Goal: Task Accomplishment & Management: Complete application form

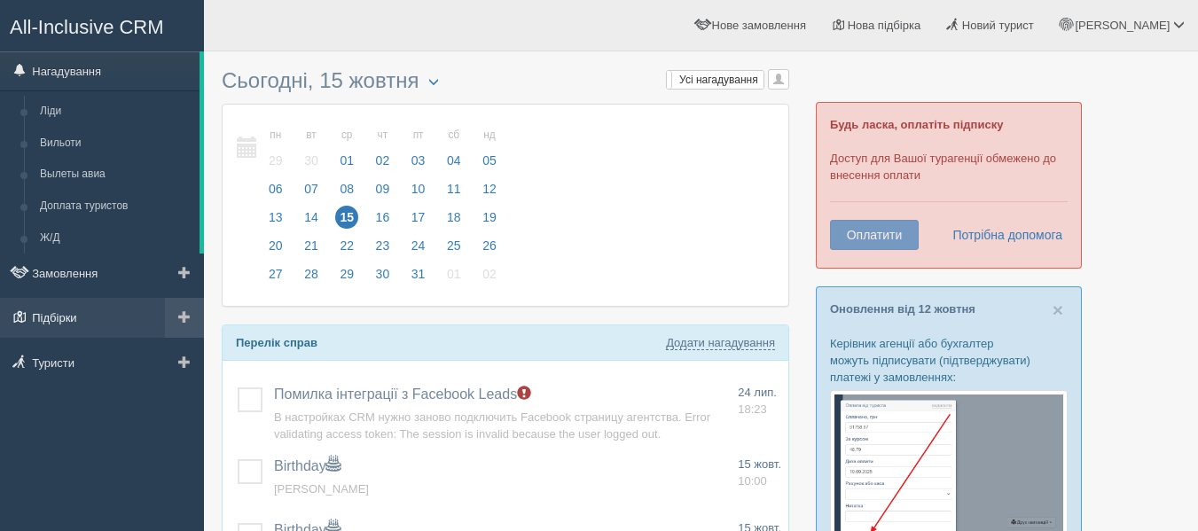
click at [59, 321] on link "Підбірки" at bounding box center [102, 317] width 204 height 39
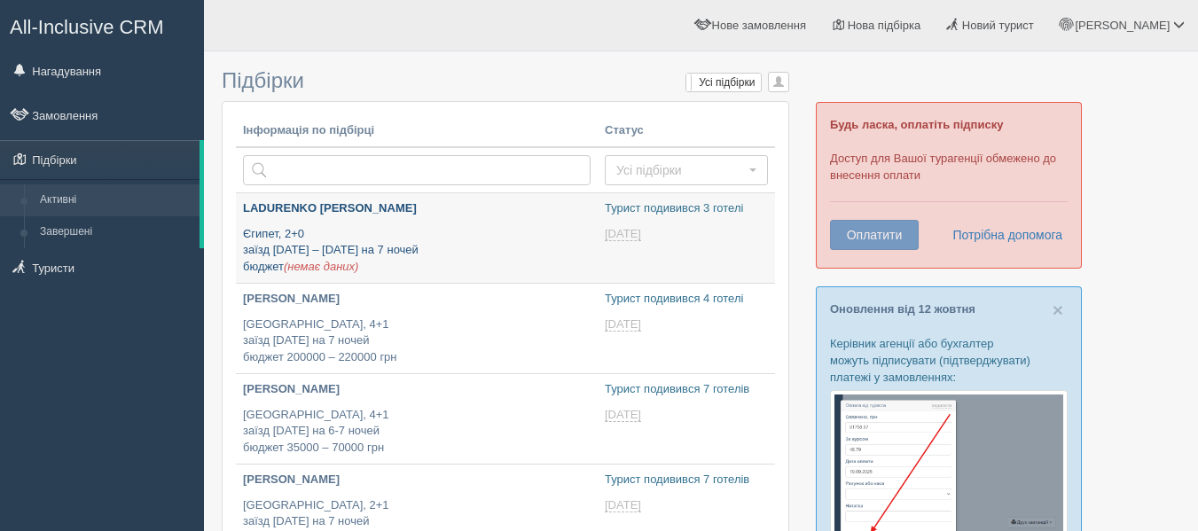
type input "2025-10-15 15:45"
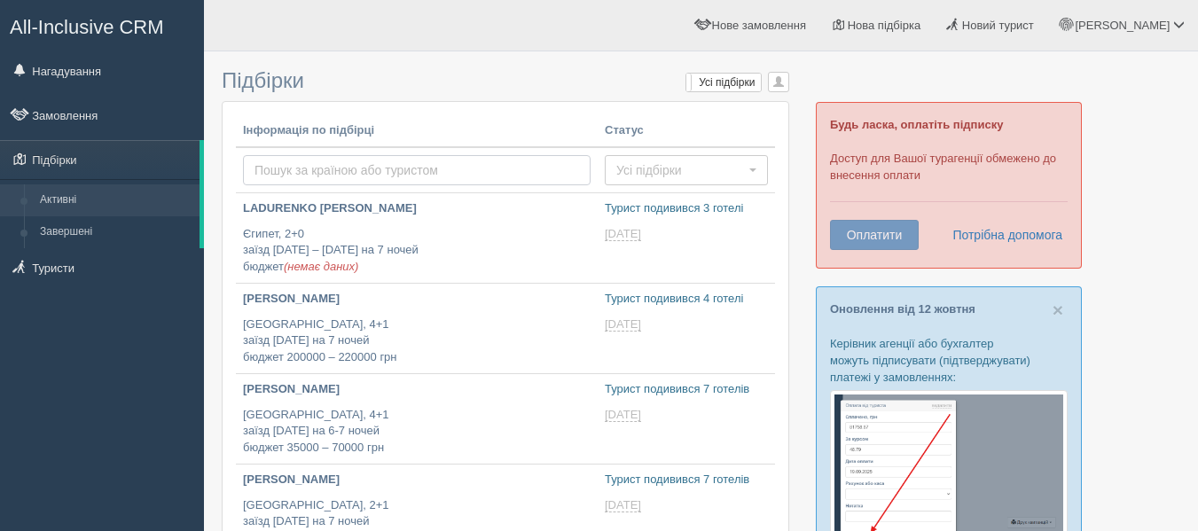
click at [341, 174] on input "text" at bounding box center [417, 170] width 348 height 30
type input "ОАЭ"
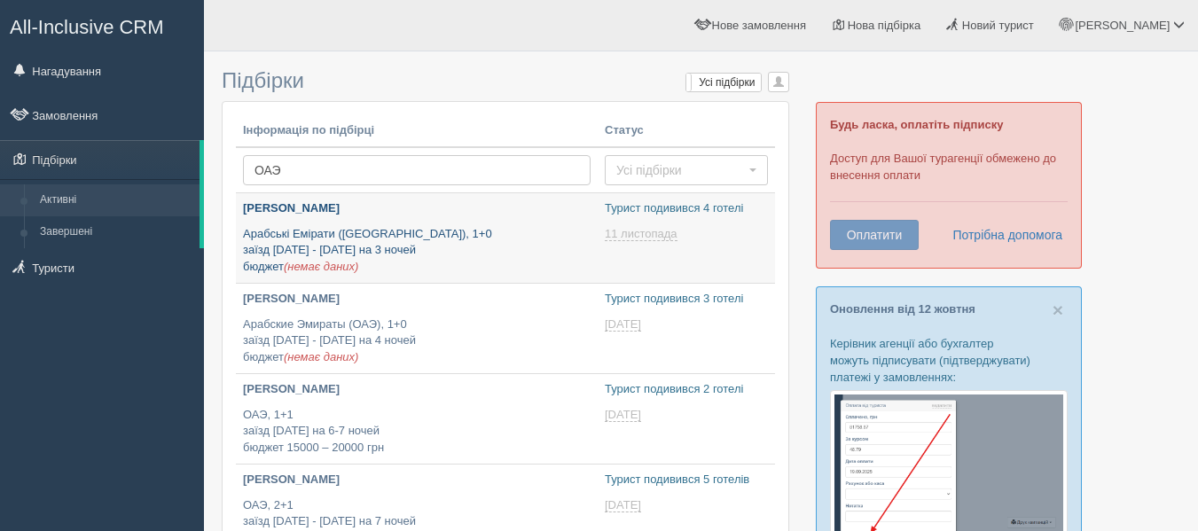
type input "[DATE] 12:50"
click at [396, 214] on p "[PERSON_NAME]" at bounding box center [417, 208] width 348 height 17
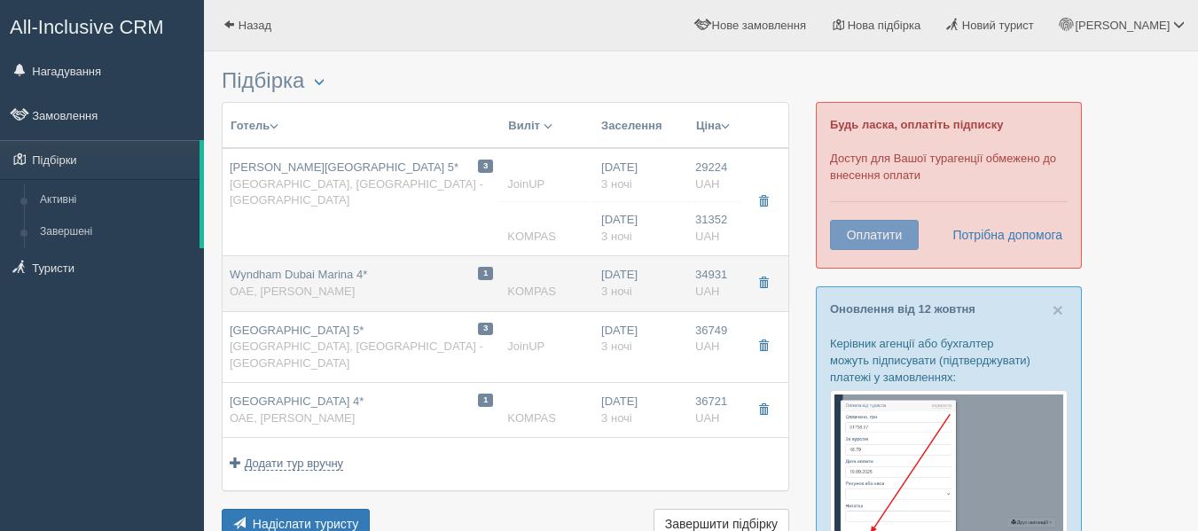
click at [416, 262] on td "1 Wyndham Dubai Marina 4* ОАЕ, Дубай Марина" at bounding box center [362, 283] width 278 height 55
type input "Wyndham Dubai Marina 4*"
type input "https://www.booking.com/hotel/ae/wyndham-dubai-marina.uk.html"
type textarea "+ открылся в 2016 г. + отель находится в 10 минутах ходьбы от пляжа Jumeirah Be…"
type input "ОАЭ"
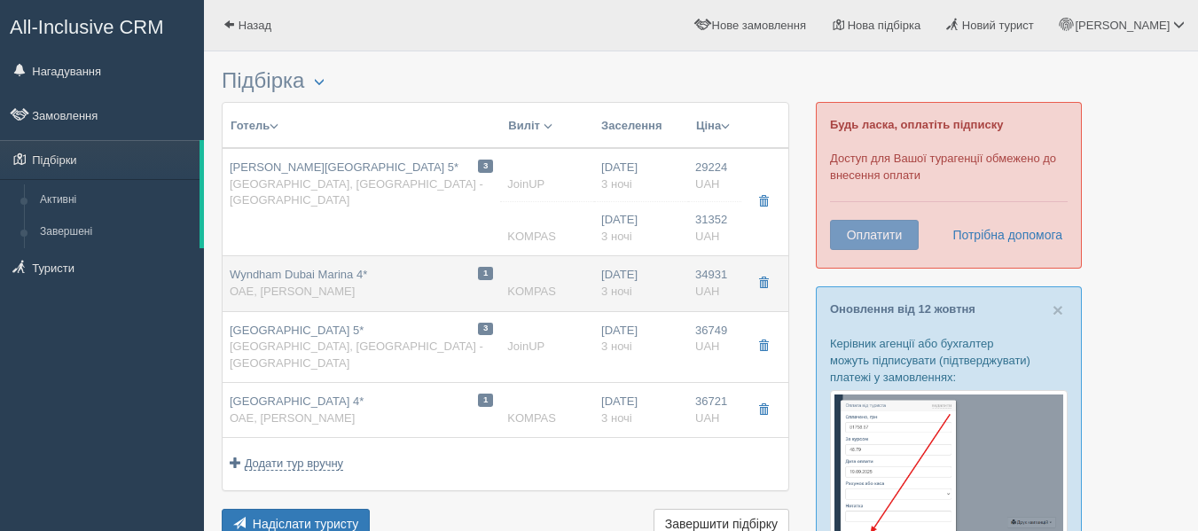
type input "Дубай Марина"
type input "34931.00"
type input "3"
type input "1 Bedroom Suite / 1 ADULT"
type input "HB"
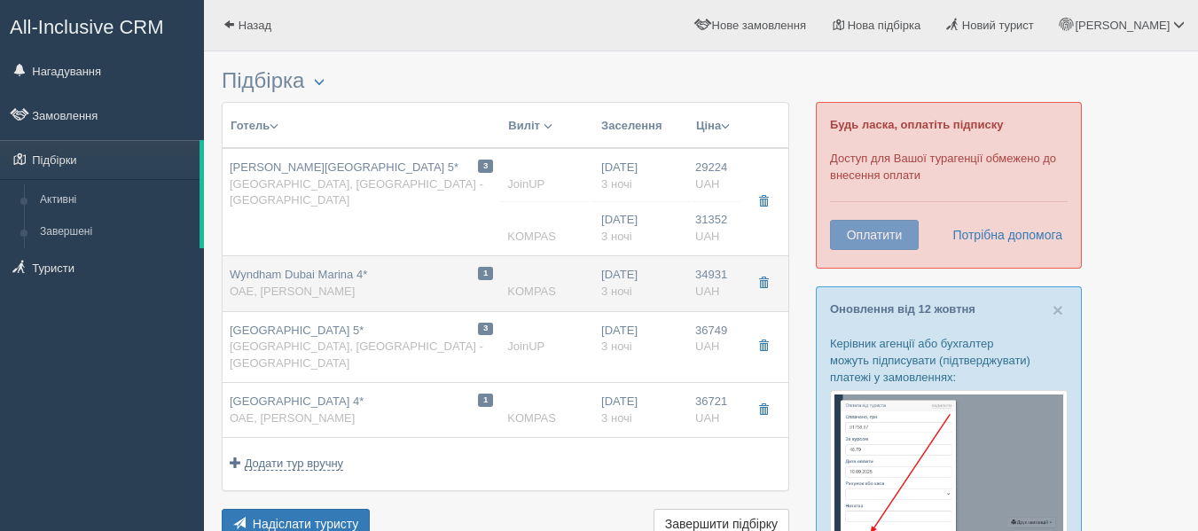
type input "KOMPAS"
type input "https://kompastour.com/"
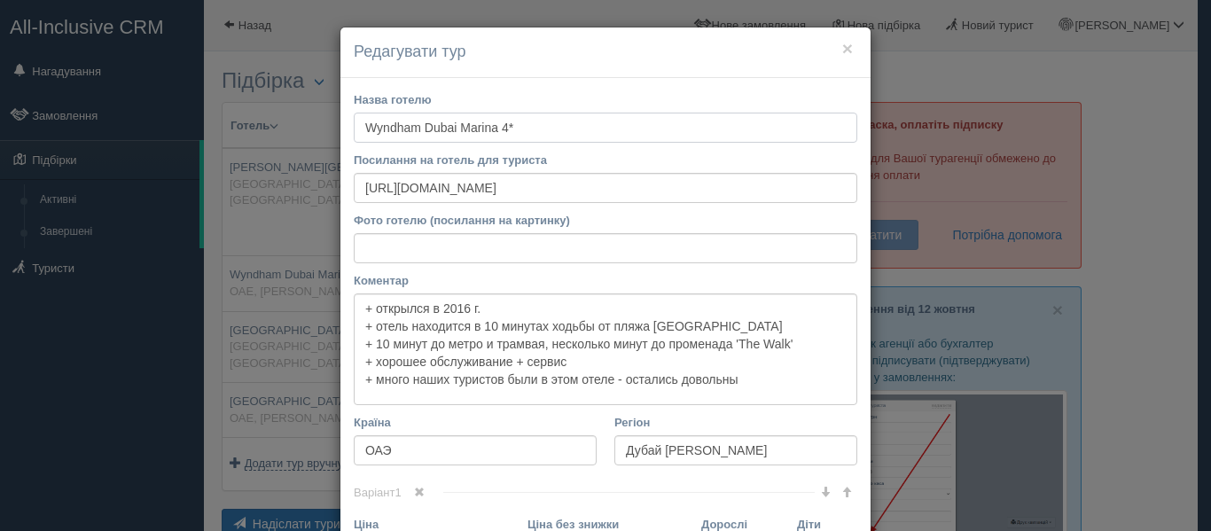
drag, startPoint x: 538, startPoint y: 140, endPoint x: 182, endPoint y: 172, distance: 357.8
click at [182, 172] on div "× Редагувати тур Назва готелю Wyndham Dubai Marina 4* Посилання на готель для т…" at bounding box center [605, 265] width 1211 height 531
paste input "President"
click at [842, 40] on button "×" at bounding box center [847, 48] width 11 height 19
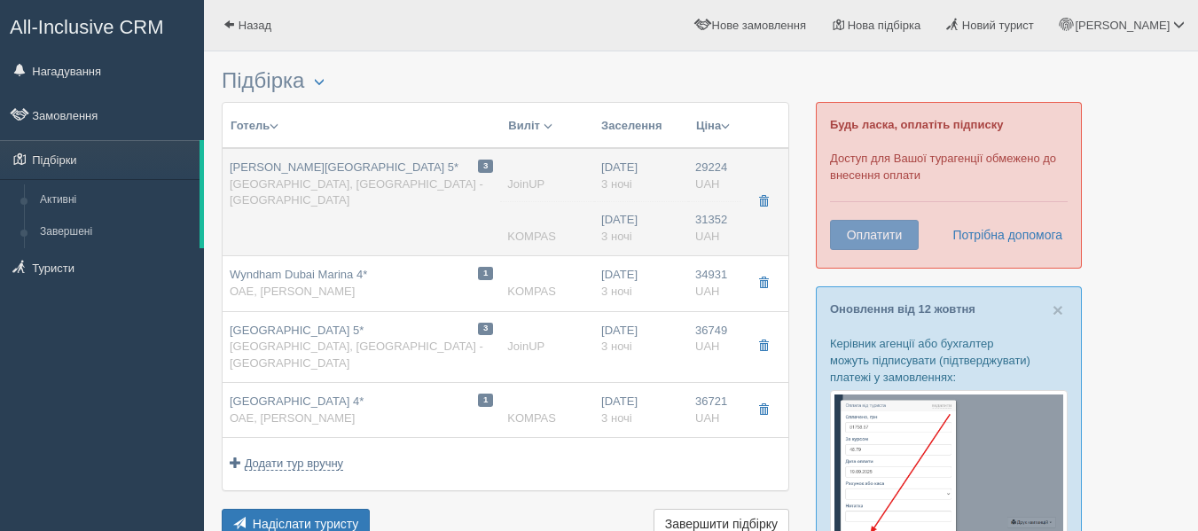
click at [426, 205] on td "3 Stella Di Mare Dubai Marina Hotel 5* UAE, Dubai - Dubai Marina" at bounding box center [362, 202] width 278 height 108
type input "Stella Di Mare Dubai Marina Hotel 5*"
type input "https://www.booking.com/hotel/ae/stella-di-mare-dubai-marina.uk.html"
type textarea "+Отель открылся в 2018 году. +Отель состоит из главного 31-этажного здания, ест…"
type input "UAE"
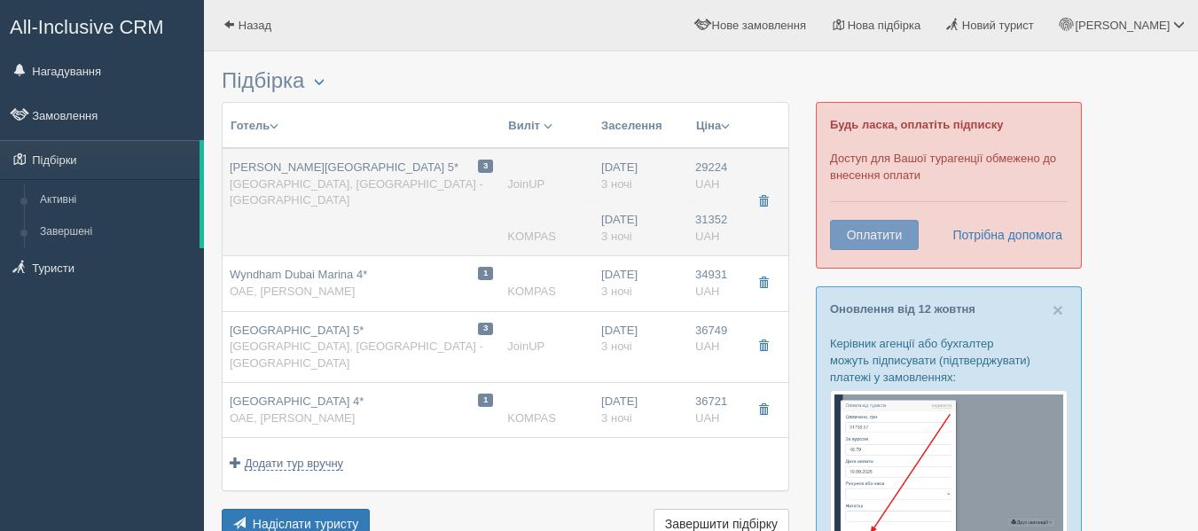
type input "Dubai - Dubai Marina"
type input "29224.00"
type input "Deluxe City View / DBL"
type input "JoinUP"
type input "https://joinup.ua/hotel/stella-di-mare-dubai-marina-hotel/"
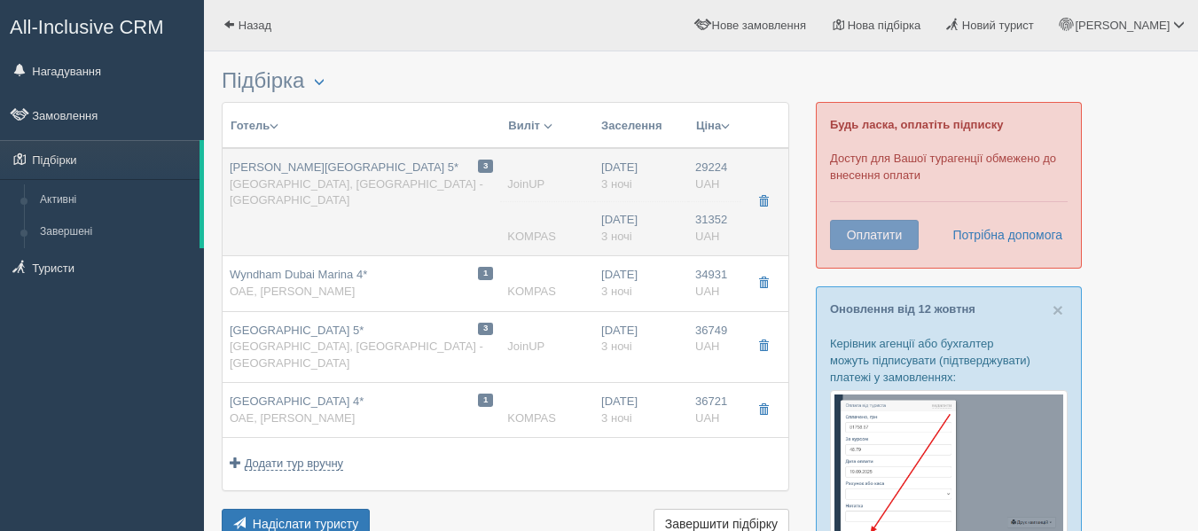
type input "31352.00"
type input "3"
type input "Deluxe Marina View / 1 ADULT"
type input "HB"
type input "KOMPAS"
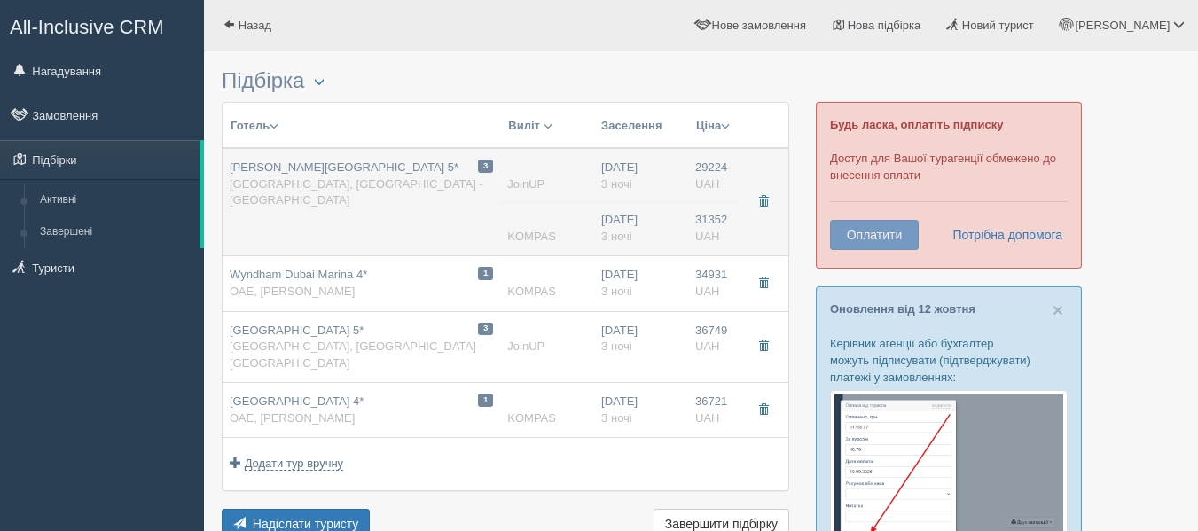
type input "https://kompastour.com/"
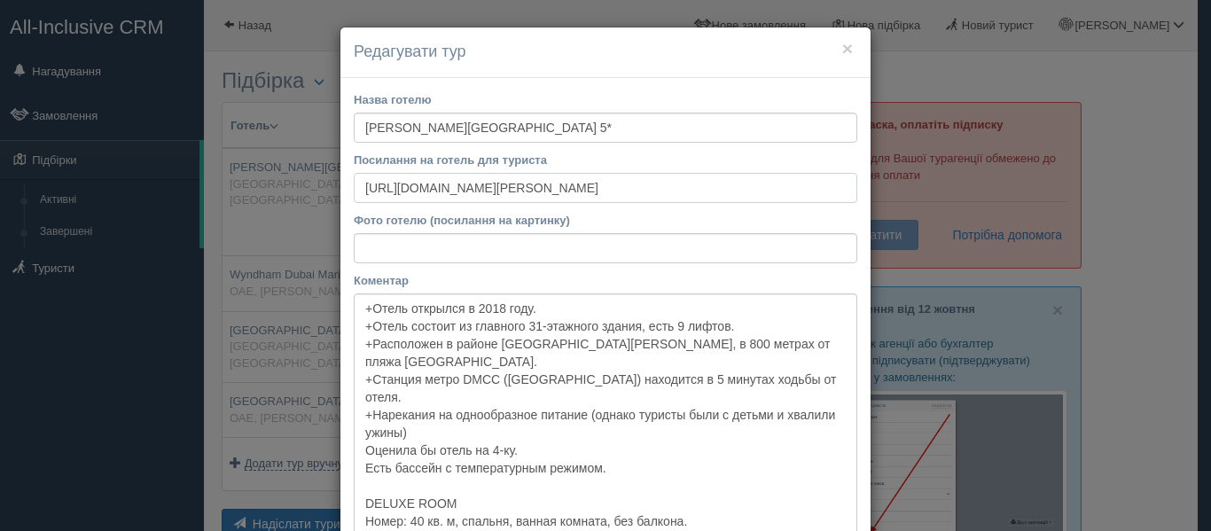
drag, startPoint x: 717, startPoint y: 187, endPoint x: 77, endPoint y: 136, distance: 642.2
click at [77, 136] on div "× Редагувати тур Назва готелю Stella Di Mare Dubai Marina Hotel 5* Посилання на…" at bounding box center [605, 265] width 1211 height 531
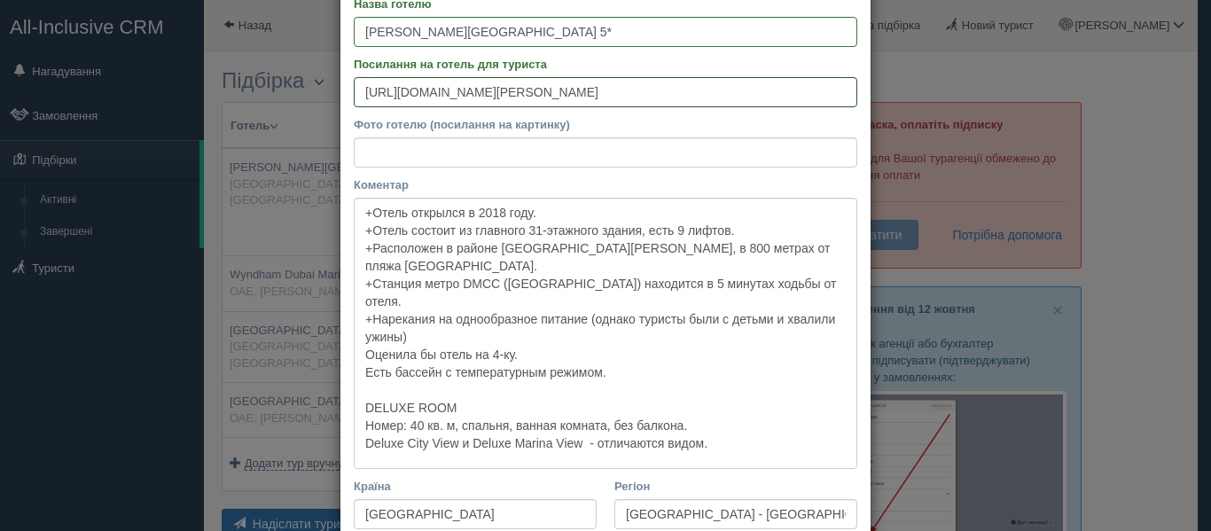
scroll to position [97, 0]
drag, startPoint x: 353, startPoint y: 207, endPoint x: 709, endPoint y: 464, distance: 439.5
click at [709, 464] on textarea "+Отель открылся в 2018 году. +Отель состоит из главного 31-этажного здания, ест…" at bounding box center [606, 332] width 504 height 271
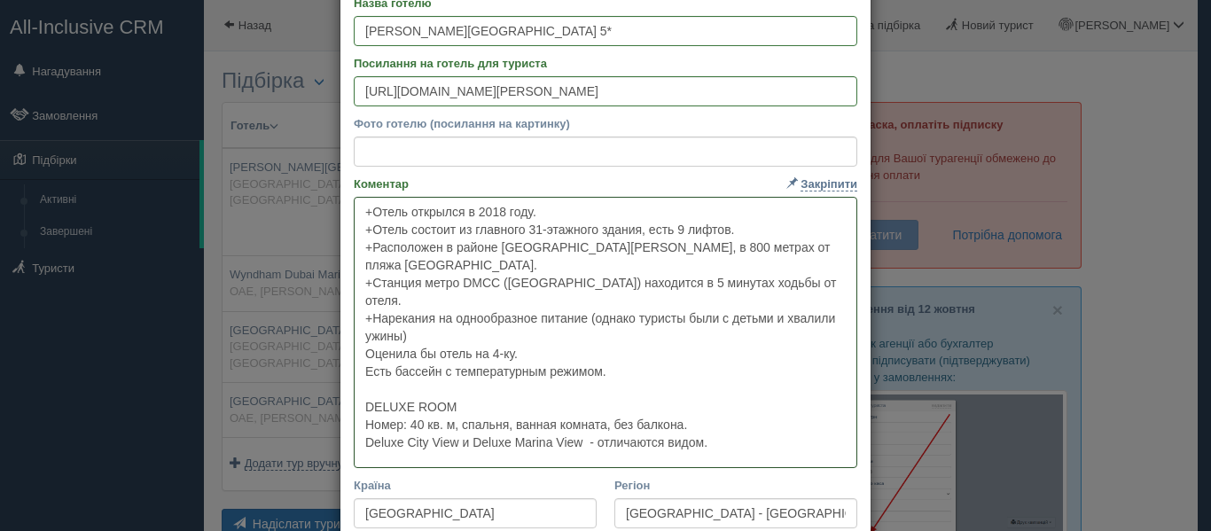
scroll to position [0, 0]
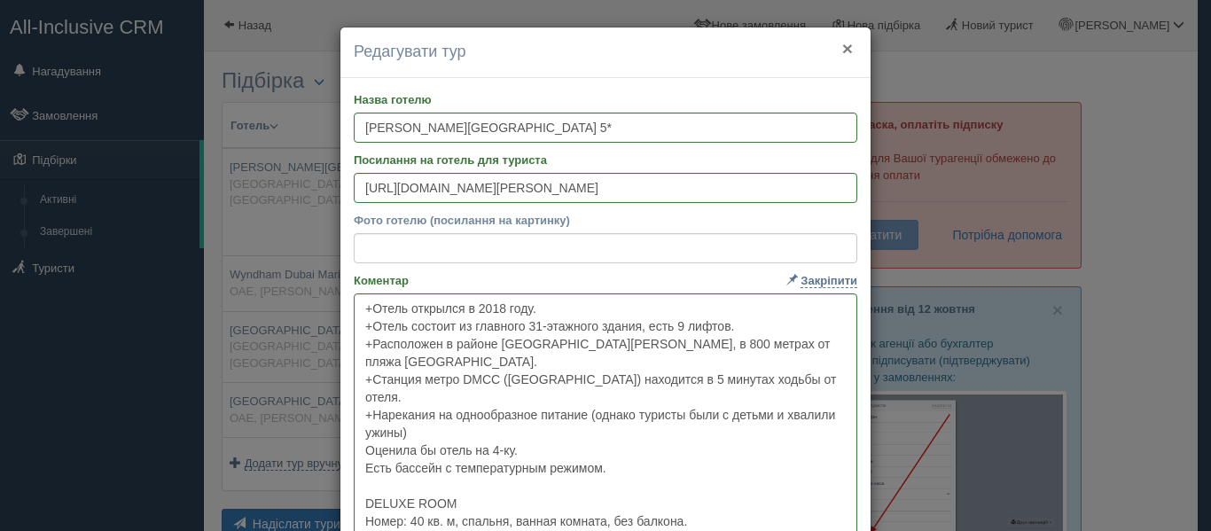
click at [842, 53] on button "×" at bounding box center [847, 48] width 11 height 19
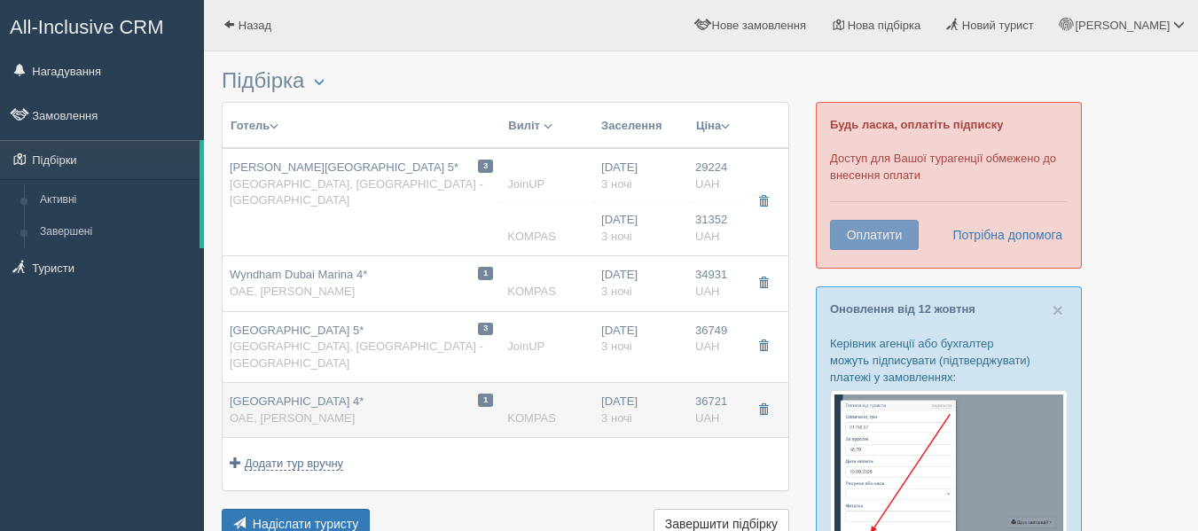
click at [393, 409] on div "1 Millennium Place Marina 4* ОАЕ, Дубай Марина" at bounding box center [361, 410] width 263 height 33
type input "Millennium Place Marina 4*"
type input "https://www.booking.com/hotel/ae/millennium-place-dubai-marina.uk.html"
type textarea "+ Открыт в 2019 году + Имеет отличное расположение: 2 минуты ходьбы к метро, 10…"
type input "ОАЭ"
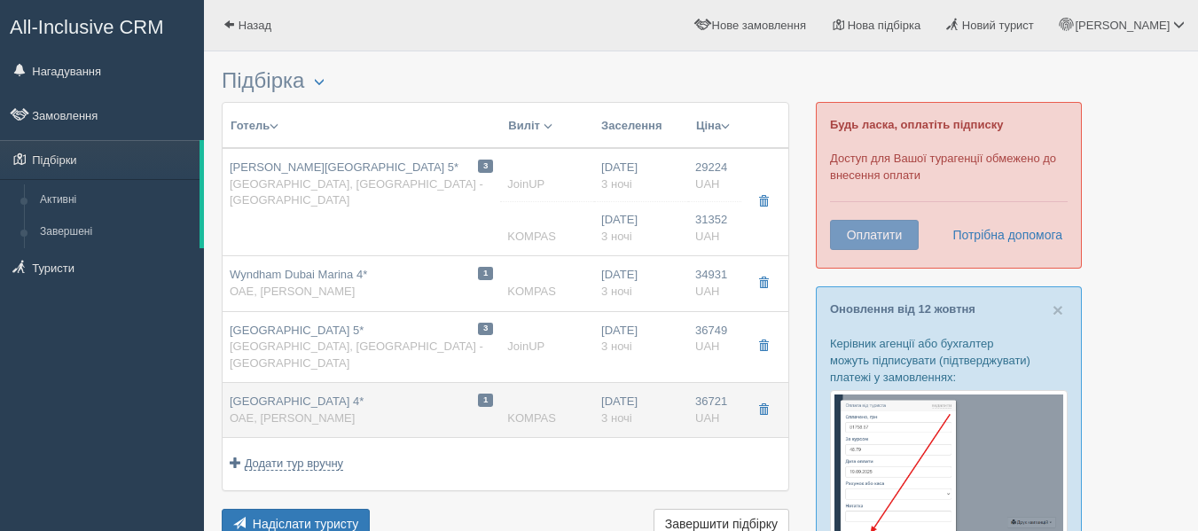
type input "Дубай Марина"
type input "36721.00"
type input "DELUXE ROOM WITH BALCONY / 1 ADULT"
type input "KOMPAS"
type input "https://kompastour.com/"
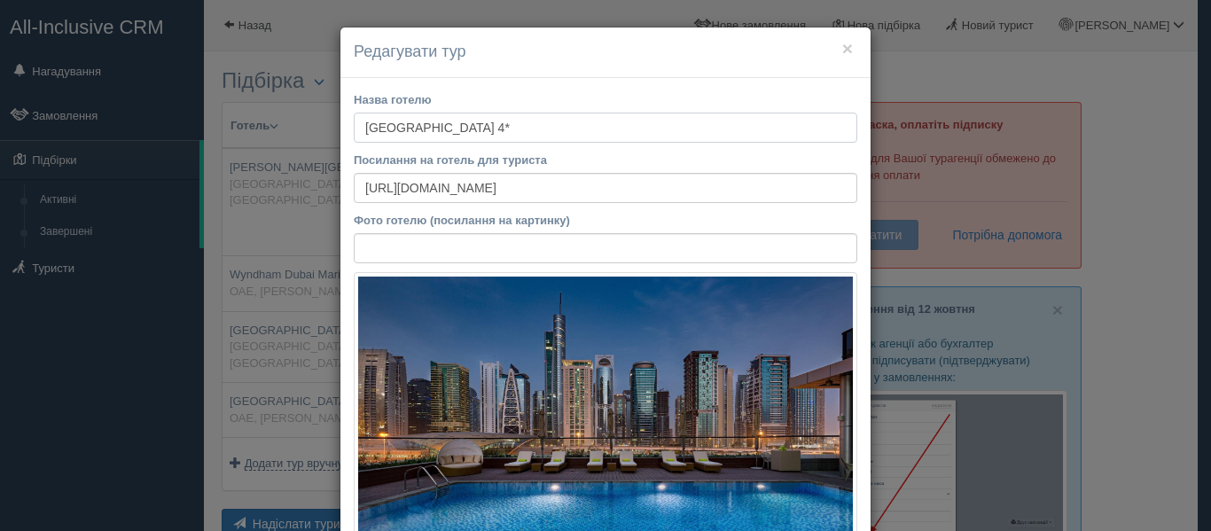
drag, startPoint x: 356, startPoint y: 124, endPoint x: 520, endPoint y: 112, distance: 163.6
click at [520, 113] on input "Millennium Place Marina 4*" at bounding box center [606, 128] width 504 height 30
click at [842, 51] on button "×" at bounding box center [847, 48] width 11 height 19
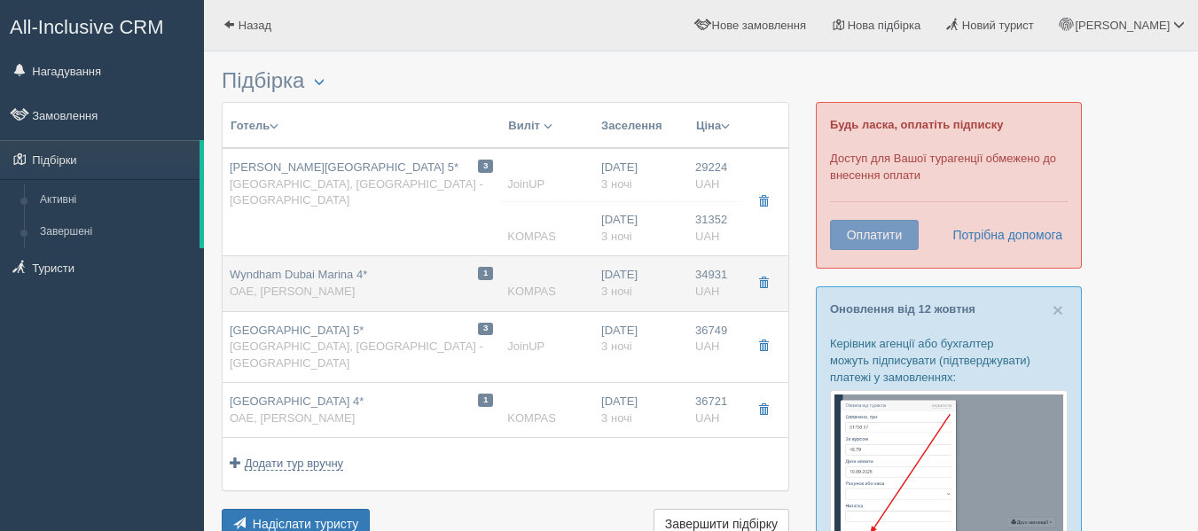
click at [359, 285] on div "Wyndham Dubai Marina 4* ОАЕ, Дубай Марина" at bounding box center [298, 283] width 137 height 33
type input "Wyndham Dubai Marina 4*"
type input "https://www.booking.com/hotel/ae/wyndham-dubai-marina.uk.html"
type textarea "+ открылся в 2016 г. + отель находится в 10 минутах ходьбы от пляжа Jumeirah Be…"
type input "34931.00"
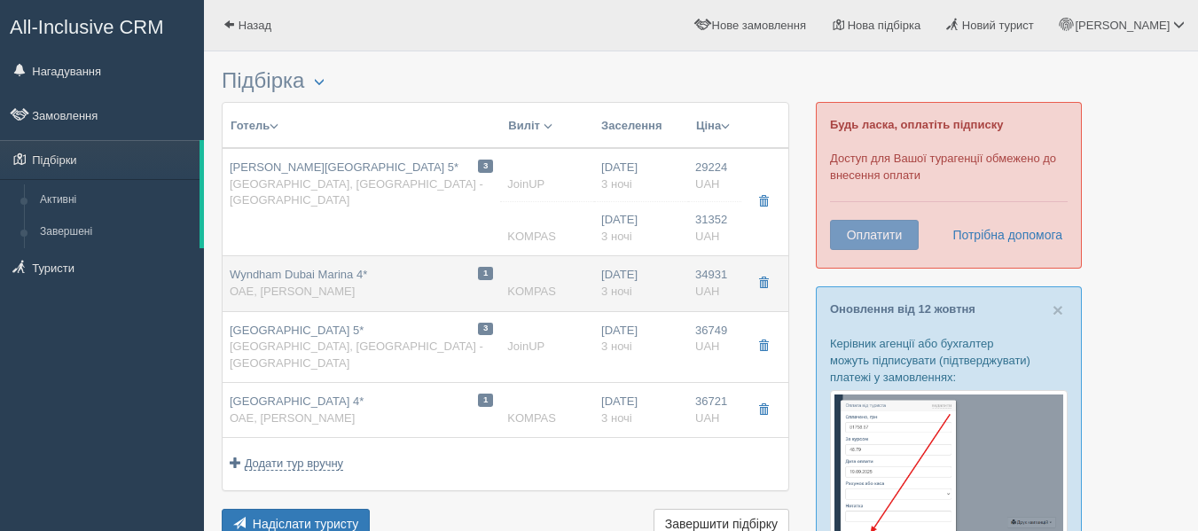
type input "1 Bedroom Suite / 1 ADULT"
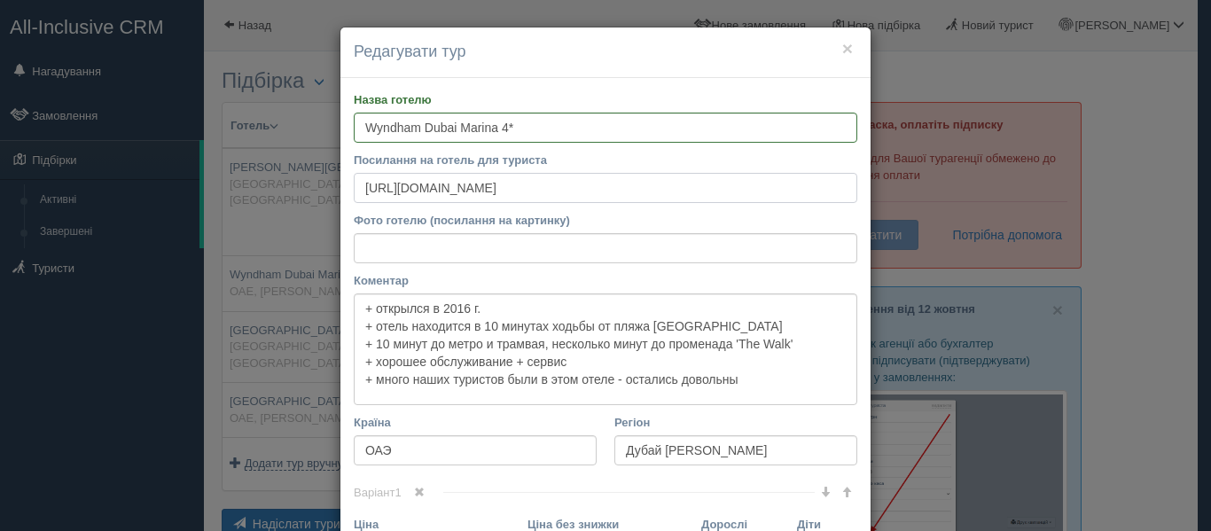
drag, startPoint x: 741, startPoint y: 188, endPoint x: 0, endPoint y: 152, distance: 742.1
click at [0, 152] on div "× Редагувати тур Назва готелю Wyndham Dubai Marina 4* Посилання на готель для т…" at bounding box center [605, 265] width 1211 height 531
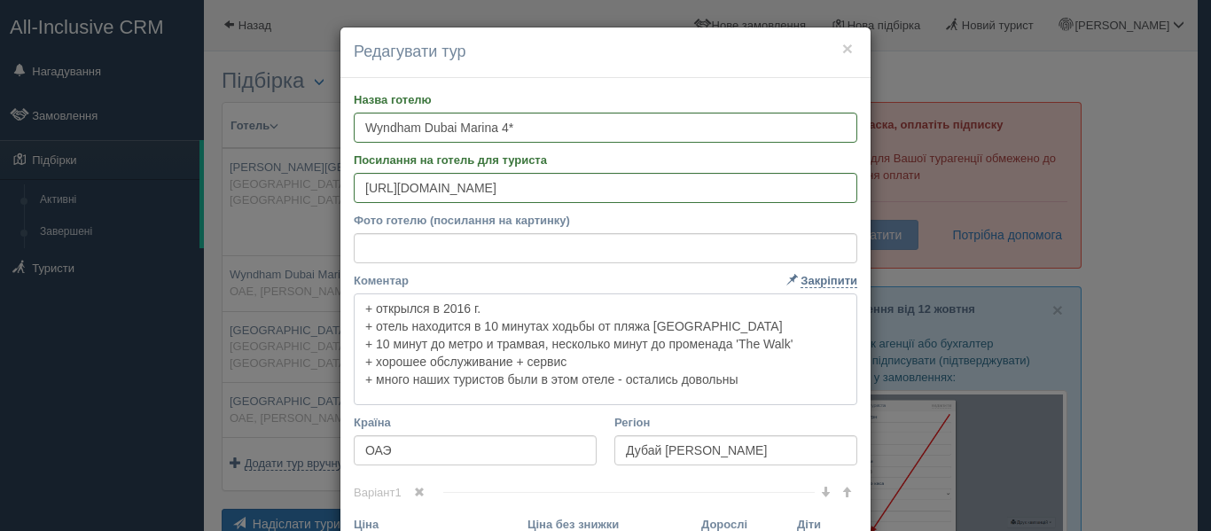
drag, startPoint x: 355, startPoint y: 308, endPoint x: 757, endPoint y: 398, distance: 412.6
click at [757, 398] on textarea "+ открылся в 2016 г. + отель находится в 10 минутах ходьбы от пляжа Jumeirah Be…" at bounding box center [606, 349] width 504 height 112
click at [844, 41] on button "×" at bounding box center [847, 48] width 11 height 19
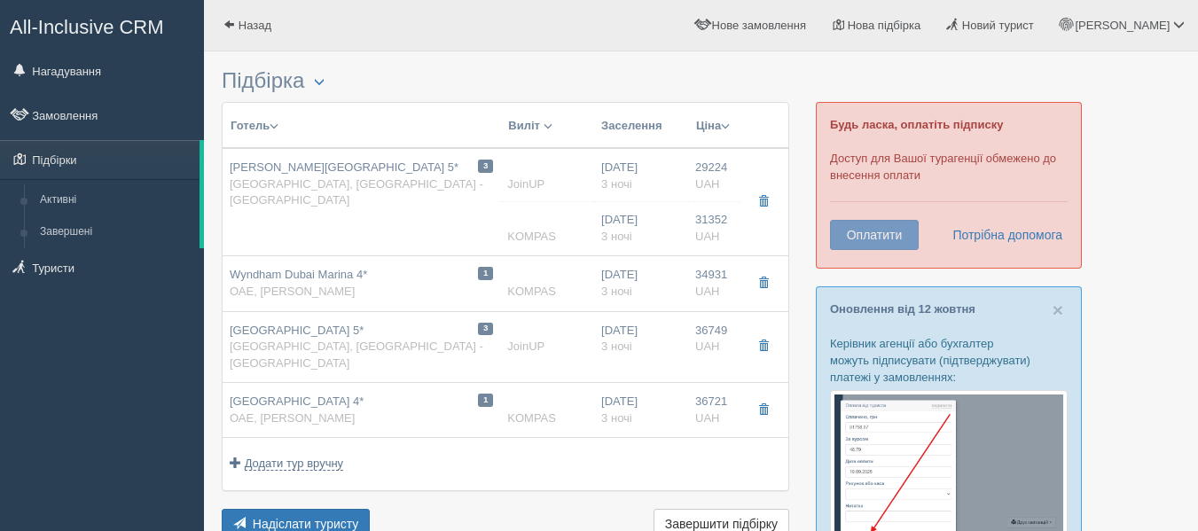
click at [414, 394] on div "1 Millennium Place Marina 4* ОАЕ, Дубай Марина" at bounding box center [361, 410] width 263 height 33
type input "Millennium Place Marina 4*"
type input "https://www.booking.com/hotel/ae/millennium-place-dubai-marina.uk.html"
type textarea "+ Открыт в 2019 году + Имеет отличное расположение: 2 минуты ходьбы к метро, 10…"
type input "36721.00"
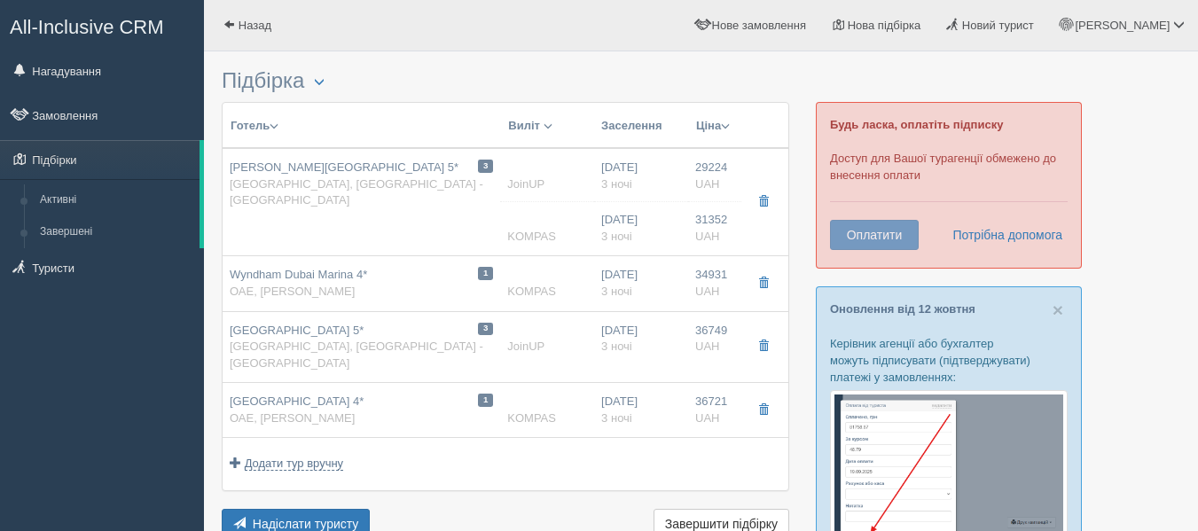
type input "DELUXE ROOM WITH BALCONY / 1 ADULT"
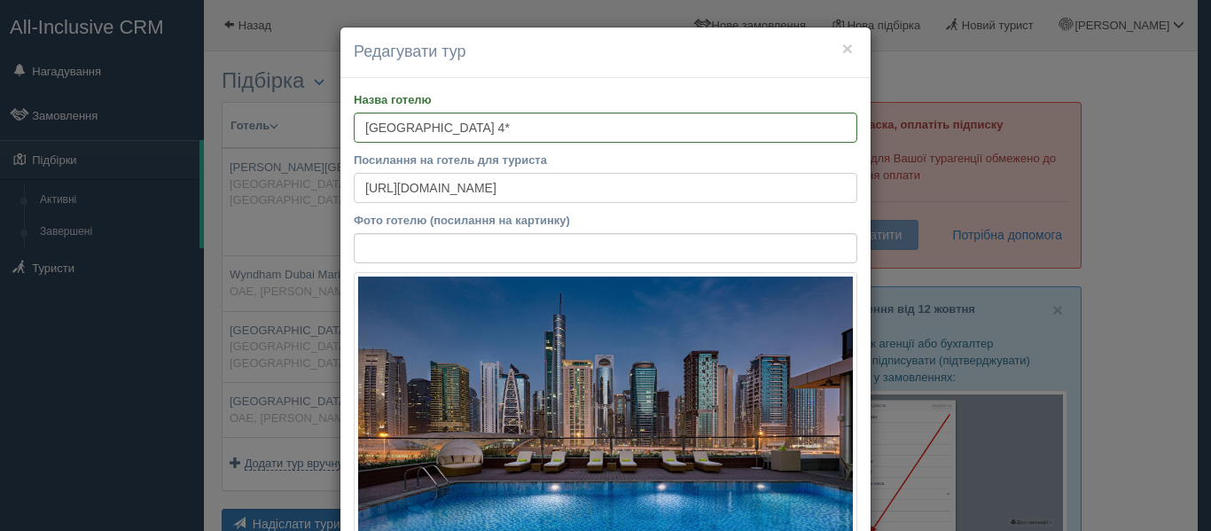
drag, startPoint x: 784, startPoint y: 181, endPoint x: 84, endPoint y: 203, distance: 699.9
click at [84, 203] on div "× Редагувати тур Назва готелю Millennium Place Marina 4* Посилання на готель дл…" at bounding box center [605, 265] width 1211 height 531
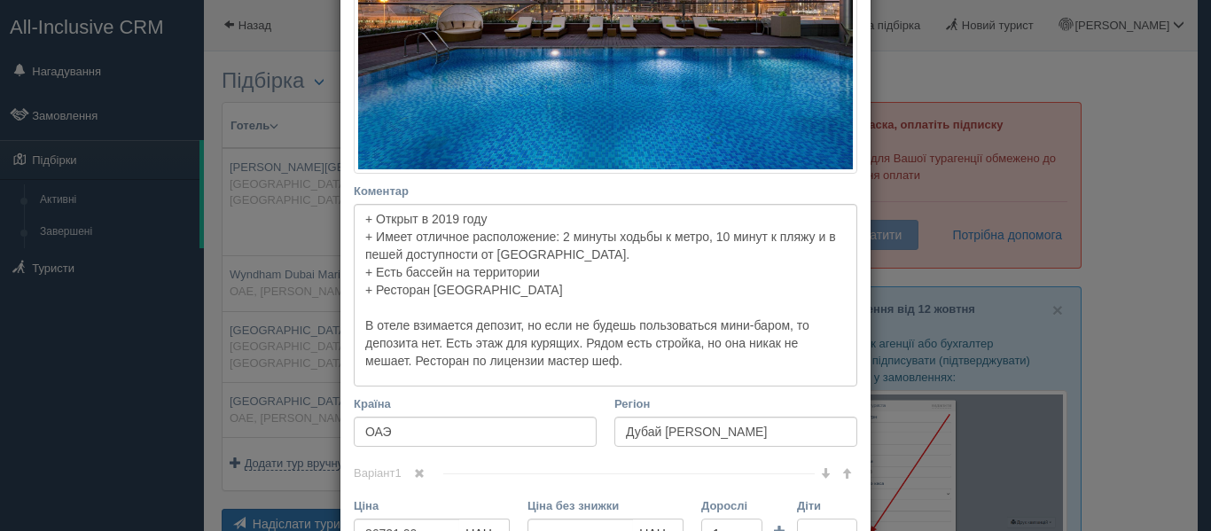
scroll to position [435, 0]
drag, startPoint x: 652, startPoint y: 371, endPoint x: 234, endPoint y: 155, distance: 469.9
click at [234, 155] on div "× Редагувати тур Назва готелю Millennium Place Marina 4* Посилання на готель дл…" at bounding box center [605, 265] width 1211 height 531
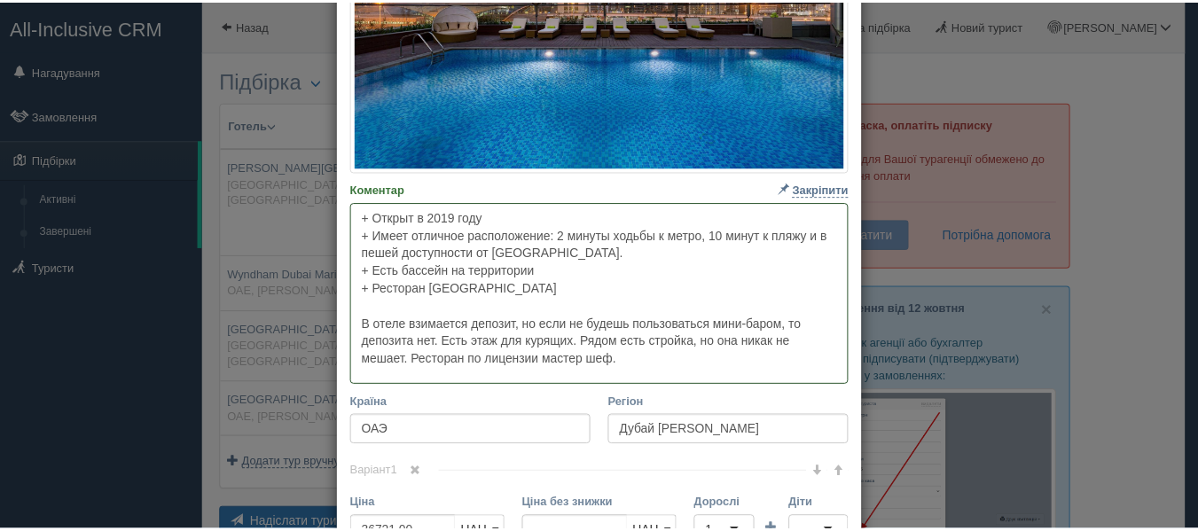
scroll to position [0, 0]
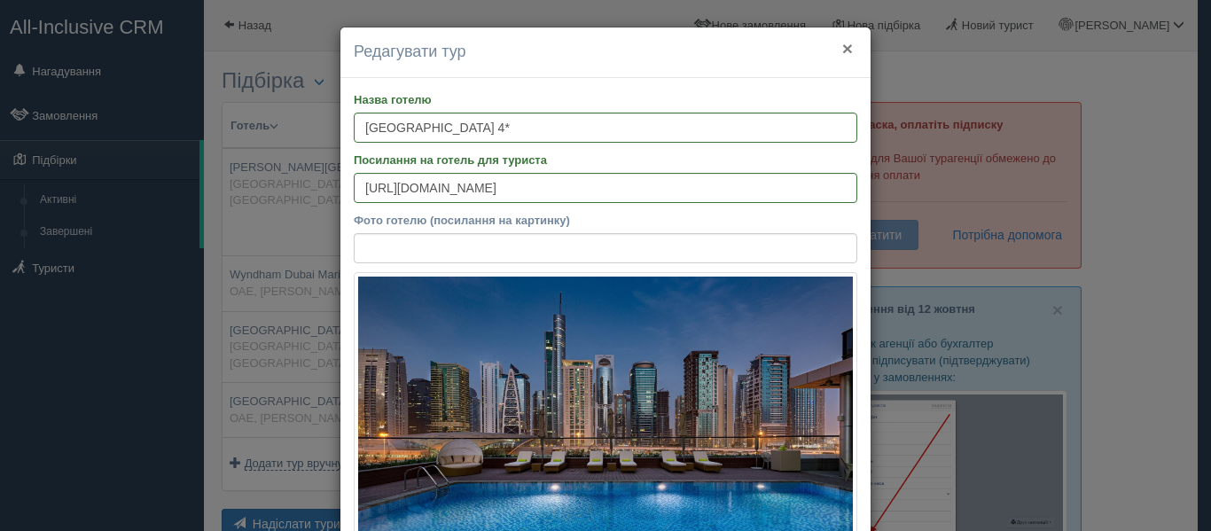
click at [842, 44] on button "×" at bounding box center [847, 48] width 11 height 19
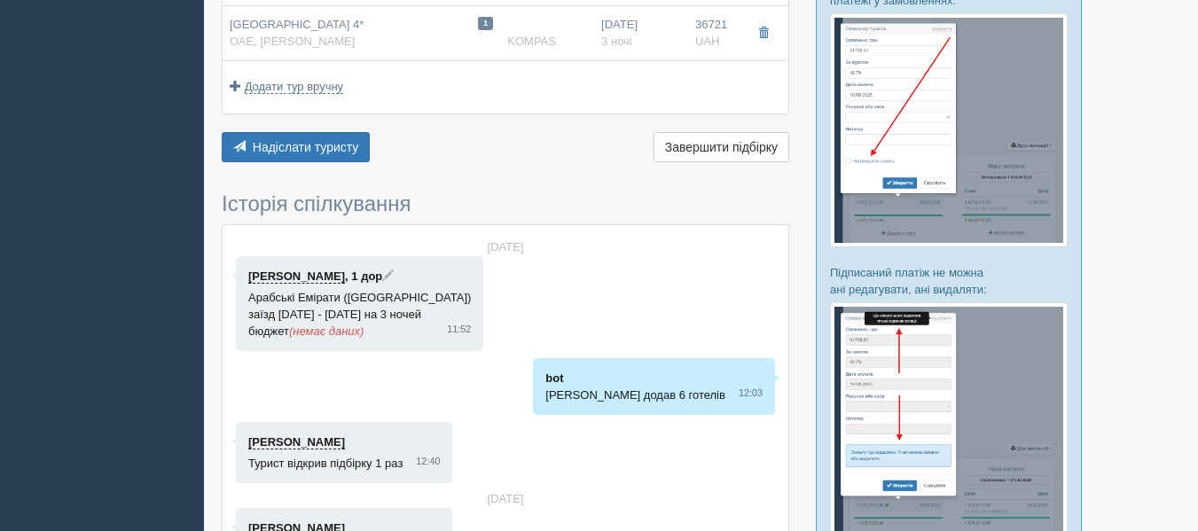
scroll to position [378, 0]
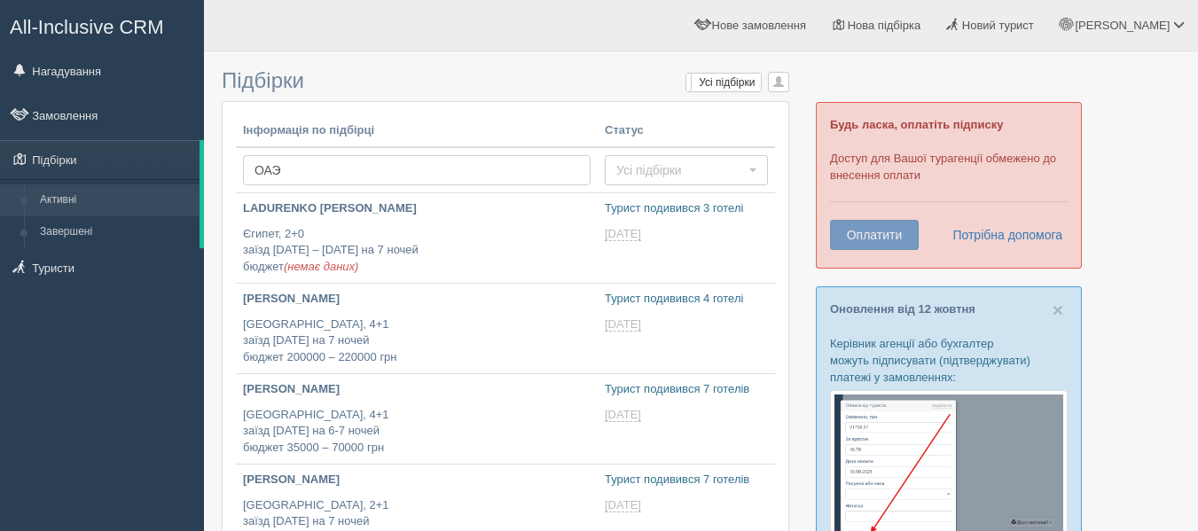
click at [369, 163] on input "ОАЭ" at bounding box center [417, 170] width 348 height 30
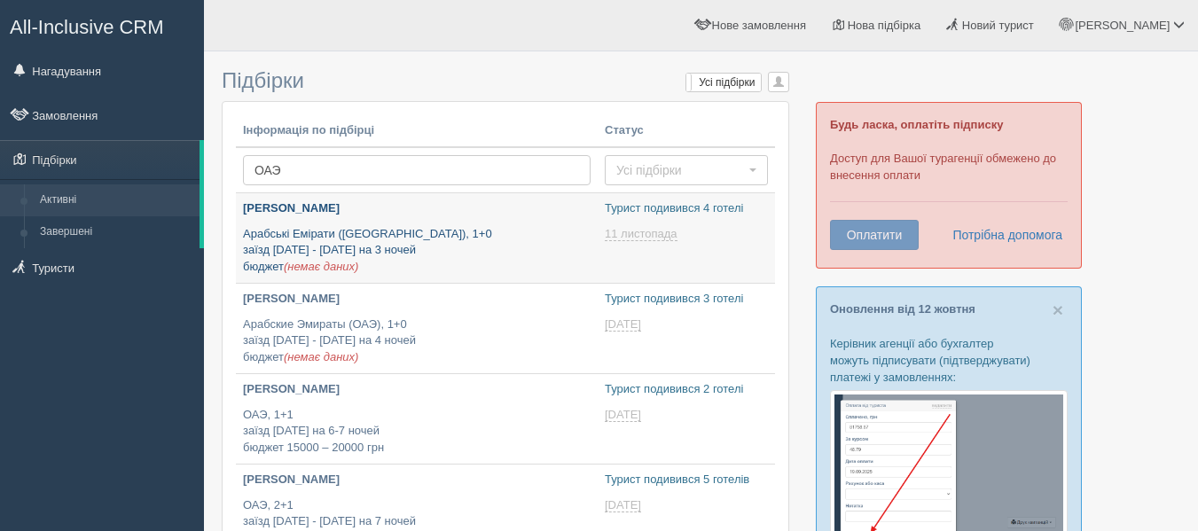
type input "[DATE] 12:50"
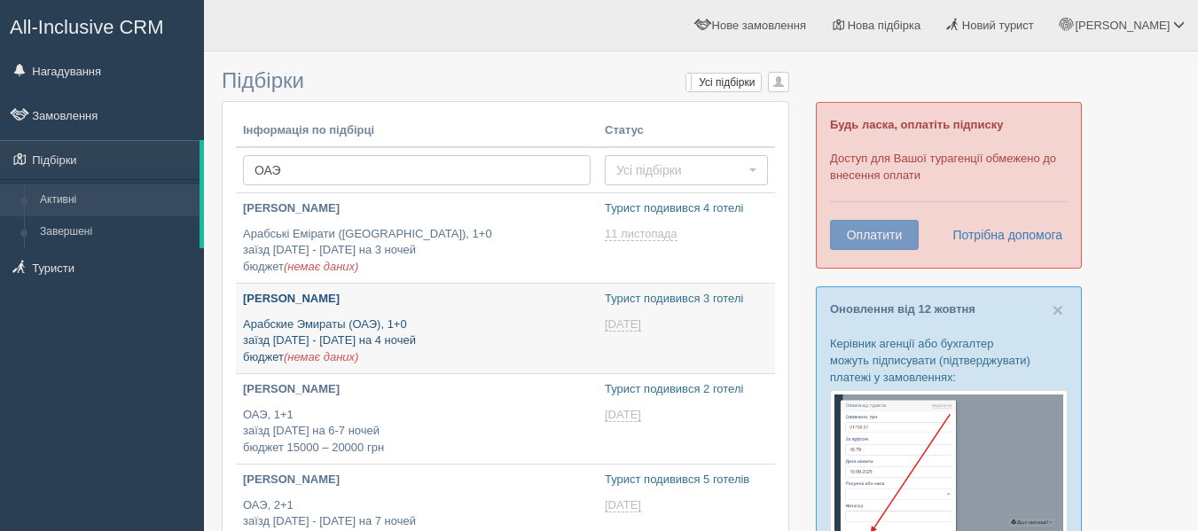
type input "2025-10-15 11:55"
click at [412, 317] on p "Арабские Эмираты (ОАЭ), 1+0 заїзд 3 - 7 червня на 4 ночей бюджет (немає даних)" at bounding box center [417, 342] width 348 height 50
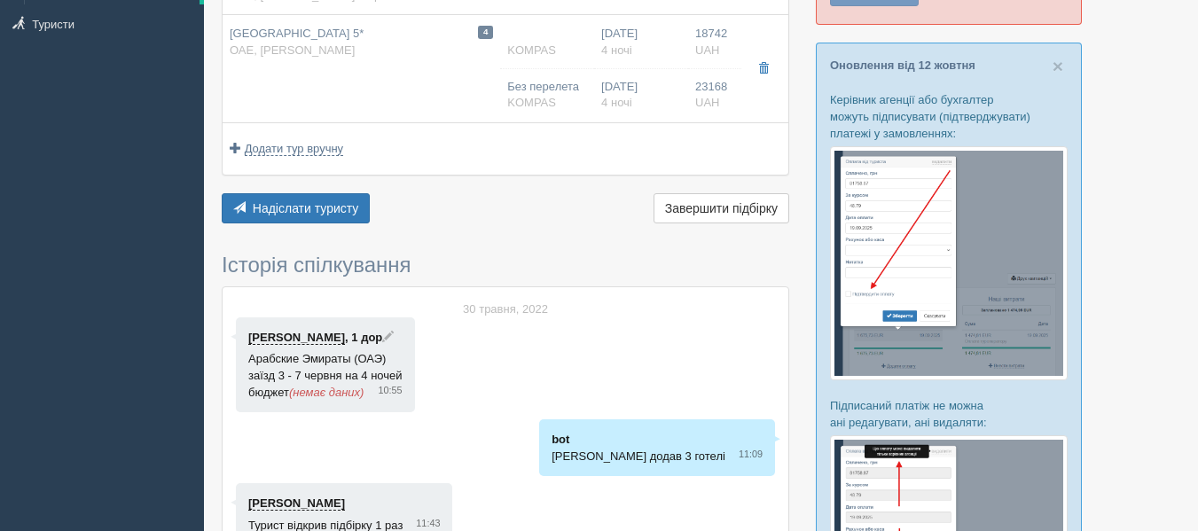
scroll to position [262, 0]
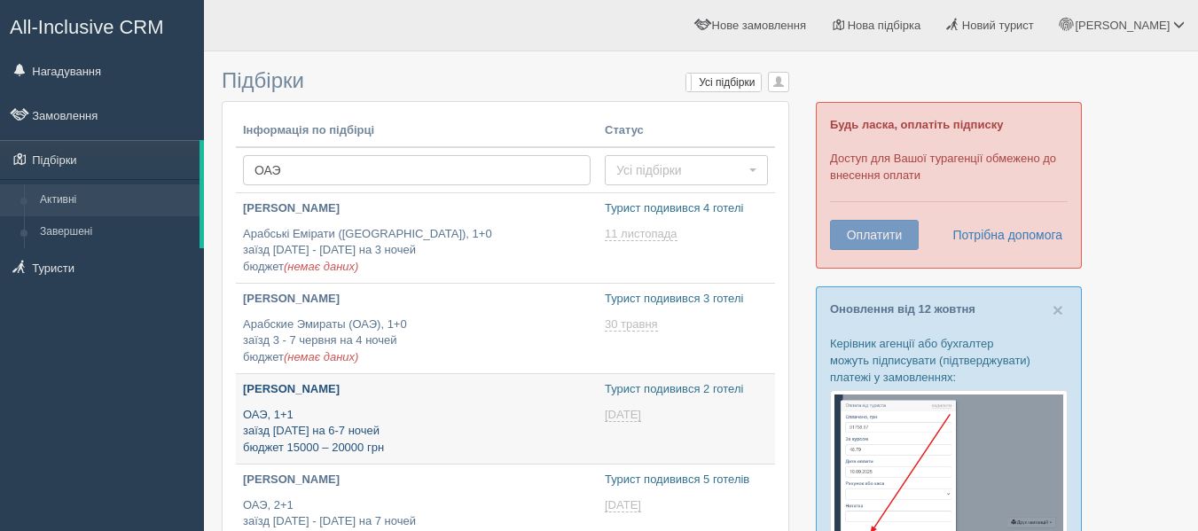
type input "[DATE] 16:40"
click at [337, 414] on p "ОАЭ, 1+1 заїзд [DATE] на 6-7 ночей бюджет 15000 – 20000 грн" at bounding box center [417, 432] width 348 height 50
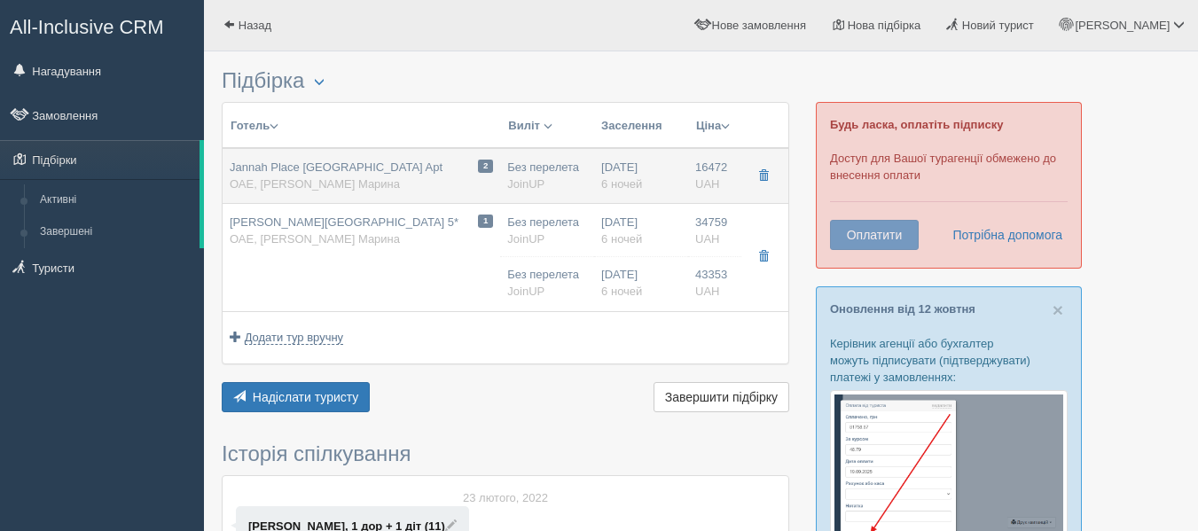
click at [403, 176] on div "2 Jannah Place Dubai Marina Apt ОАЕ, Дубай - Дубай Марина" at bounding box center [361, 176] width 263 height 33
type input "Jannah Place Dubai Marina Apt"
type input "https://www.booking.com/hotel/ae/jannah-place-dubai-marina.uk.html"
type textarea "Стильный новенький отель с удобным расположением и просторными номерами. Есть б…"
type input "ОАЭ"
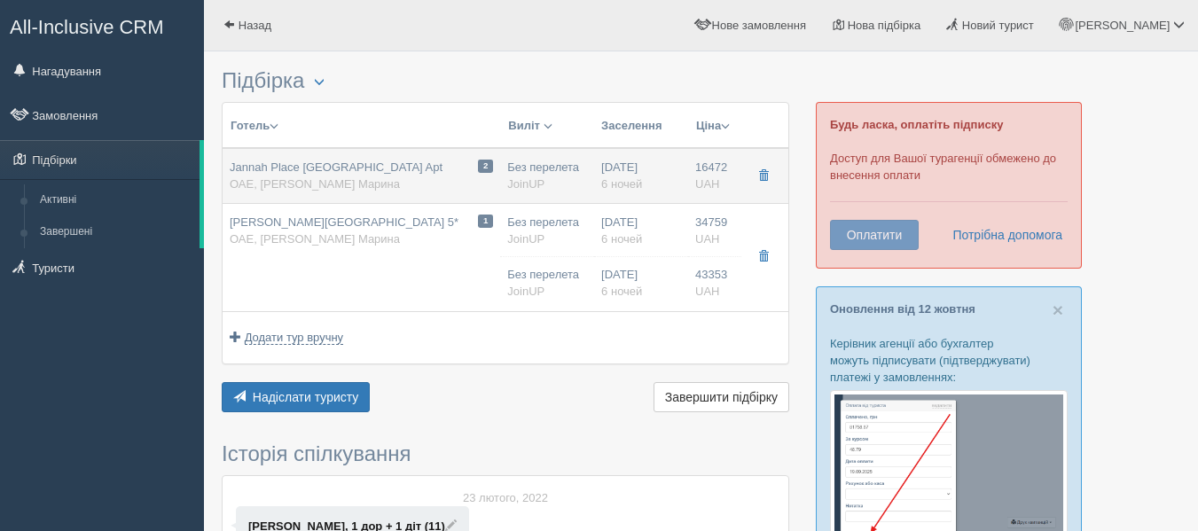
type input "Дубай - Дубай Марина"
type input "16472.00"
type input "Без перелета"
type input "6"
type input "Studio deluxe room / 1AD+1CHD(0-12,99)"
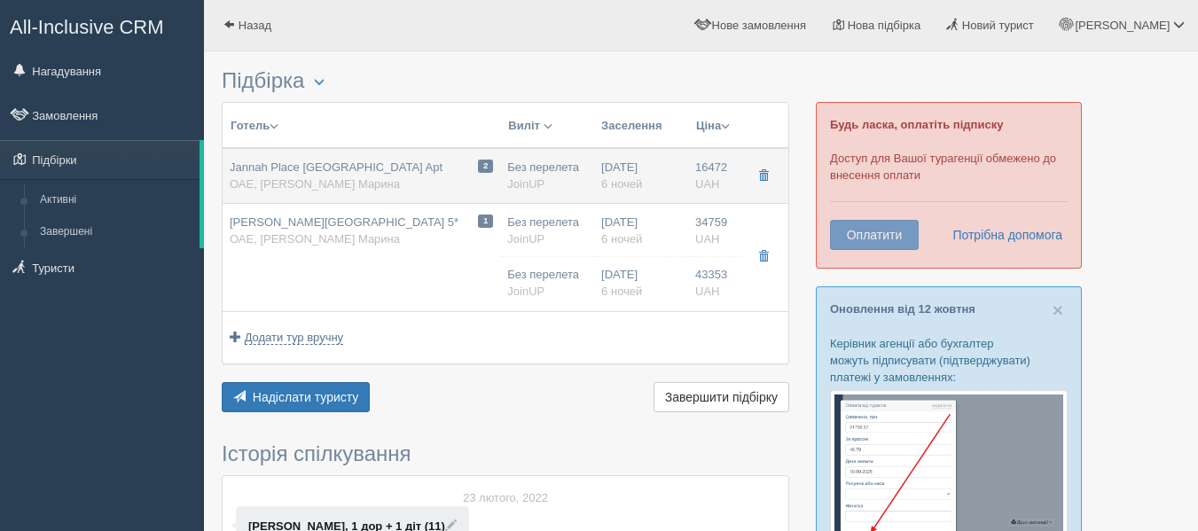
type input "Завтраки"
type input "JoinUP"
type input "https://joinup.ua/hotel/jannah-place-dubai-marina/"
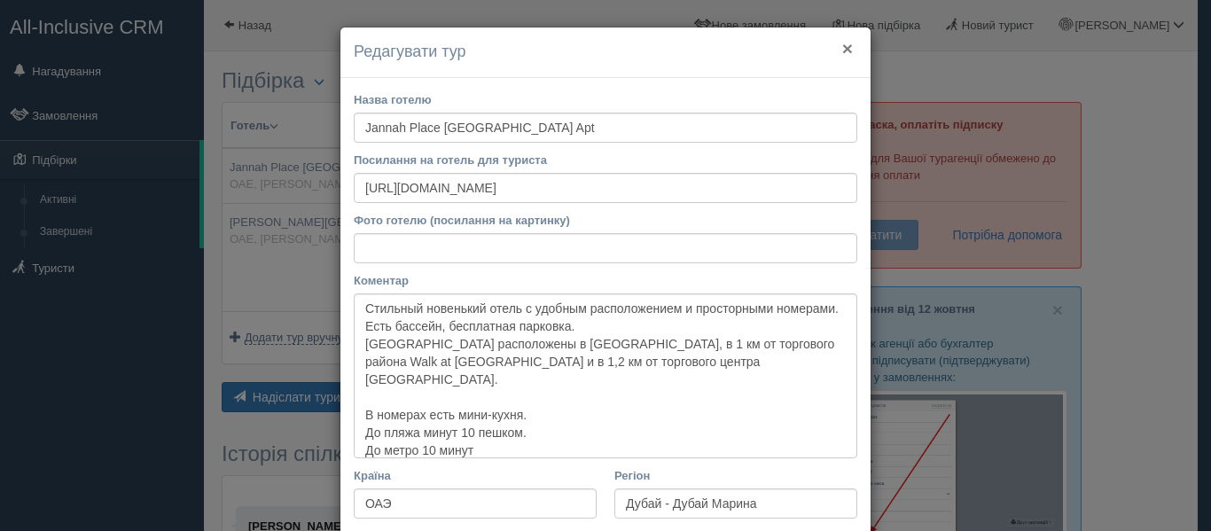
click at [842, 49] on button "×" at bounding box center [847, 48] width 11 height 19
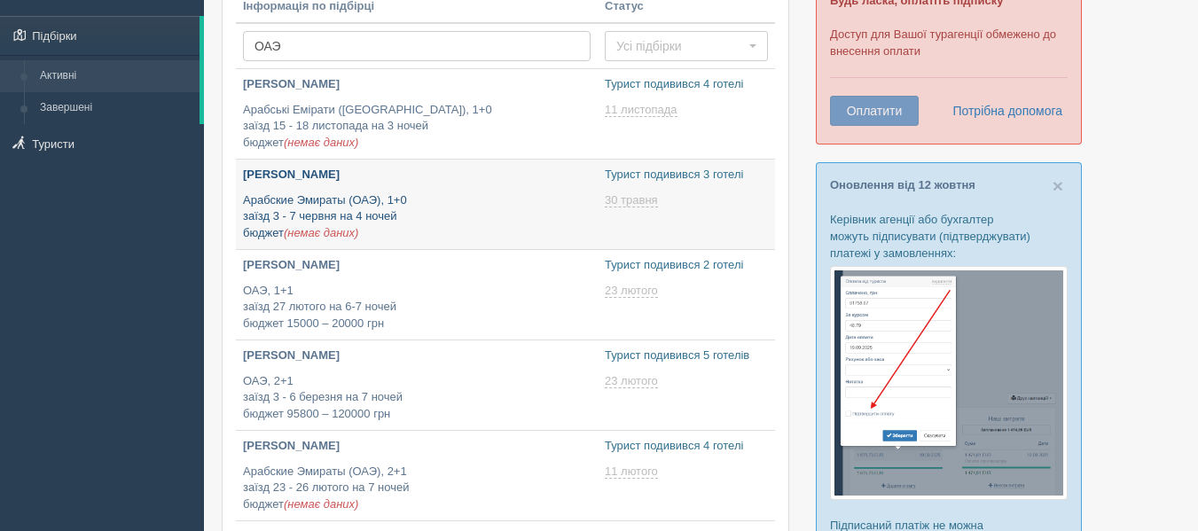
type input "[DATE] 14:40"
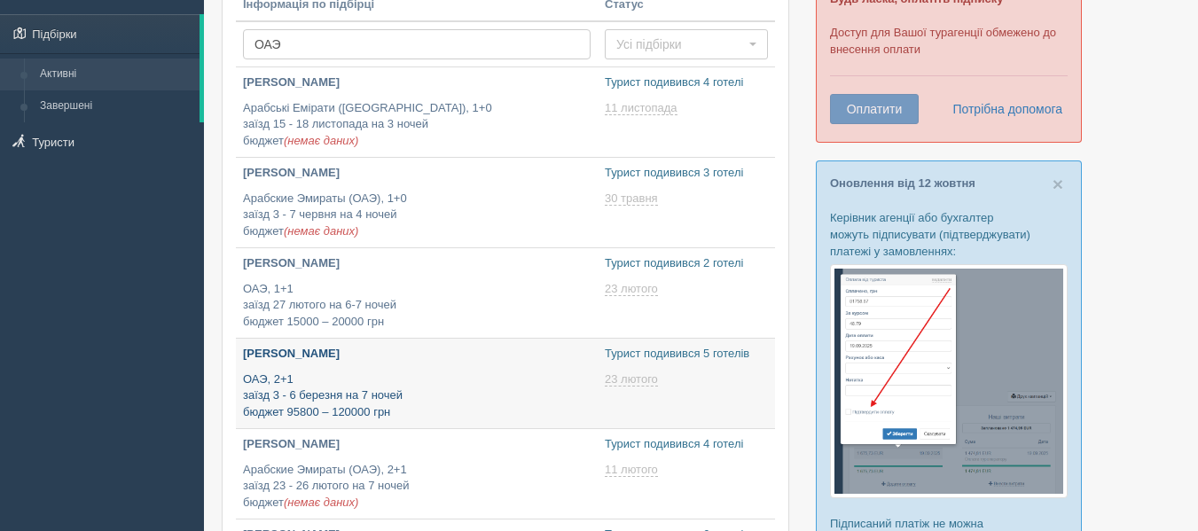
click at [341, 378] on p "ОАЭ, 2+1 заїзд 3 - 6 березня на 7 ночей бюджет 95800 – 120000 грн" at bounding box center [417, 396] width 348 height 50
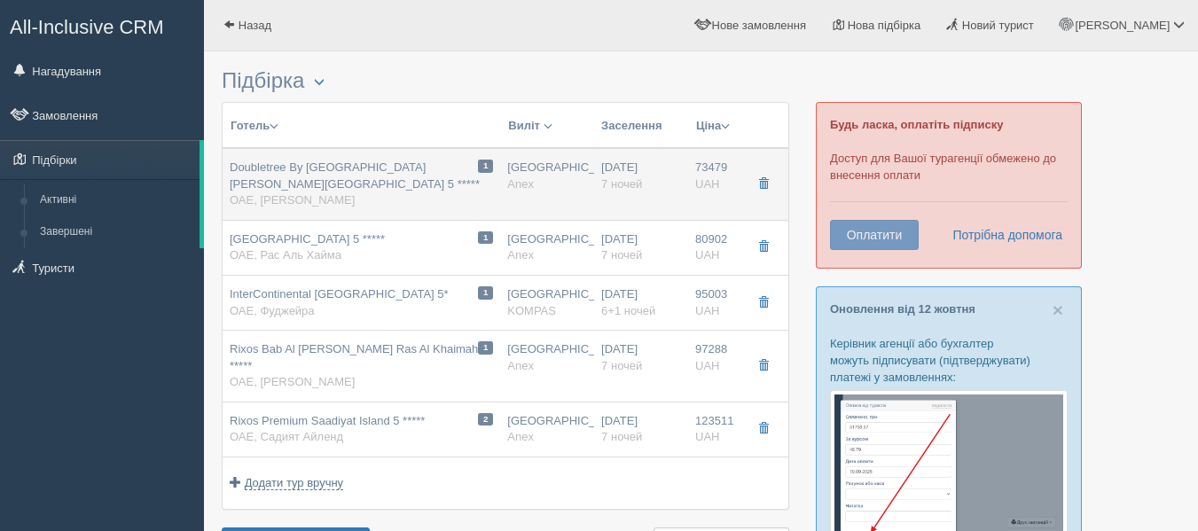
click at [361, 203] on div "Doubletree By Hilton Resort & Spa Marjan Island 5 ***** ОАЕ, Марджан Айленд" at bounding box center [361, 185] width 263 height 50
type input "Doubletree By Hilton Resort & Spa Marjan Island 5 *****"
type input "https://www.booking.com/hotel/ae/doubletree-by-hilton-ras-al-khaimah-a-marjan.r…"
type textarea "+ находится на искусственном острове + ориентирован на семейный отдых + очень к…"
type input "ОАЭ"
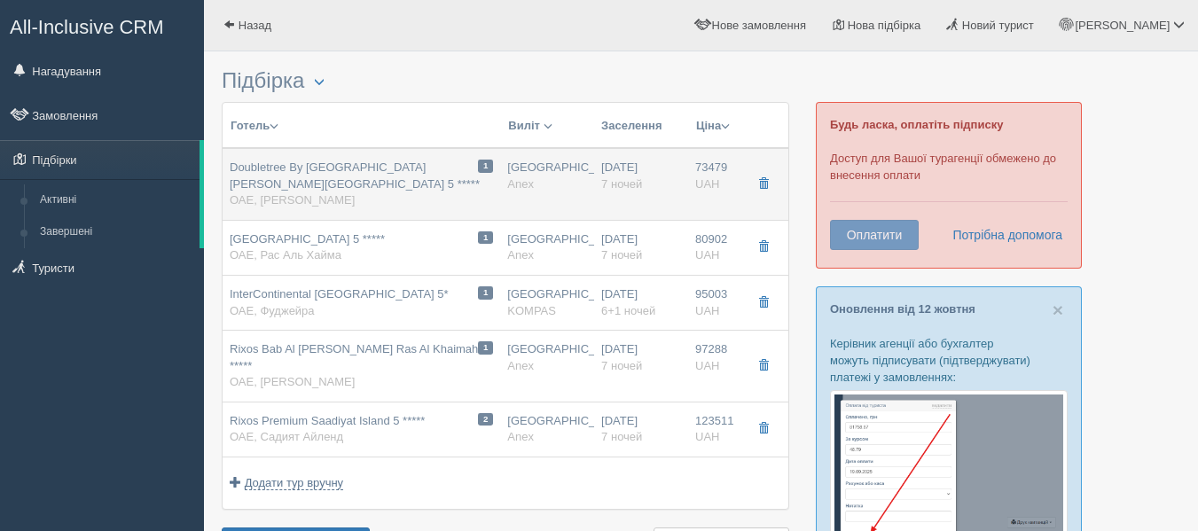
type input "Марджан Айленд"
type input "73479.00"
type input "[GEOGRAPHIC_DATA]"
type input "01:30"
type input "09:00"
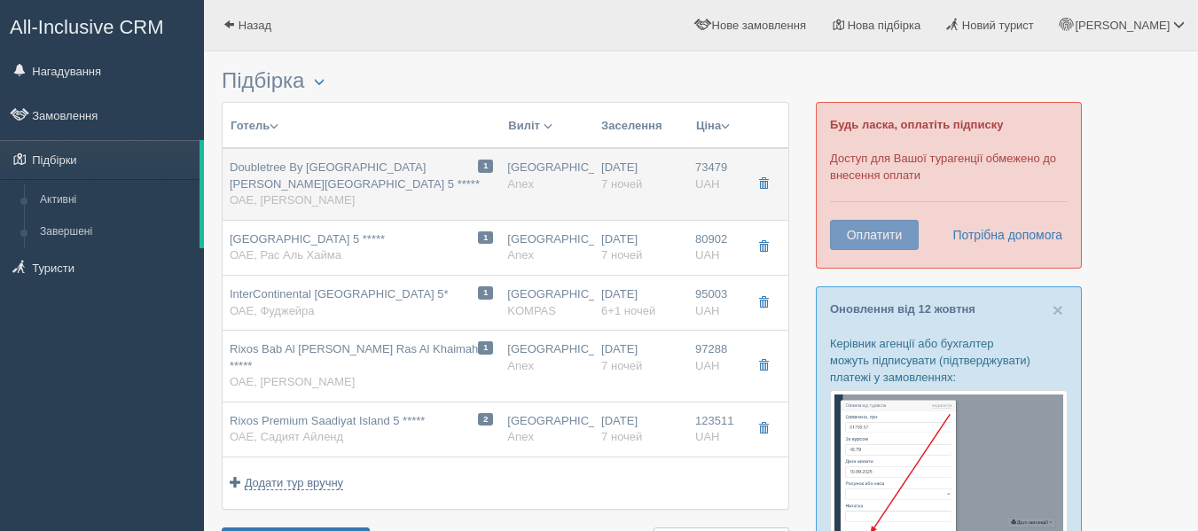
type input "13:00"
type input "17:00"
type input "7"
type input "Guest Room With Sea View / 2+1(2-5,99)"
type input "Все включено"
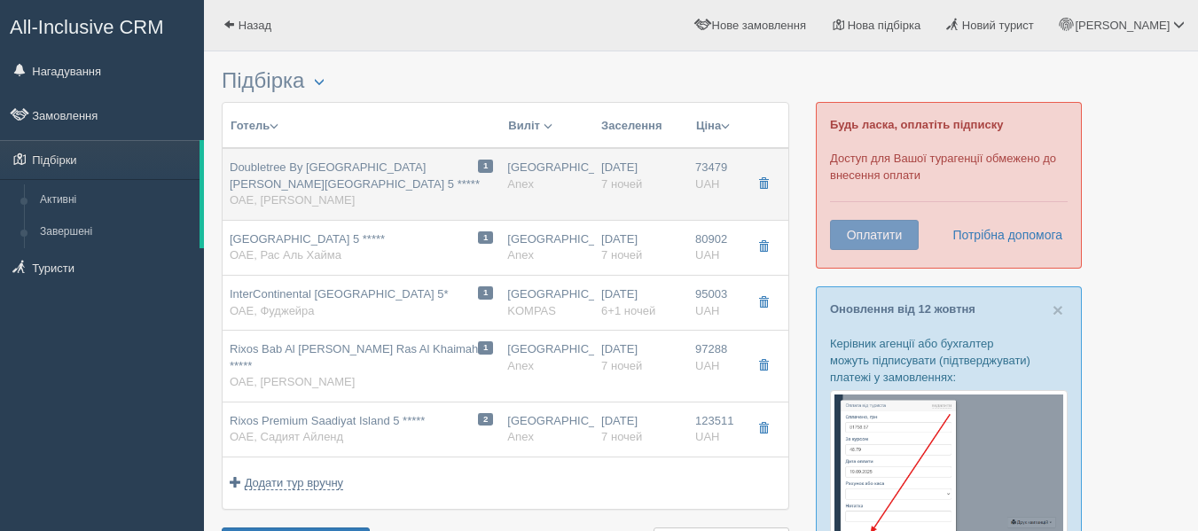
type input "Anex"
type input "https://online3.anextour.com.ua/default.php?page=hotels&samo_action=hotel&HOTEL…"
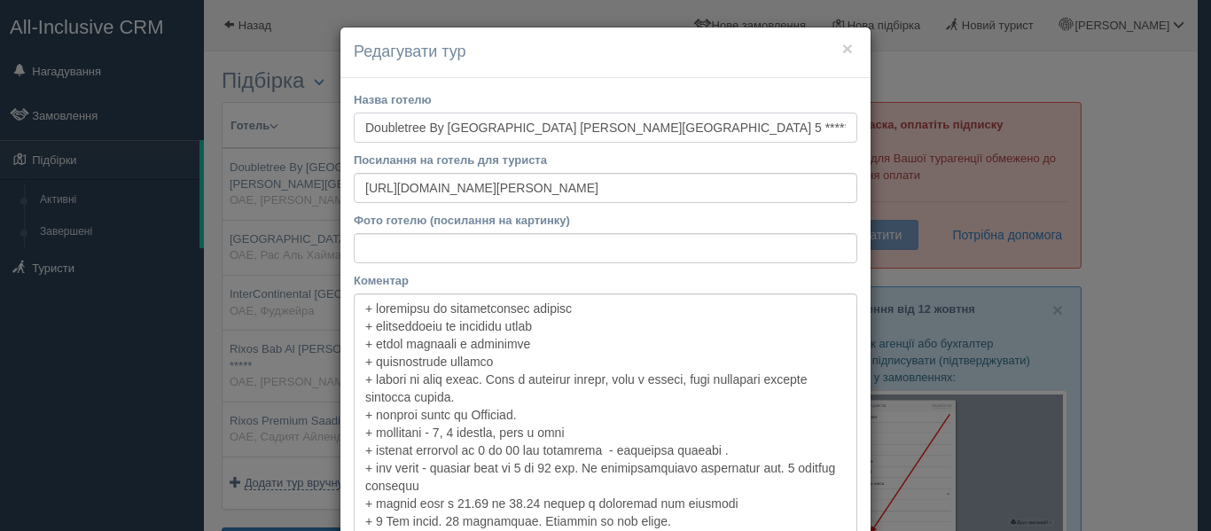
drag, startPoint x: 355, startPoint y: 126, endPoint x: 513, endPoint y: 129, distance: 158.7
click at [513, 129] on input "Doubletree By Hilton Resort & Spa Marjan Island 5 *****" at bounding box center [606, 128] width 504 height 30
click at [842, 42] on button "×" at bounding box center [847, 48] width 11 height 19
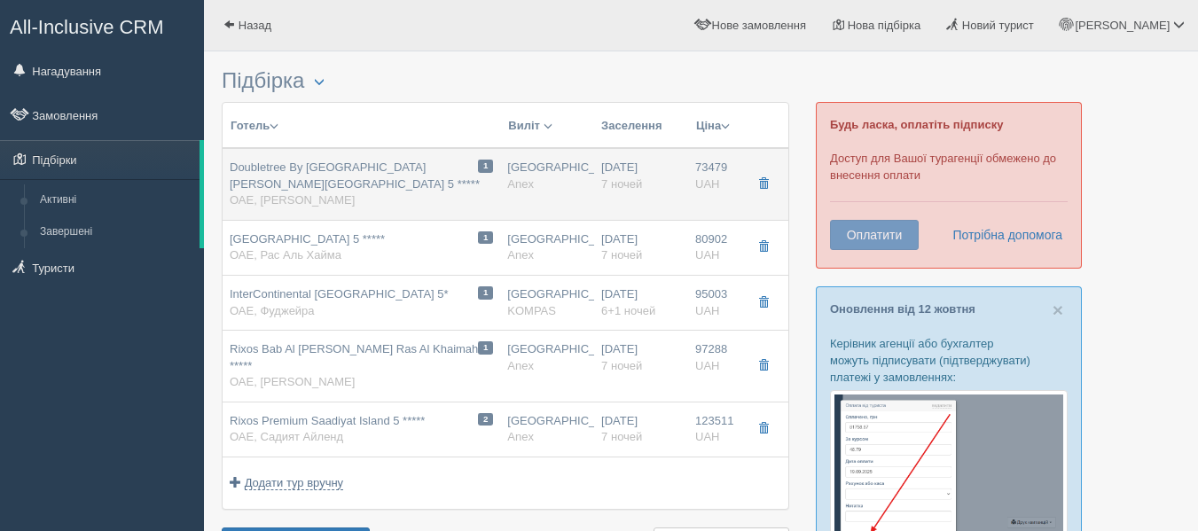
click at [405, 197] on div "Doubletree By Hilton Resort & Spa Marjan Island 5 ***** ОАЕ, Марджан Айленд" at bounding box center [361, 185] width 263 height 50
type input "01:30"
type input "09:00"
type input "13:00"
type input "17:00"
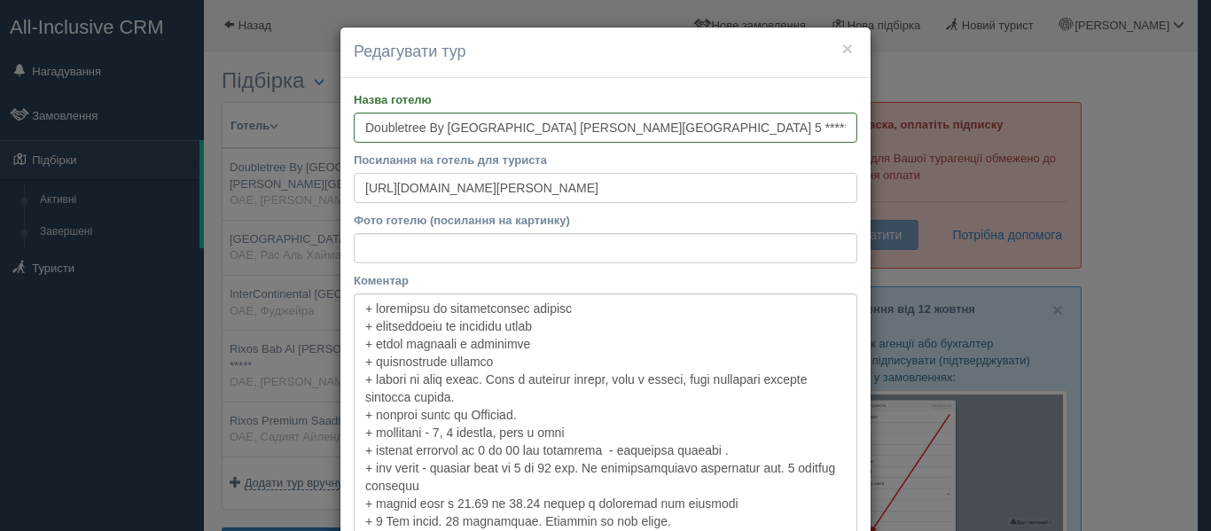
drag, startPoint x: 352, startPoint y: 191, endPoint x: 1031, endPoint y: 157, distance: 680.0
click at [1031, 157] on div "× Редагувати тур Назва готелю Doubletree By Hilton Resort & Spa Marjan Island 5…" at bounding box center [605, 265] width 1211 height 531
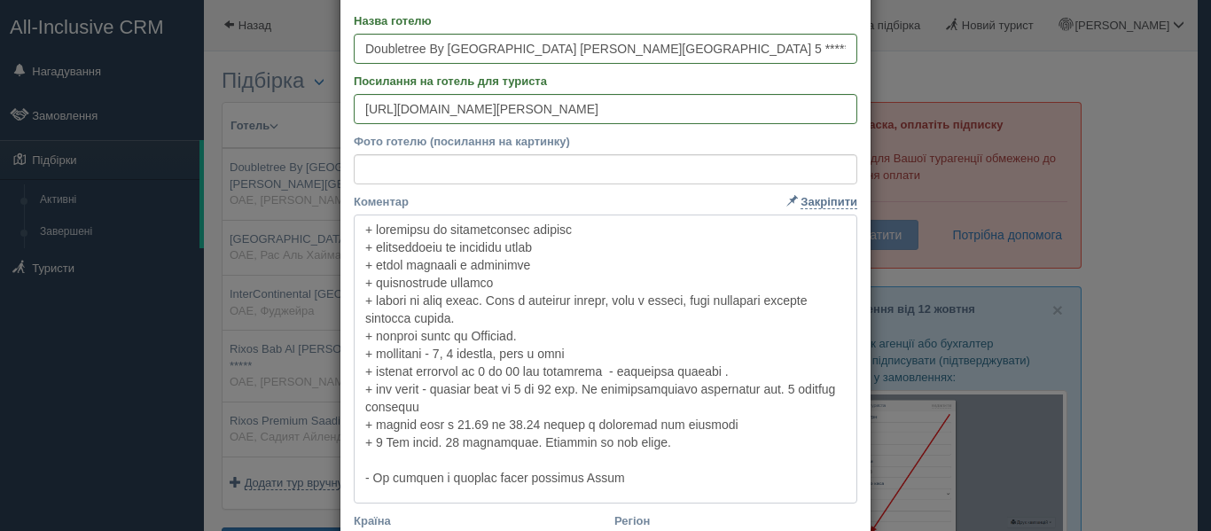
drag, startPoint x: 355, startPoint y: 231, endPoint x: 695, endPoint y: 443, distance: 401.5
click at [695, 443] on textarea "Коментар Основний опис Додатковий опис Закріпити Збережено Необхідно вказати на…" at bounding box center [606, 359] width 504 height 289
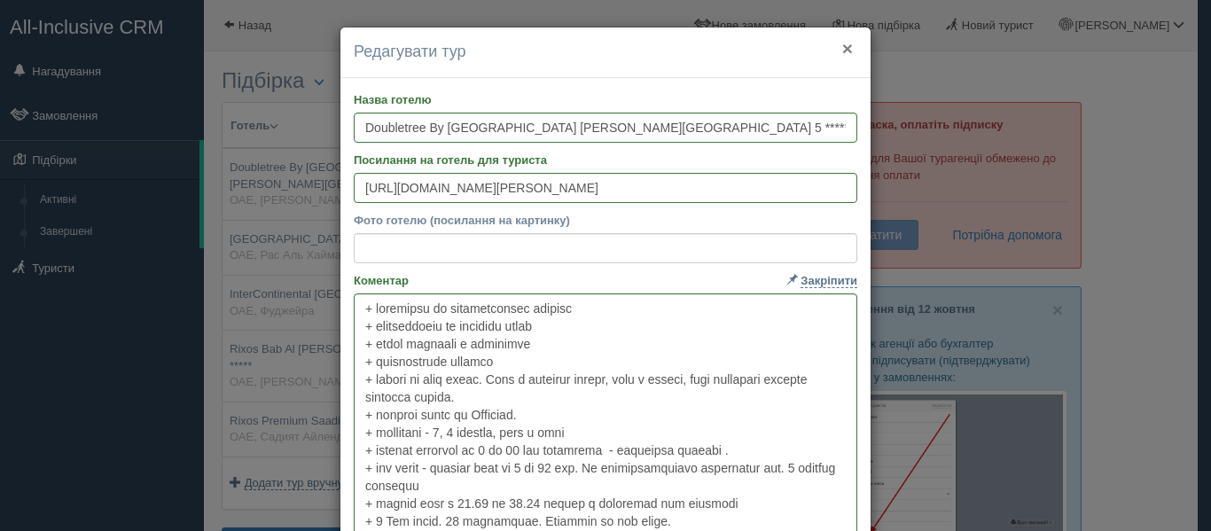
click at [842, 51] on button "×" at bounding box center [847, 48] width 11 height 19
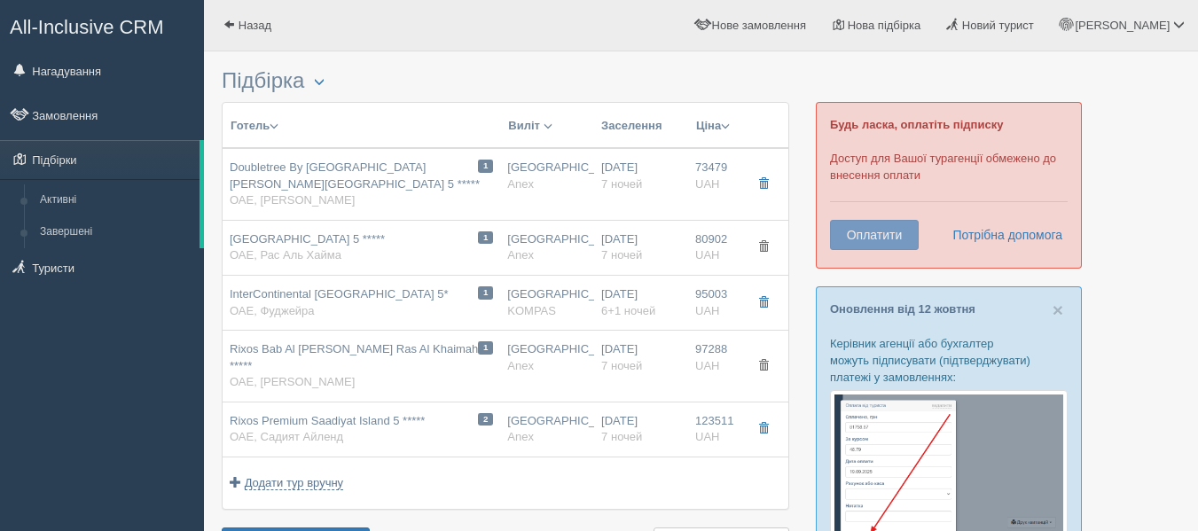
click at [378, 298] on span "InterContinental Fujairah Resort 5*" at bounding box center [339, 293] width 219 height 13
type input "InterContinental Fujairah Resort 5*"
type input "https://www.booking.com/hotel/ae/intercontinental-fujairah-resort.ru.html"
type textarea "+Открыт в 2017 году. +Очень зеленая, большая, ухоженная территория. +Находится …"
type input "Фуджейра"
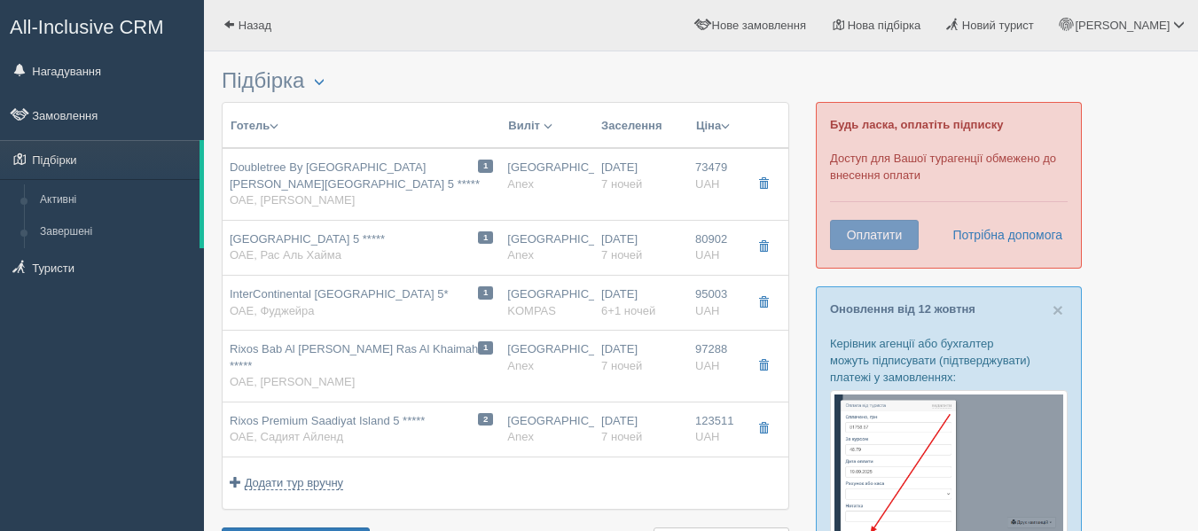
type input "95003.00"
type input "18:25"
type input "01:50"
type input "13:40"
type input "17:25"
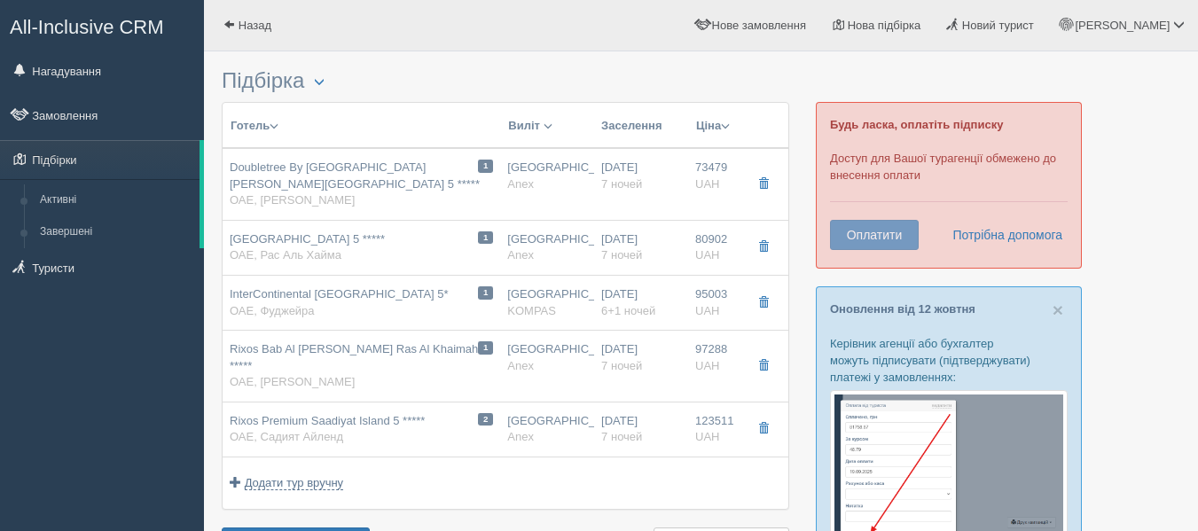
type input "6+1"
type input "CLASSIC GARDEN VIEW ROOM / 2Adult+1chd(2-11.99)sharing"
type input "KOMPAS"
type input "https://kompastour.com/hotel_redirect.php?redirect_url=/uae/fujairah/interconti…"
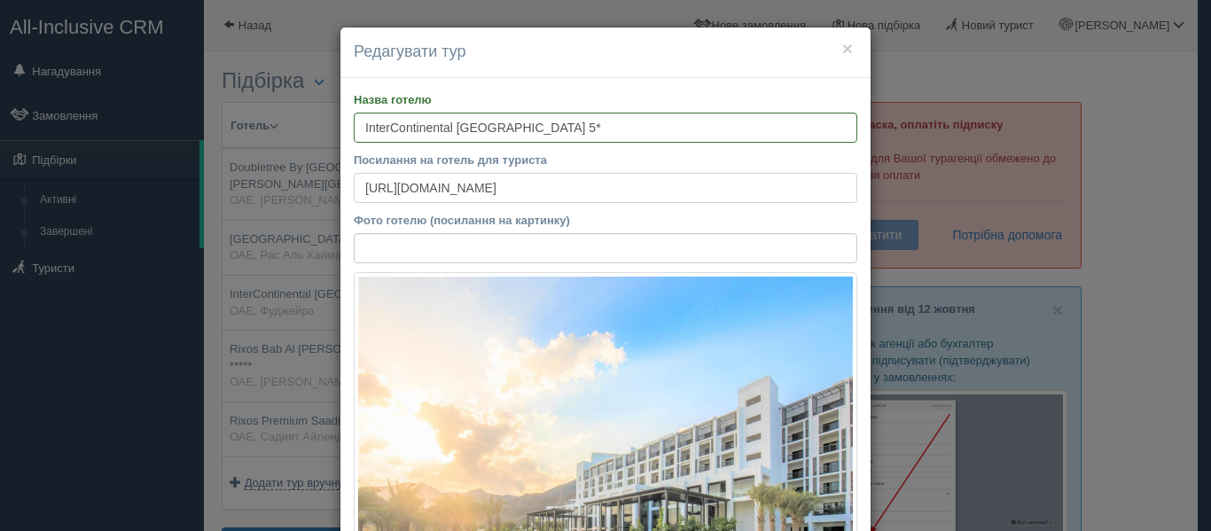
drag, startPoint x: 786, startPoint y: 188, endPoint x: 14, endPoint y: 118, distance: 775.4
click at [14, 118] on div "× Редагувати тур Назва готелю InterContinental Fujairah Resort 5* Посилання на …" at bounding box center [605, 265] width 1211 height 531
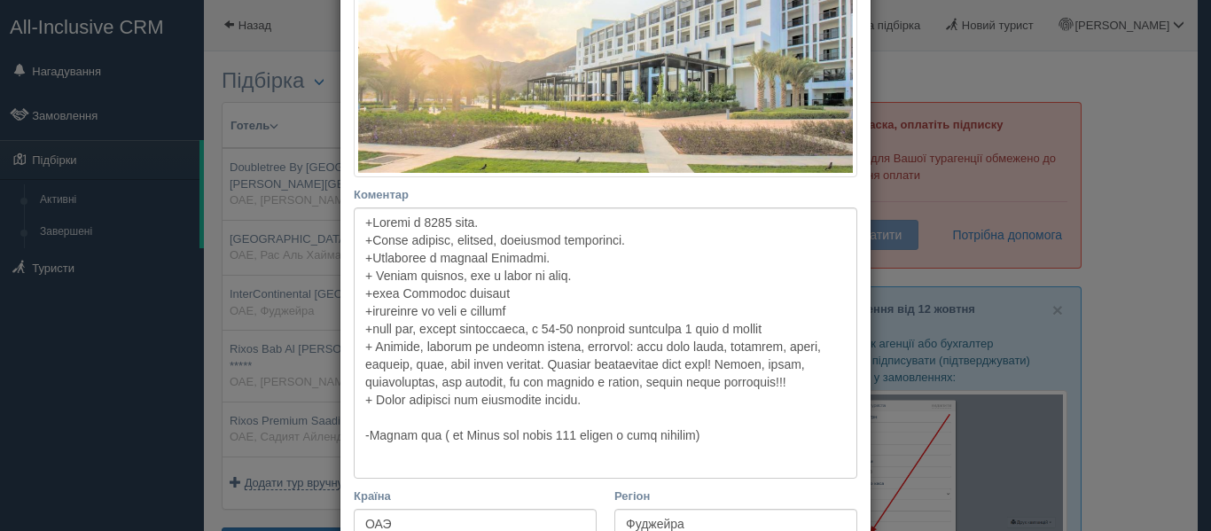
scroll to position [434, 0]
drag, startPoint x: 356, startPoint y: 222, endPoint x: 730, endPoint y: 457, distance: 441.1
click at [730, 457] on textarea "Коментар Основний опис Додатковий опис Закріпити Збережено Необхідно вказати на…" at bounding box center [606, 342] width 504 height 271
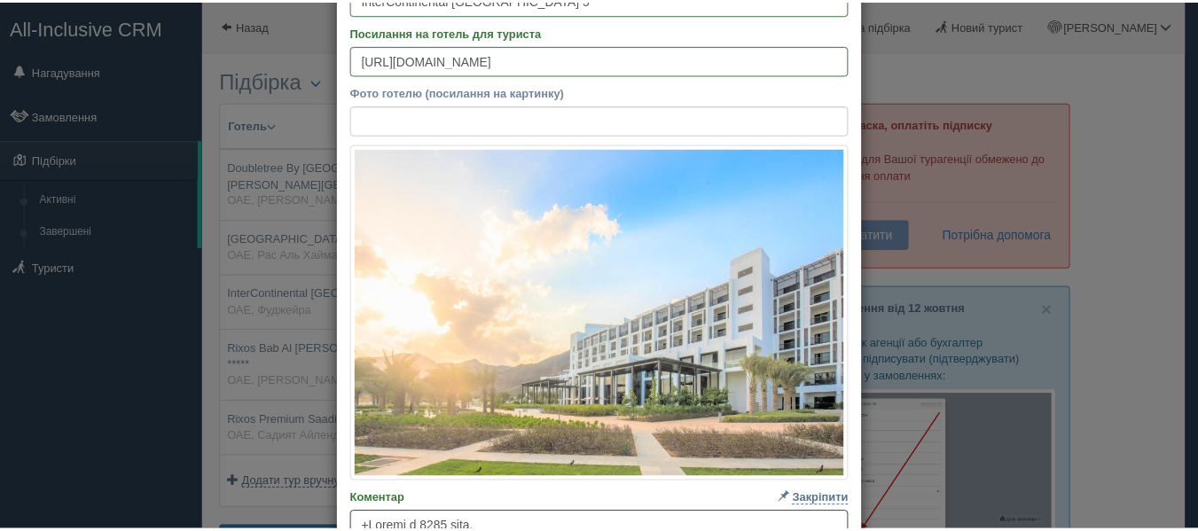
scroll to position [43, 0]
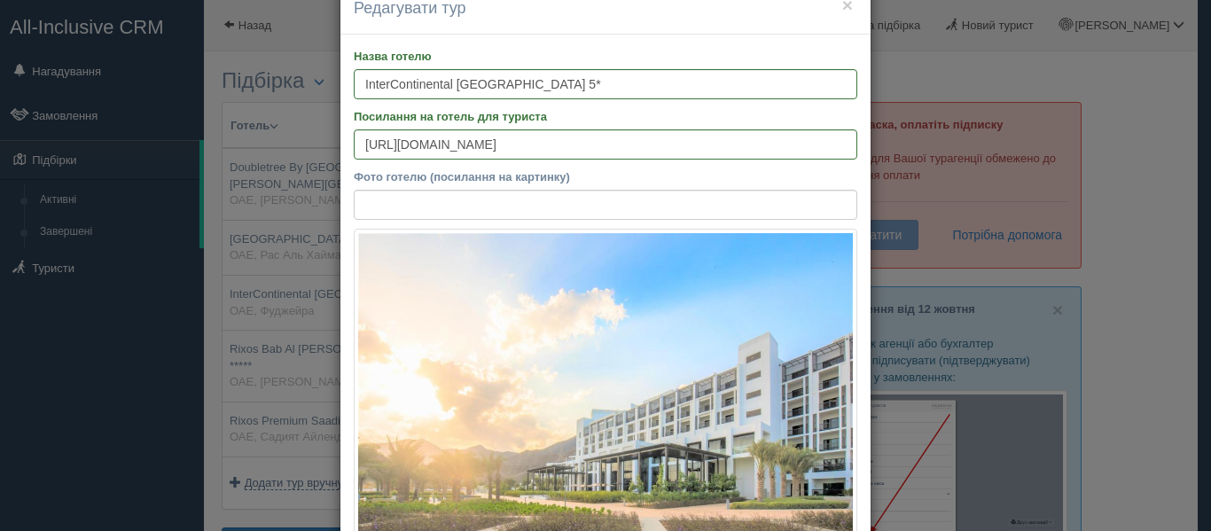
click at [834, 2] on h4 "Редагувати тур" at bounding box center [606, 8] width 504 height 23
click at [842, 4] on button "×" at bounding box center [847, 5] width 11 height 19
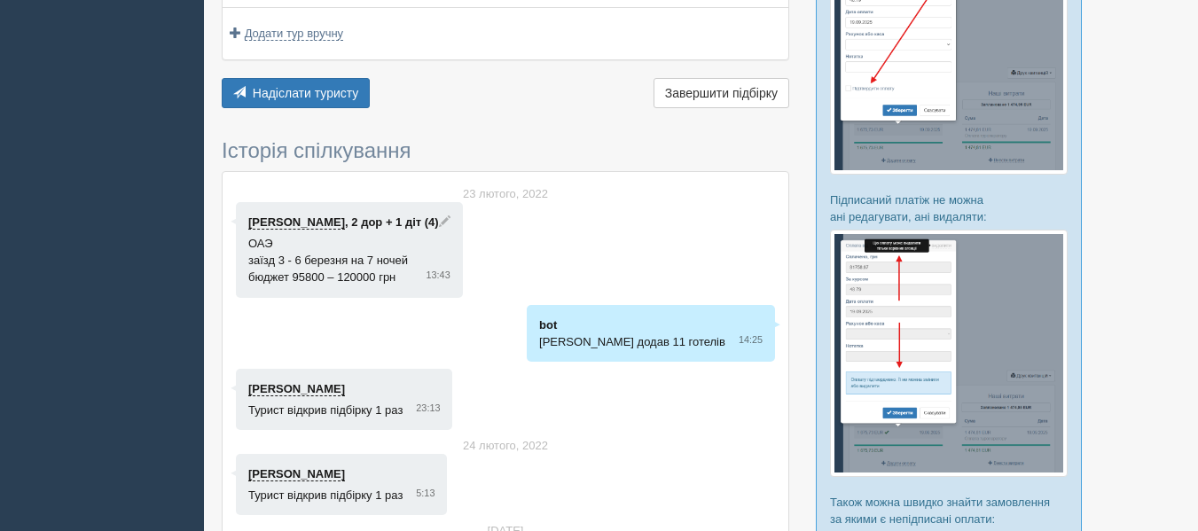
scroll to position [478, 0]
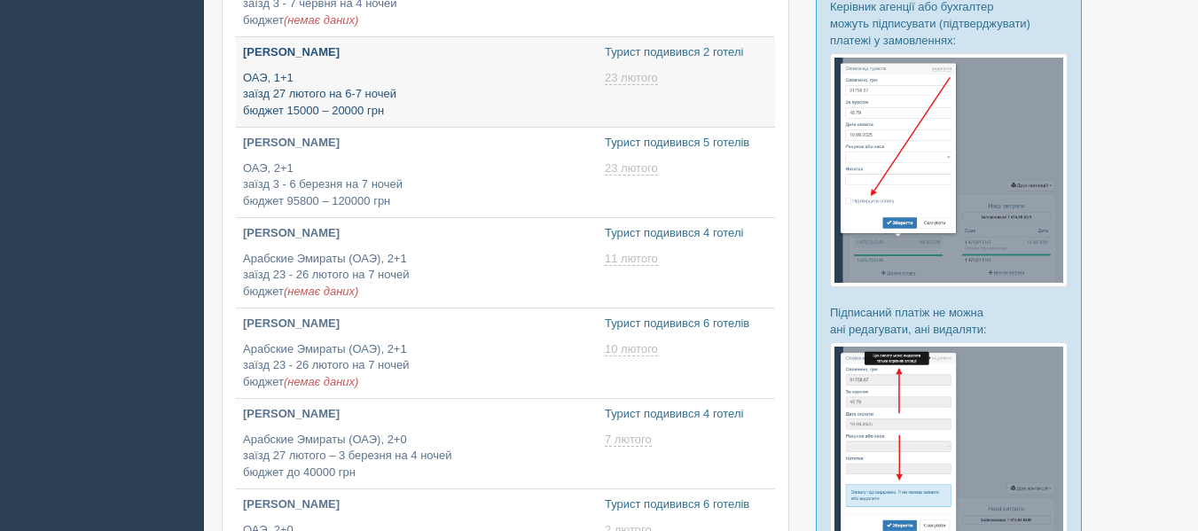
type input "[DATE] 17:05"
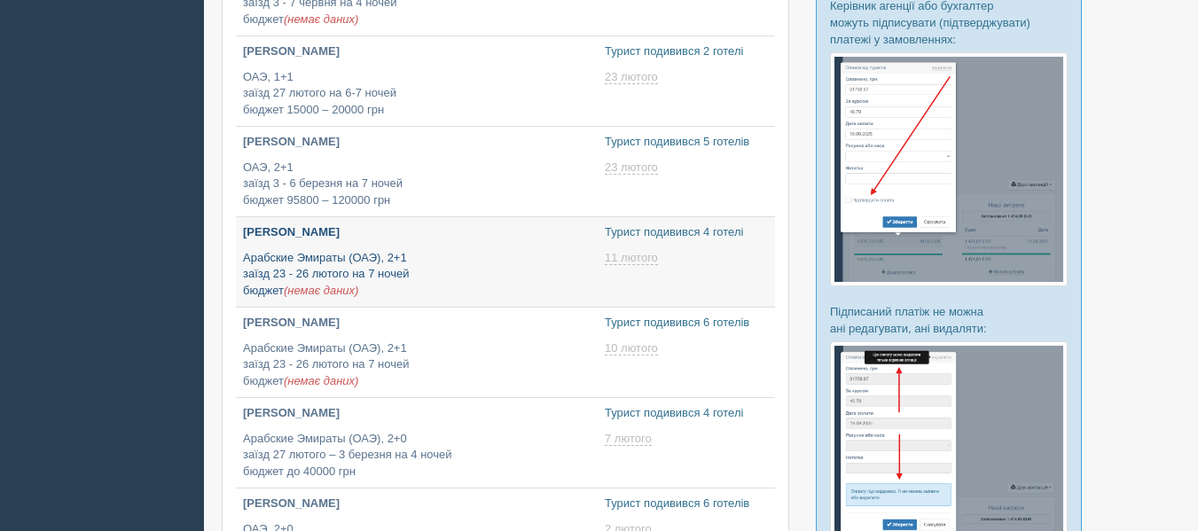
type input "[DATE] 12:00"
click at [378, 257] on p "Арабские Эмираты (ОАЭ), 2+1 заїзд 23 - 26 лютого на 7 ночей бюджет (немає даних)" at bounding box center [417, 275] width 348 height 50
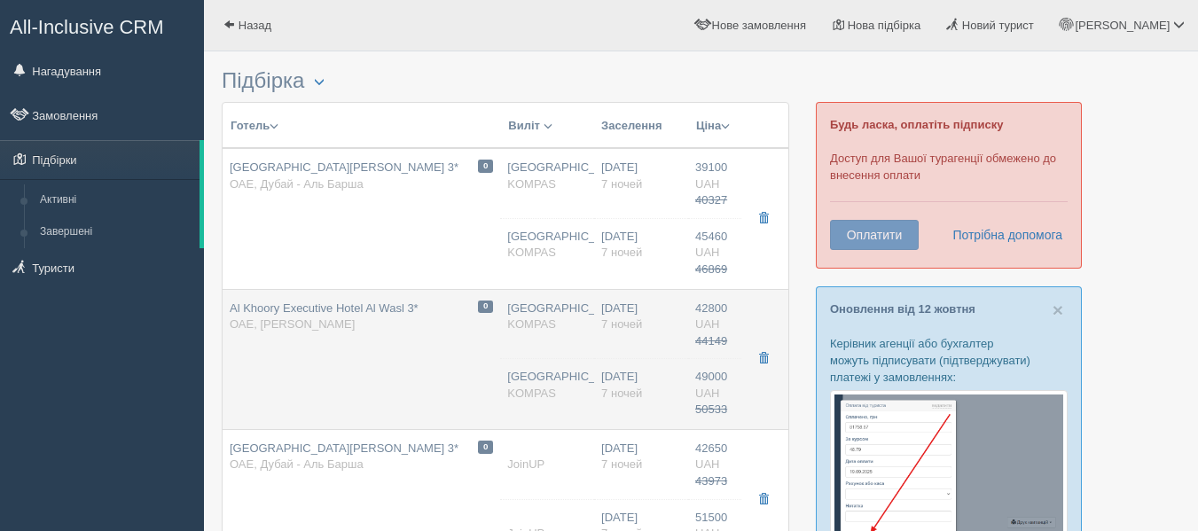
click at [408, 372] on td "0 [GEOGRAPHIC_DATA] Al Wasl 3* ОАЕ, [GEOGRAPHIC_DATA][PERSON_NAME]" at bounding box center [362, 359] width 278 height 140
type input "Al Khoory Executive Hotel Al Wasl 3*"
type input "[URL][DOMAIN_NAME]"
type textarea "+ имеет удачное расположение: Расстояние до до пляжа [GEOGRAPHIC_DATA]: 1 км. Р…"
type input "ОАЭ"
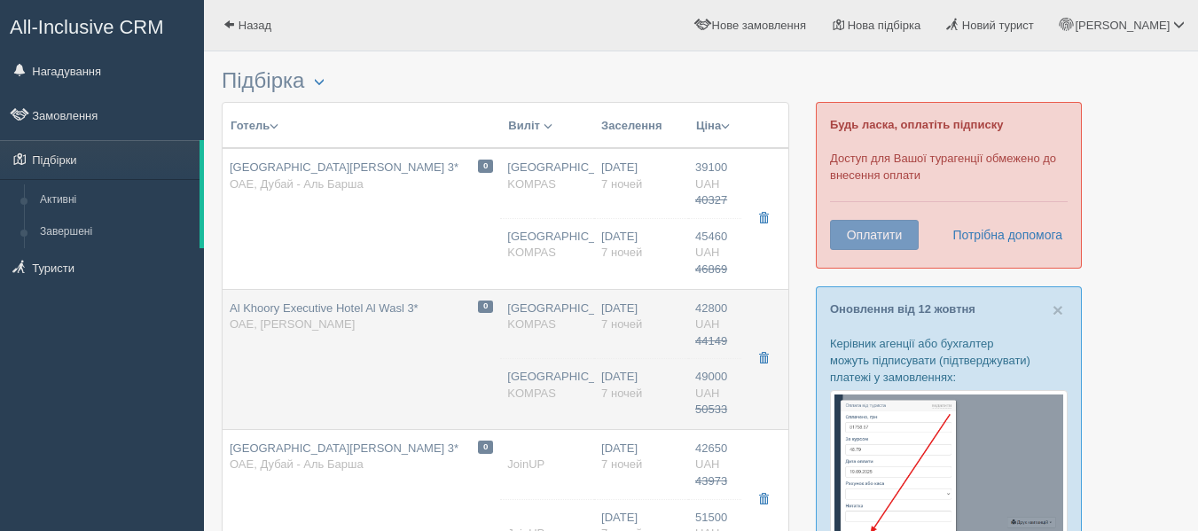
type input "Дубай - [PERSON_NAME]"
type input "42800.00"
type input "44149.00"
type input "[GEOGRAPHIC_DATA]"
type input "10:05"
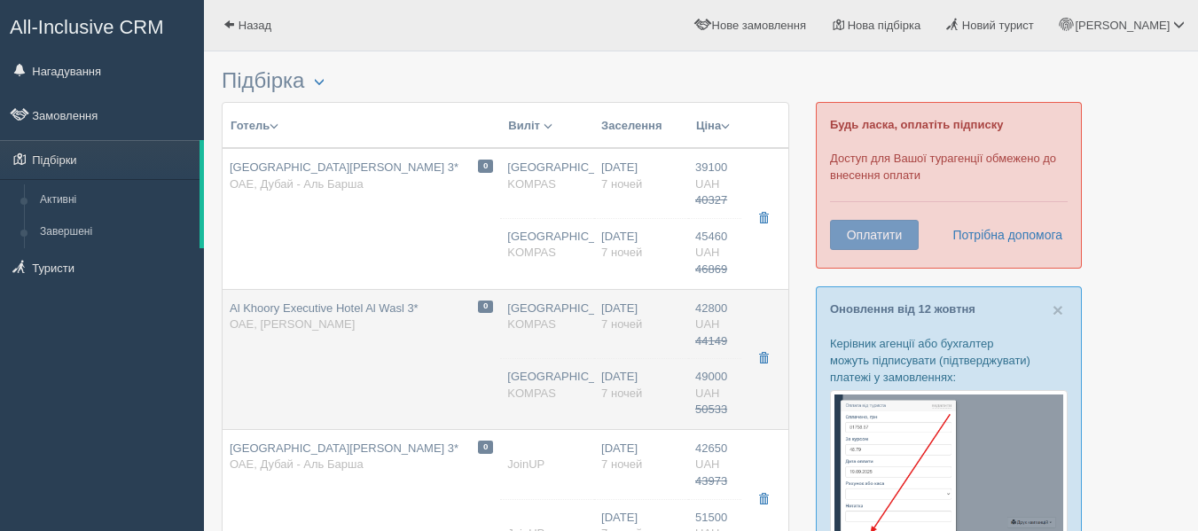
type input "7"
type input "SUPERIOR ROOM / 2Adult+1chd(6-11.99)sharing"
type input "BB"
type input "KOMPAS"
type input "[URL][DOMAIN_NAME]"
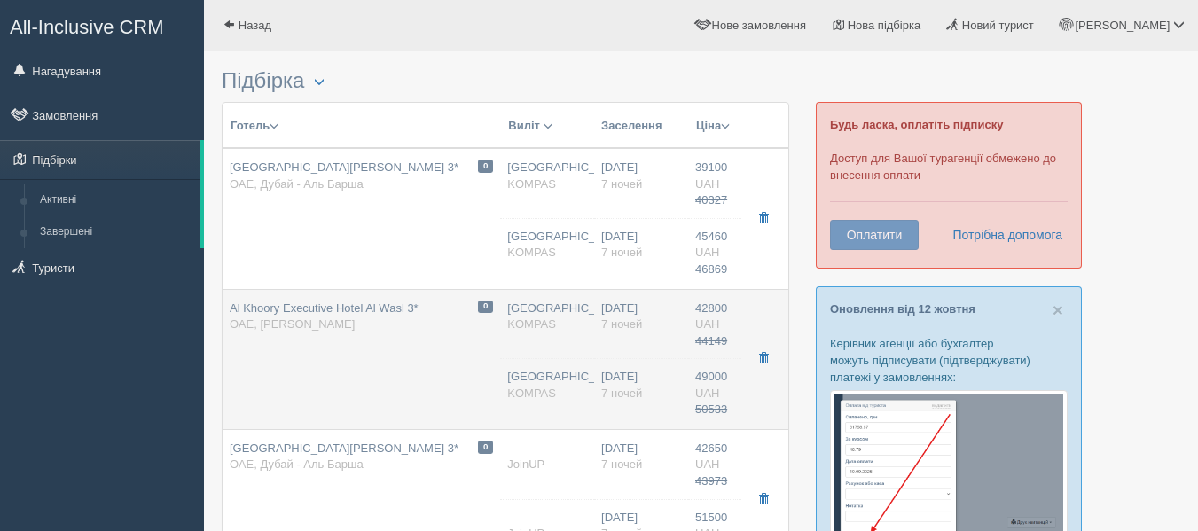
type input "49000.00"
type input "50533.00"
type input "[GEOGRAPHIC_DATA]"
type input "10:05"
type input "7"
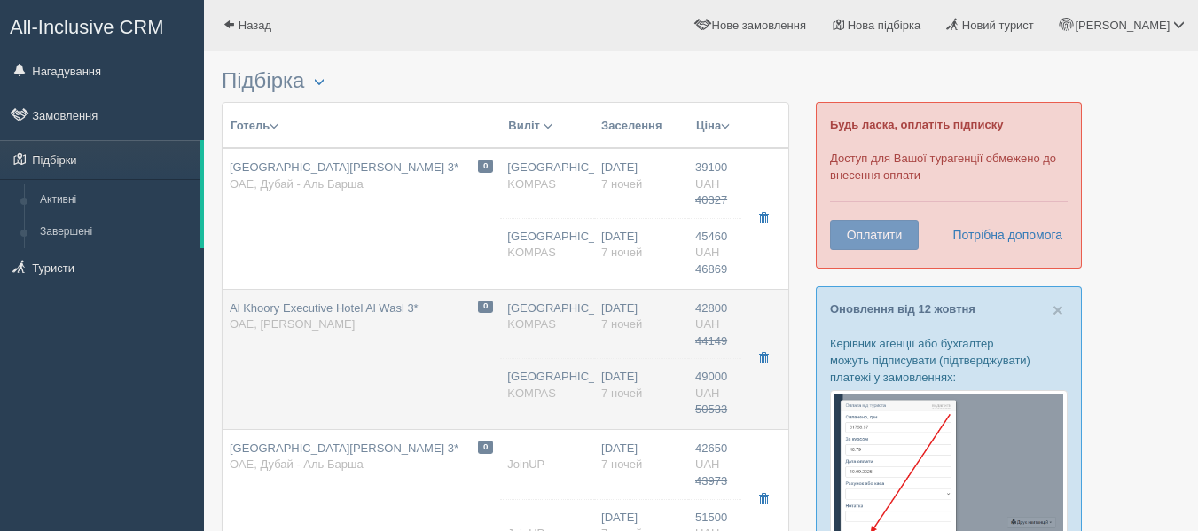
type input "SUPERIOR ROOM / 2Adult+1chd(6-11.99)sharing"
type input "HB"
type input "KOMPAS"
type input "[URL][DOMAIN_NAME]"
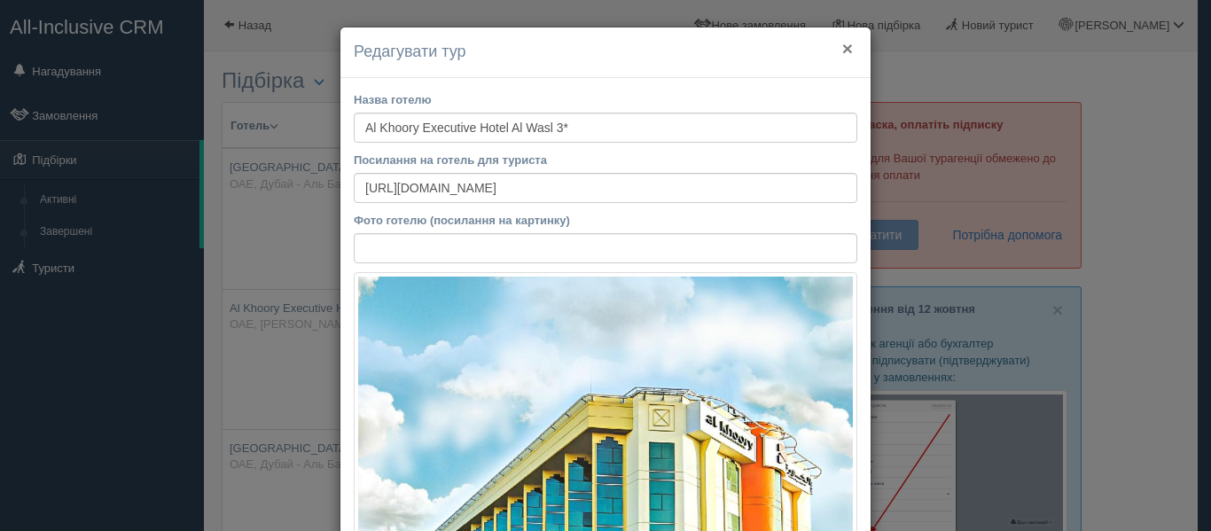
click at [842, 53] on button "×" at bounding box center [847, 48] width 11 height 19
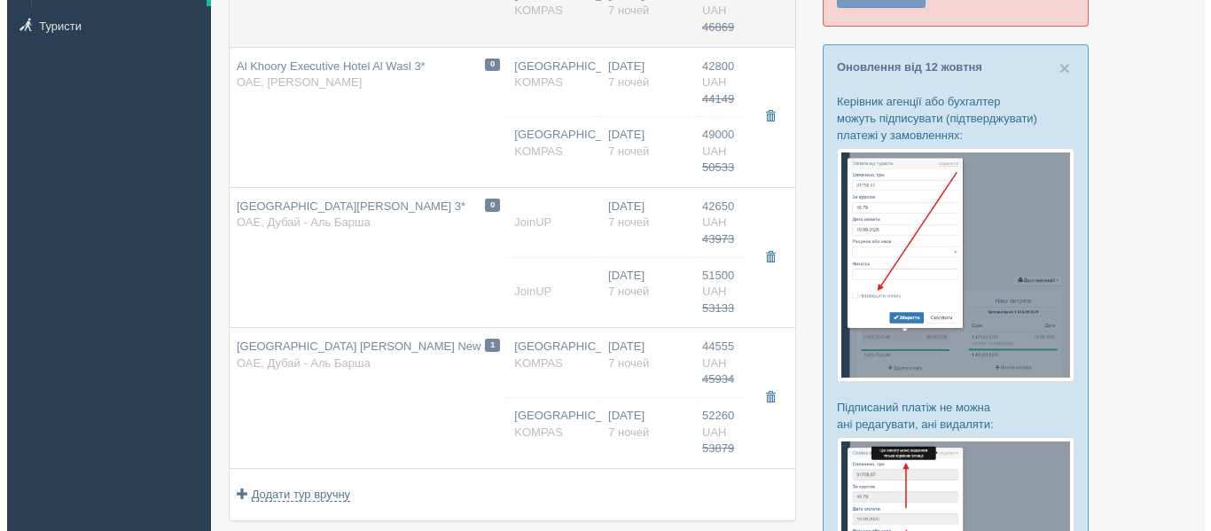
scroll to position [249, 0]
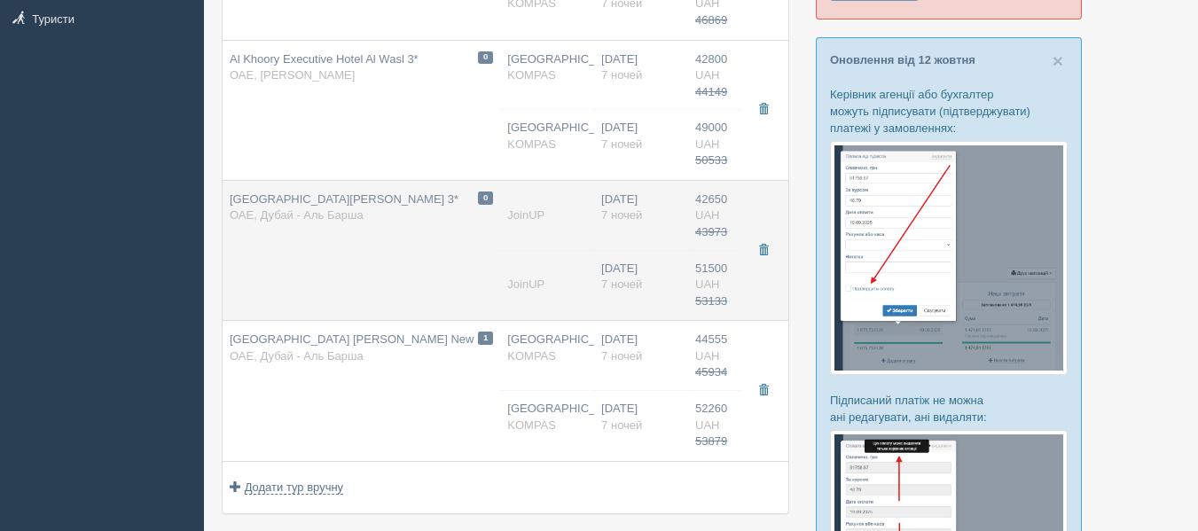
click at [427, 273] on td "0 [GEOGRAPHIC_DATA][PERSON_NAME] 3* ОАЕ, [GEOGRAPHIC_DATA]" at bounding box center [362, 250] width 278 height 140
type input "[GEOGRAPHIC_DATA][PERSON_NAME] 3*"
type input "[URL][DOMAIN_NAME][PERSON_NAME]"
type textarea "+ находится в 7 км от торгового центра [GEOGRAPHIC_DATA] и торгового центра Wal…"
type input "Дубай - [PERSON_NAME]"
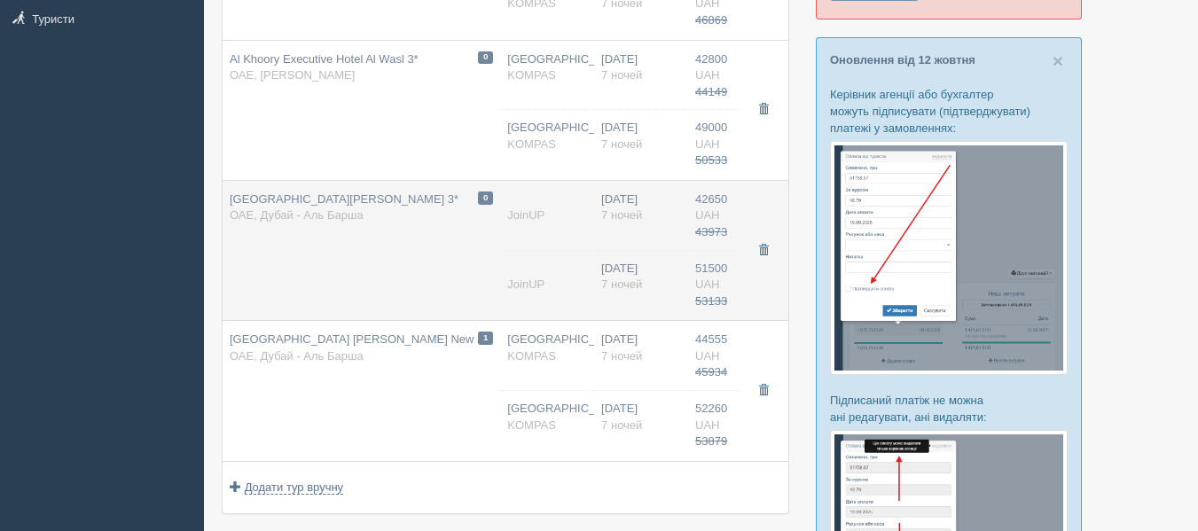
type input "42650.00"
type input "43973.00"
type input "Classic Twin / [DATE]+1CHD(5-11,99)(Sharing)"
type input "JoinUP"
type input "51500.00"
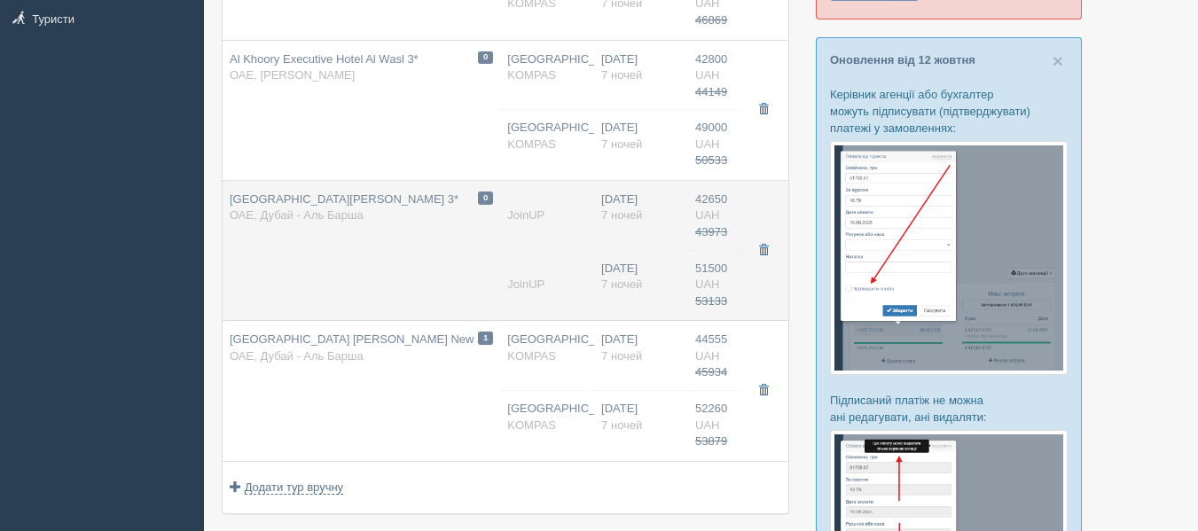
type input "53133.00"
type input "Classic Twin / [DATE]+1CHD(5-11,99)(Sharing)"
type input "JoinUP"
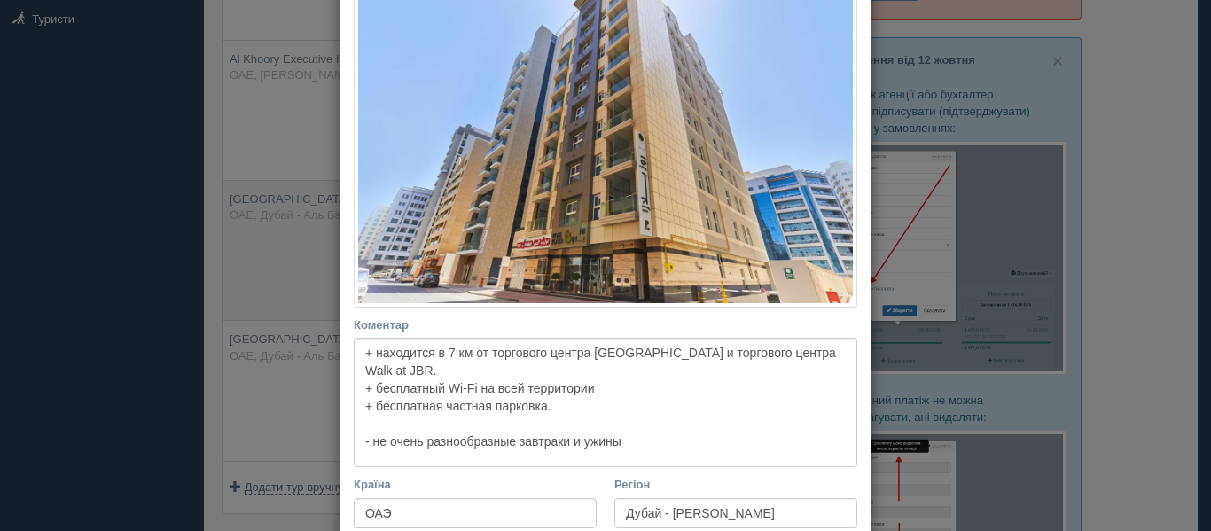
scroll to position [0, 0]
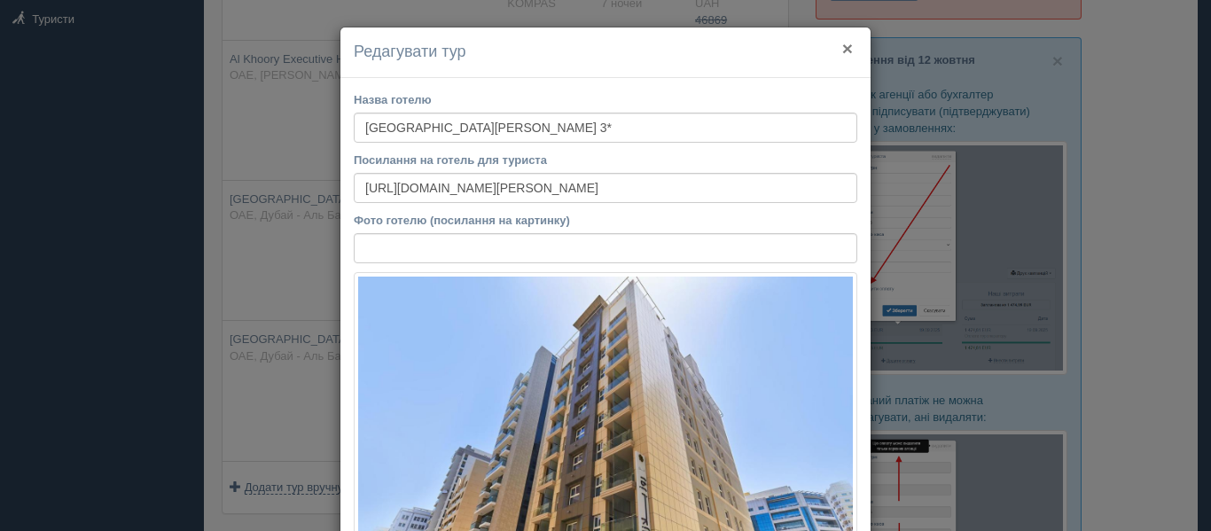
click at [845, 51] on button "×" at bounding box center [847, 48] width 11 height 19
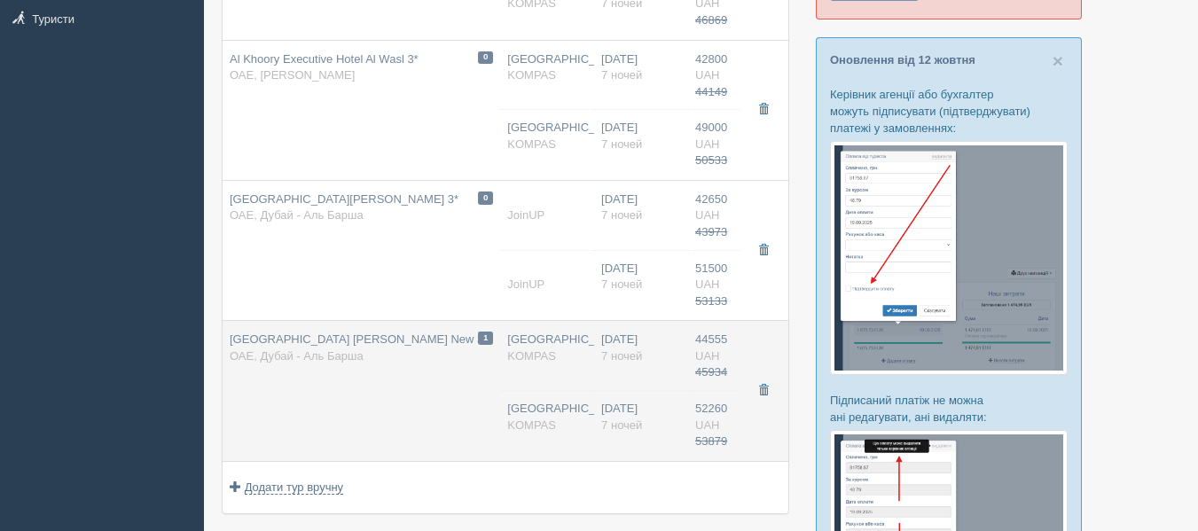
click at [403, 356] on div "1 [GEOGRAPHIC_DATA] [PERSON_NAME] New 3* ОАЕ, [GEOGRAPHIC_DATA]" at bounding box center [361, 348] width 263 height 33
type input "[GEOGRAPHIC_DATA] [PERSON_NAME] New 3*"
type input "[URL][DOMAIN_NAME][PERSON_NAME]"
type textarea "+ Хороший, чистый, новый отель 2018 года + Удачно расположен: метро, автобусная…"
type input "44555.00"
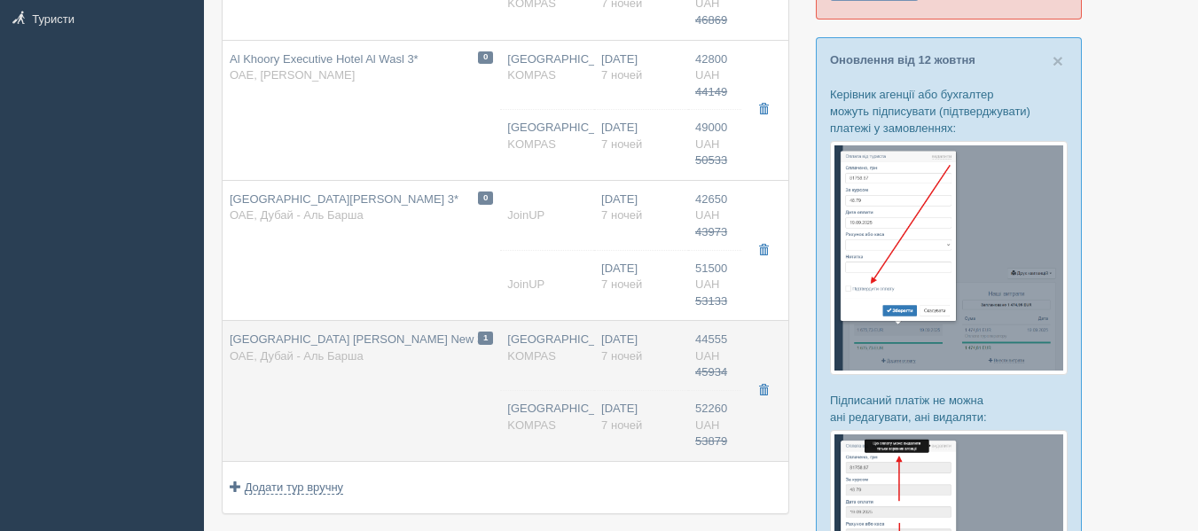
type input "45934.00"
type input "[GEOGRAPHIC_DATA]"
type input "10:05"
type input "STANDARD ROOM / 2adult+1chd(5-11.99)sharing"
type input "KOMPAS"
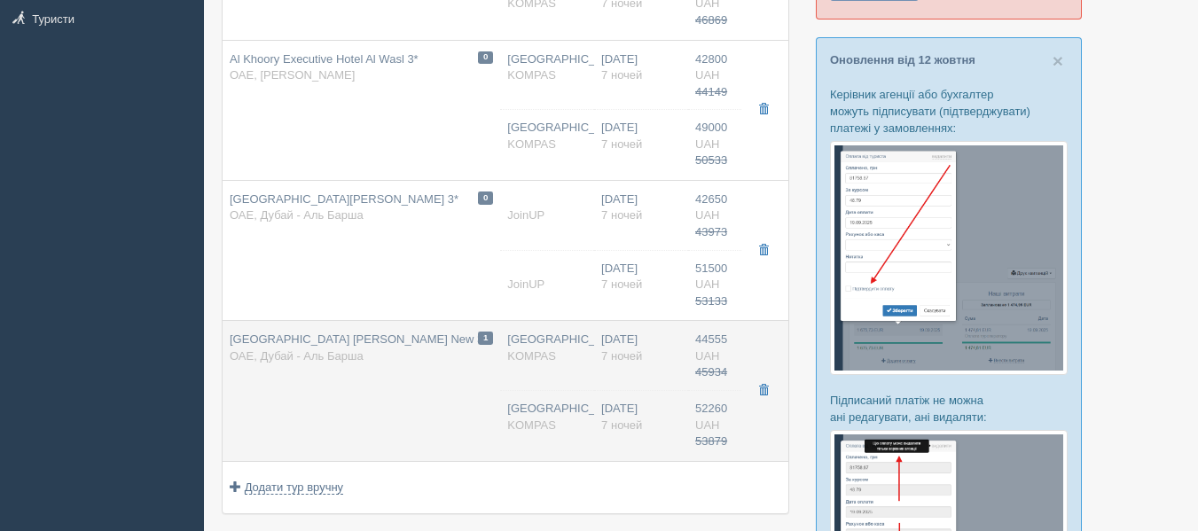
type input "[URL][DOMAIN_NAME][PERSON_NAME]"
type input "52260.00"
type input "53879.00"
type input "[GEOGRAPHIC_DATA]"
type input "10:05"
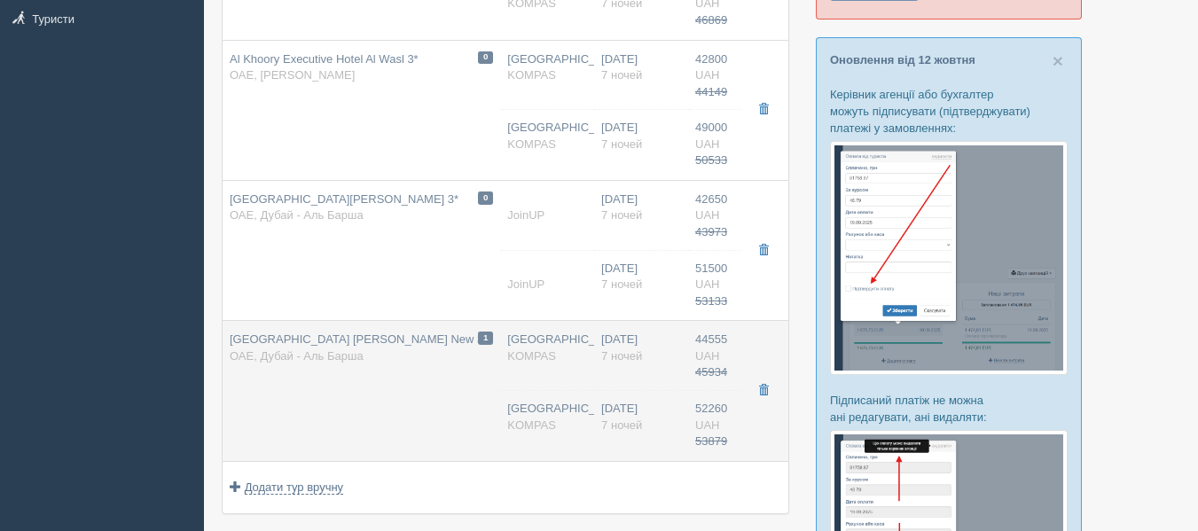
type input "STANDARD ROOM / 2adult+1chd(5-11.99)sharing"
type input "KOMPAS"
type input "[URL][DOMAIN_NAME][PERSON_NAME]"
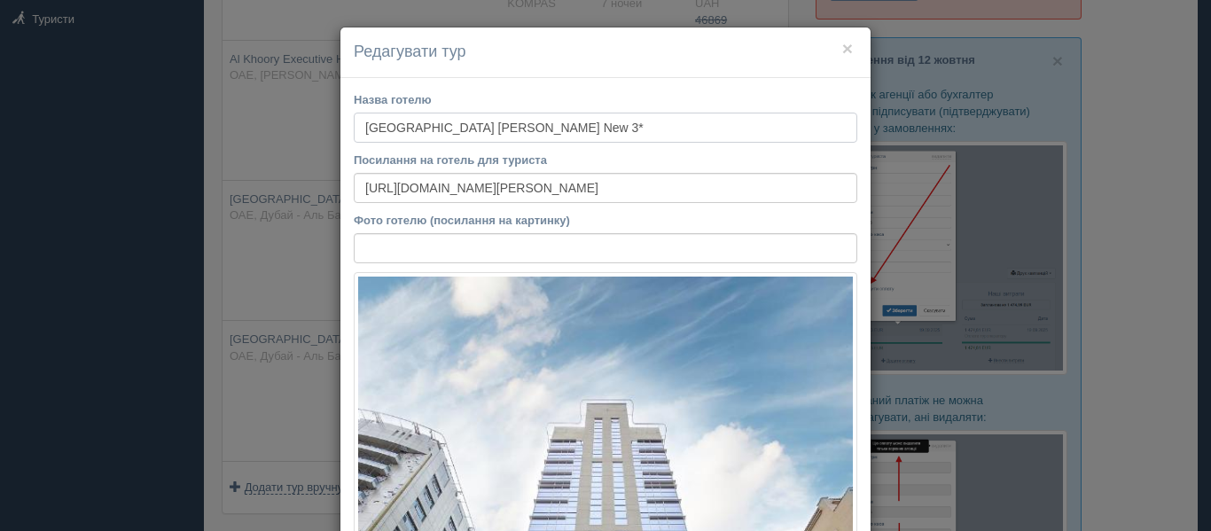
drag, startPoint x: 353, startPoint y: 129, endPoint x: 490, endPoint y: 132, distance: 137.5
click at [490, 132] on input "[GEOGRAPHIC_DATA] [PERSON_NAME] New 3*" at bounding box center [606, 128] width 504 height 30
click at [842, 56] on button "×" at bounding box center [847, 48] width 11 height 19
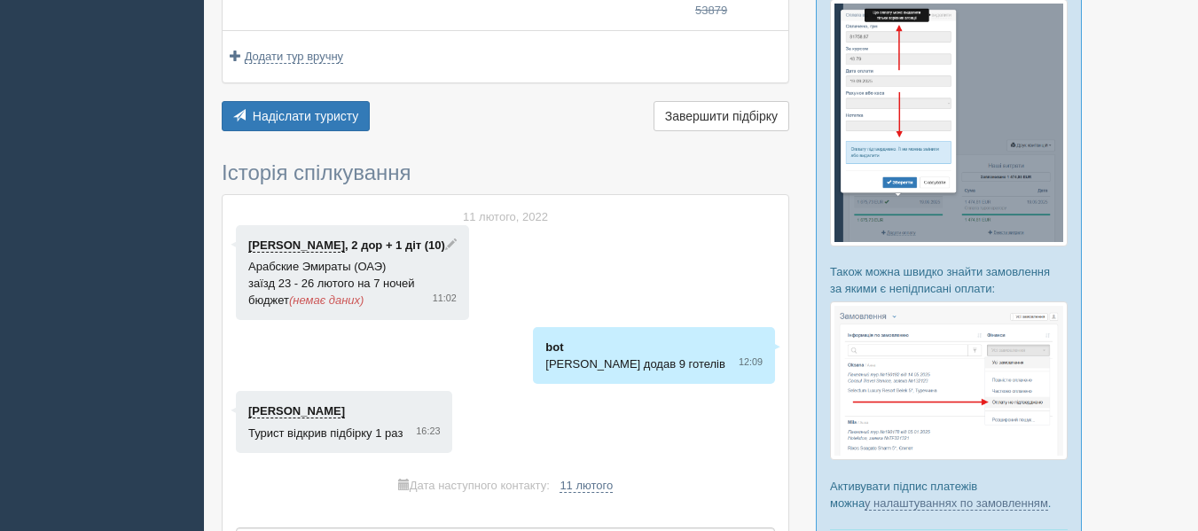
scroll to position [681, 0]
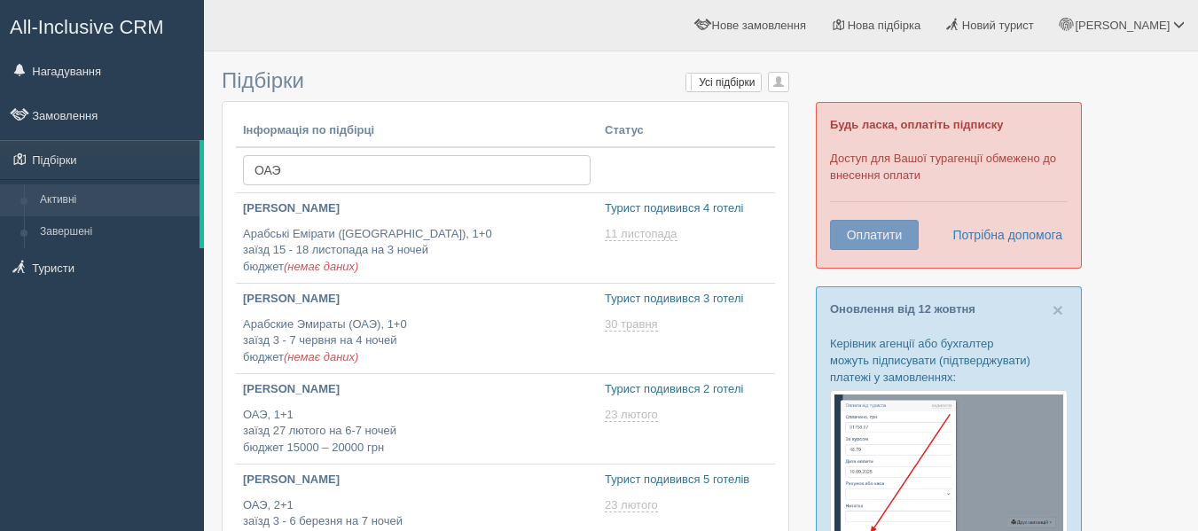
scroll to position [338, 0]
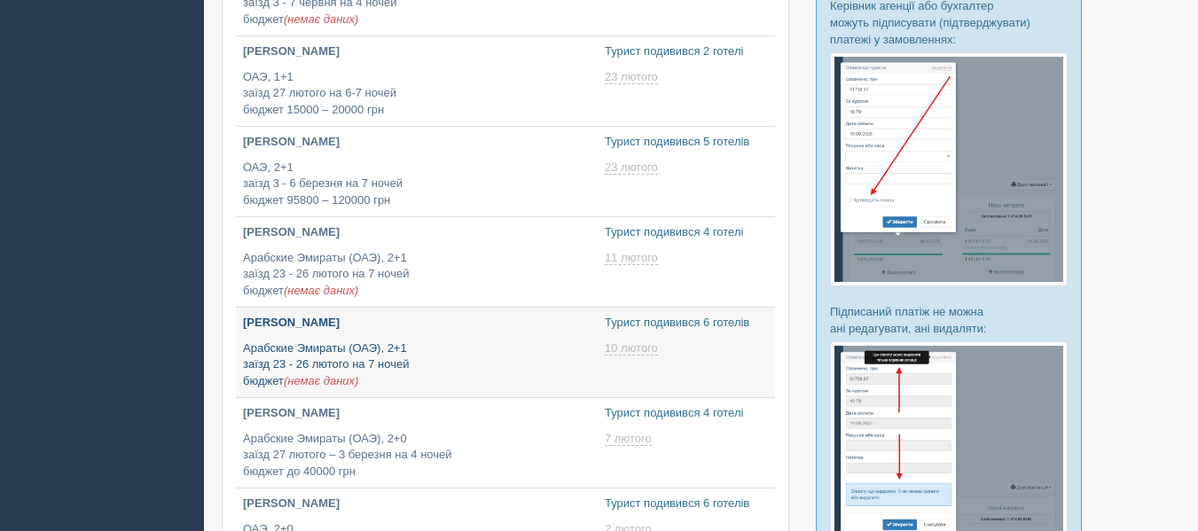
click at [339, 323] on p "[PERSON_NAME]" at bounding box center [417, 323] width 348 height 17
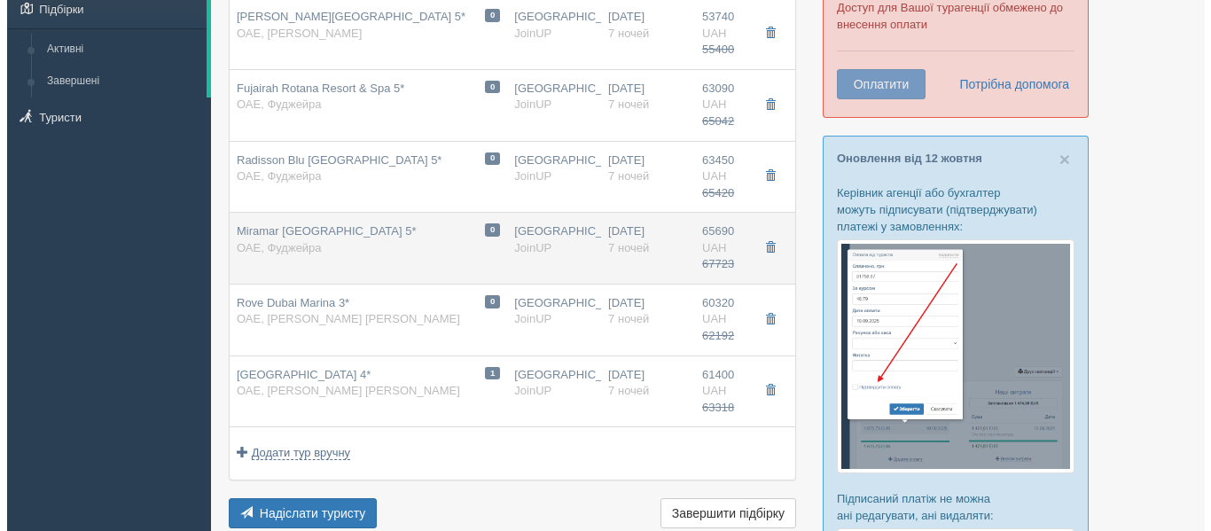
scroll to position [152, 0]
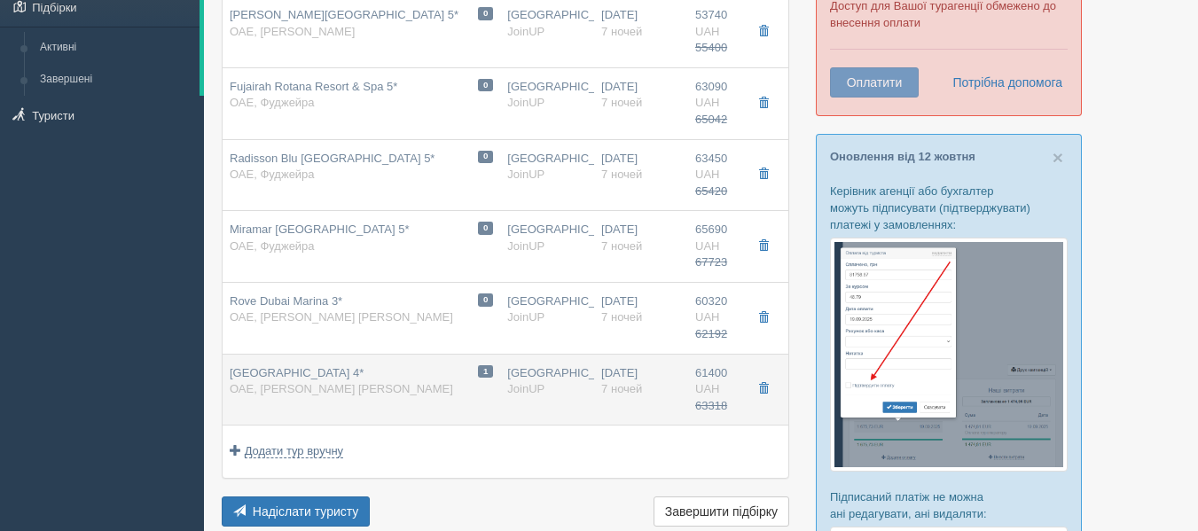
click at [362, 396] on div "Millennium Place Dubai Marina Hotel 4* ОАЕ, Дубай - Дубай Марина" at bounding box center [341, 381] width 223 height 33
type input "Millennium Place Dubai Marina Hotel 4*"
type input "https://www.booking.com/hotel/ae/millennium-place-dubai-marina.ru.html"
type textarea "+ Открыт в 2019 году + Имеет отличное расположение: 2 минуты ходьбы к метро, 10…"
type input "ОАЭ"
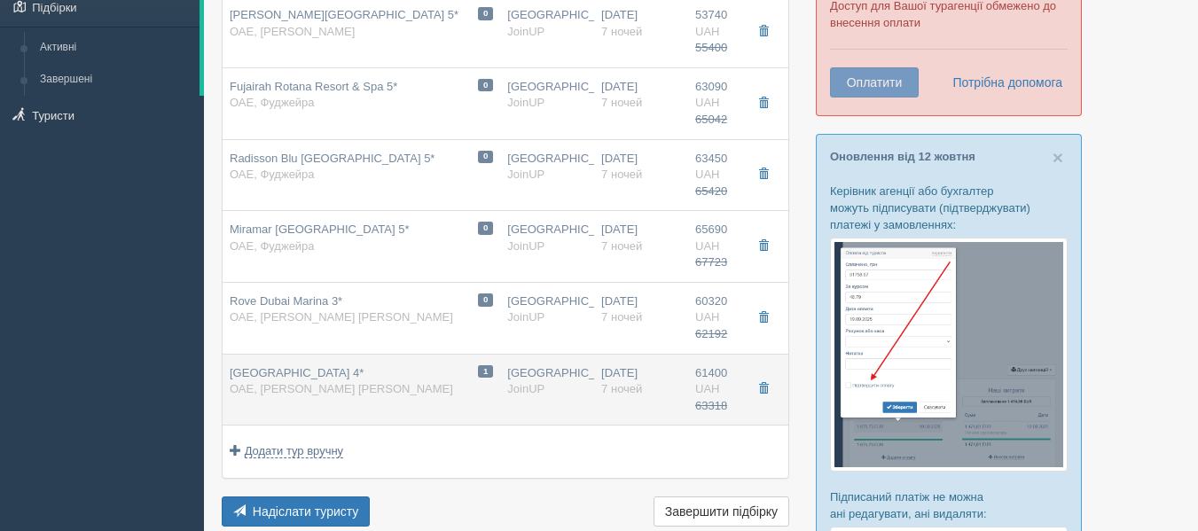
type input "Дубай - Дубай Марина"
type input "61400.00"
type input "63318.00"
type input "Киев"
type input "10:35"
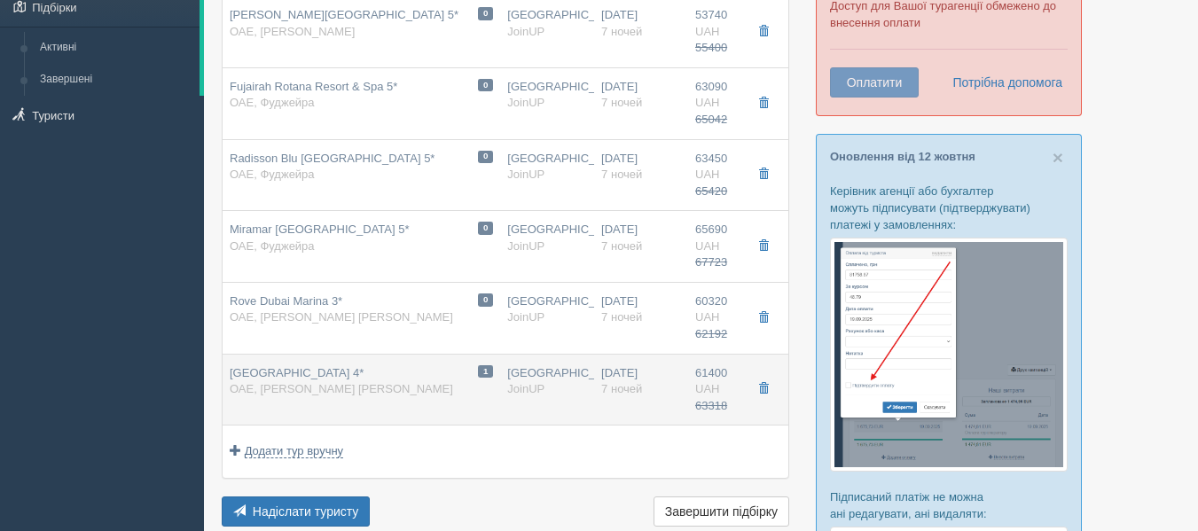
type input "7"
type input "Superior Room / 2AD+1CHD(0-12,99)"
type input "BB"
type input "JoinUP"
type input "https://joinup.ua/hotel/millennium-place-dubai-marina-hotel/"
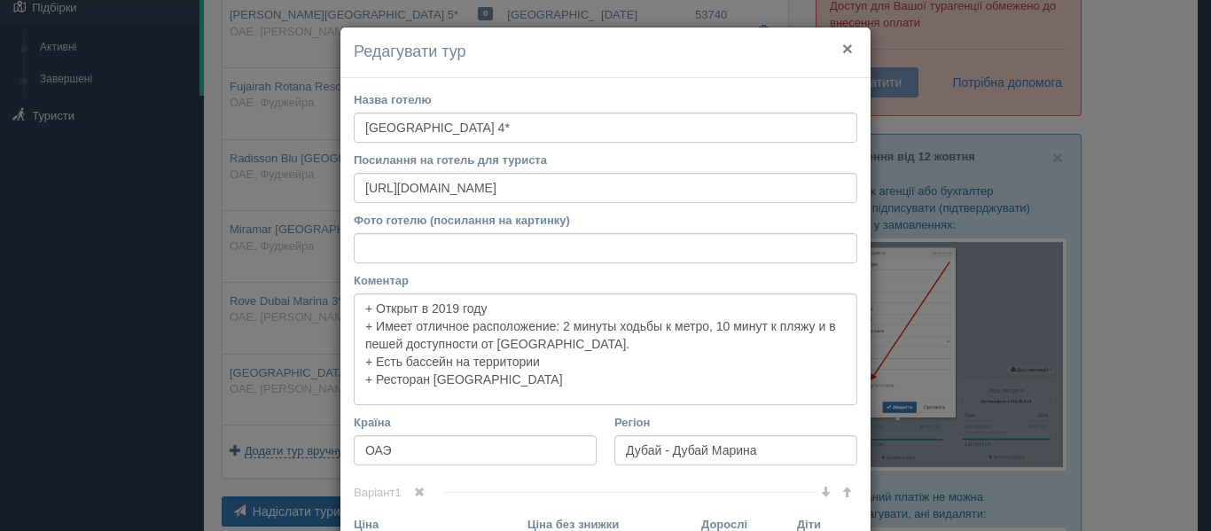
click at [842, 45] on button "×" at bounding box center [847, 48] width 11 height 19
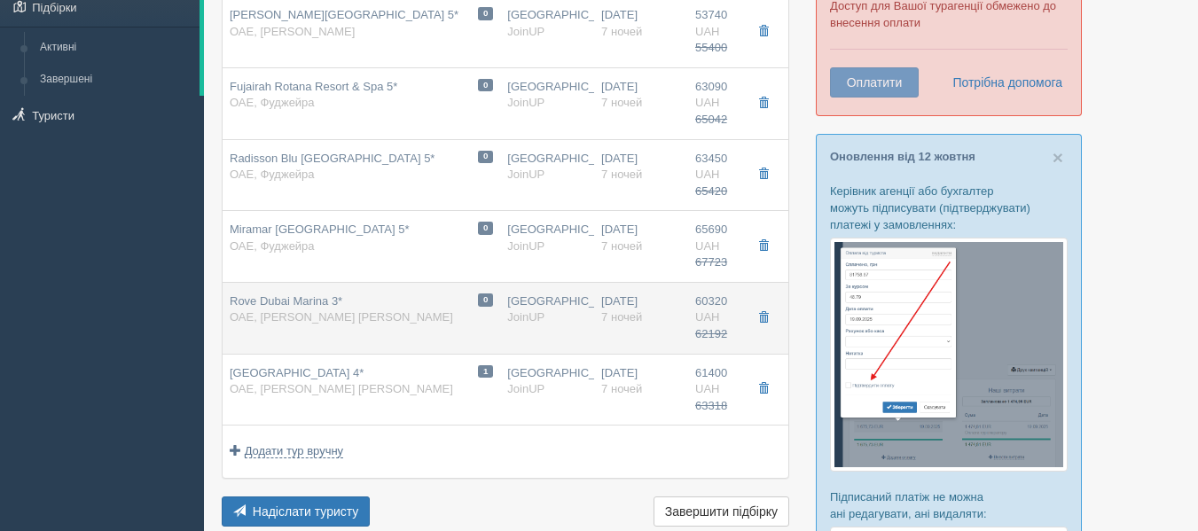
click at [426, 294] on div "0 Rove Dubai Marina 3* ОАЕ, Дубай - Дубай Марина" at bounding box center [361, 309] width 263 height 33
type input "Rove Dubai Marina 3*"
type input "https://www.booking.com/hotel/ae/rove-dubai-marina.uk.html"
type textarea "+Отель открылся в 2018 году, выполнен в урбанистическом стиле. +Отель расположе…"
type input "60320.00"
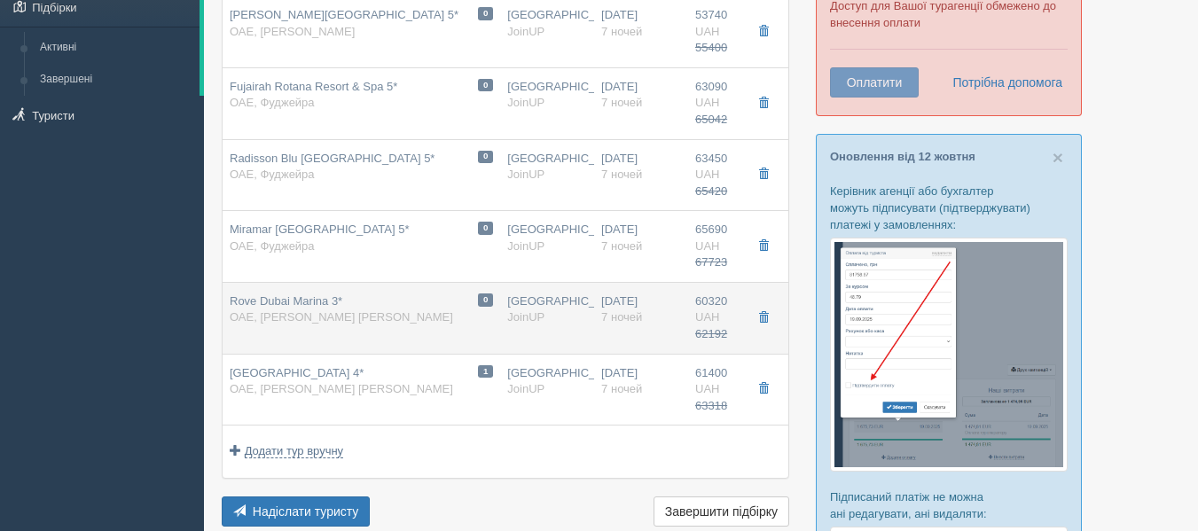
type input "62192.00"
type input "10:35"
type input "Rover Room / 2AD+1CHD(6-15,99)"
type input "https://joinup.ua/hotel/rove-dubai-marina/"
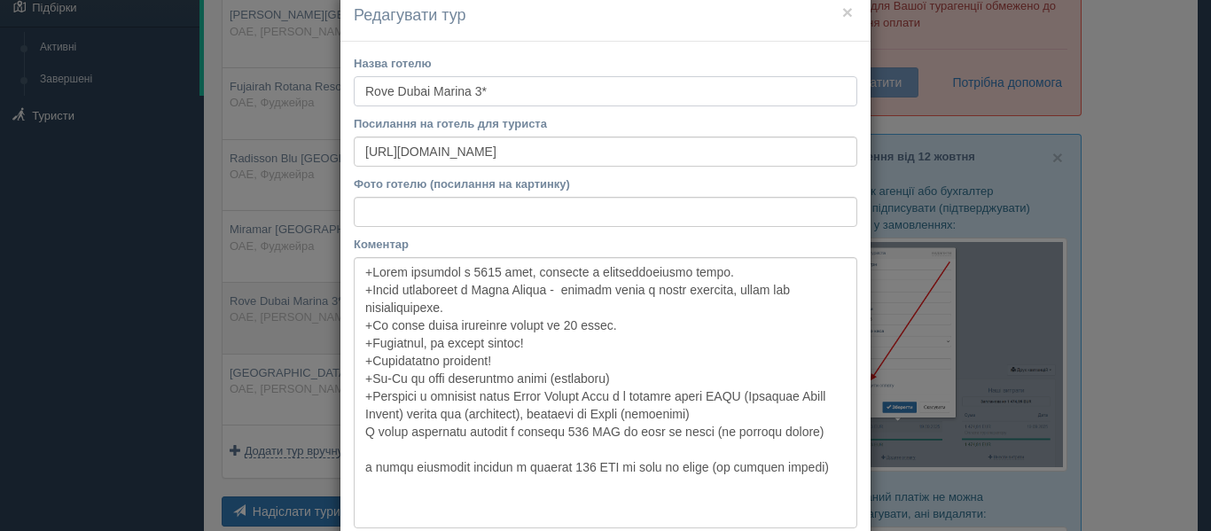
scroll to position [0, 0]
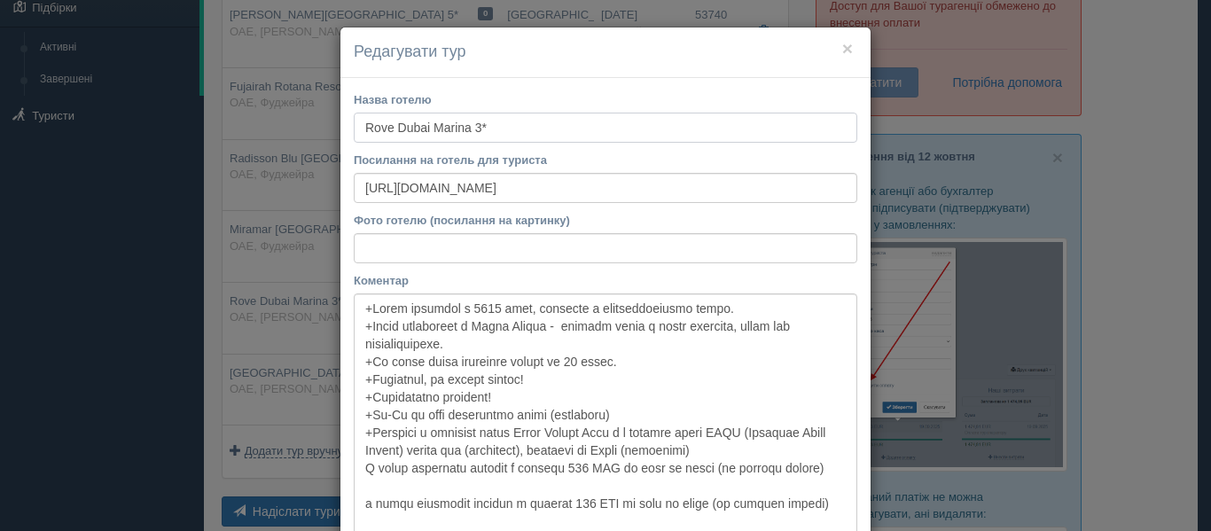
drag, startPoint x: 350, startPoint y: 137, endPoint x: 426, endPoint y: 124, distance: 76.4
click at [426, 124] on input "Rove Dubai Marina 3*" at bounding box center [606, 128] width 504 height 30
drag, startPoint x: 719, startPoint y: 187, endPoint x: 104, endPoint y: 175, distance: 615.4
click at [104, 175] on div "× Редагувати тур Назва готелю Rove Dubai Marina 3* Посилання на готель для тури…" at bounding box center [605, 265] width 1211 height 531
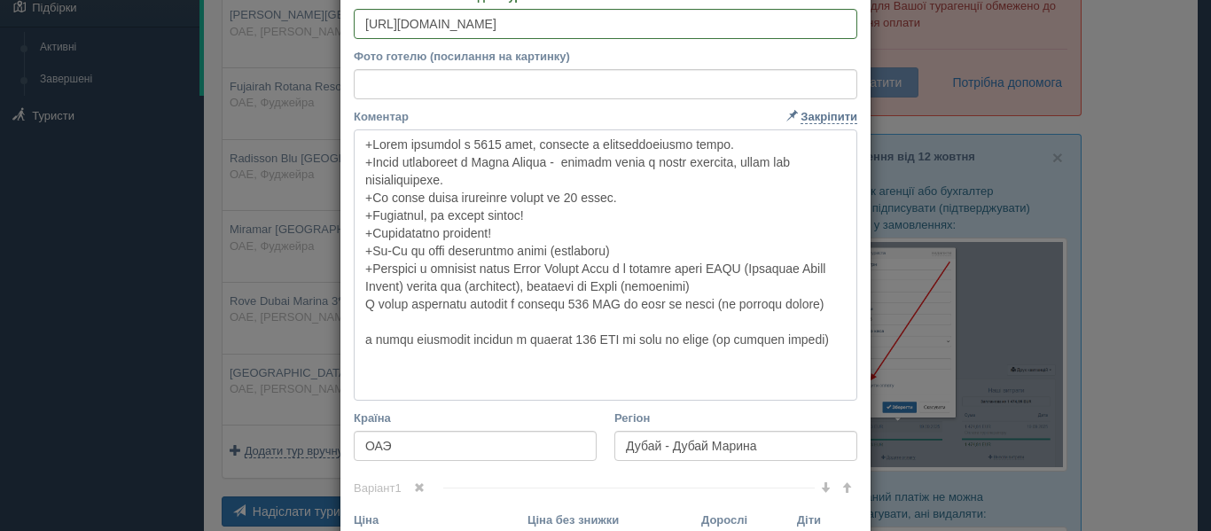
scroll to position [190, 0]
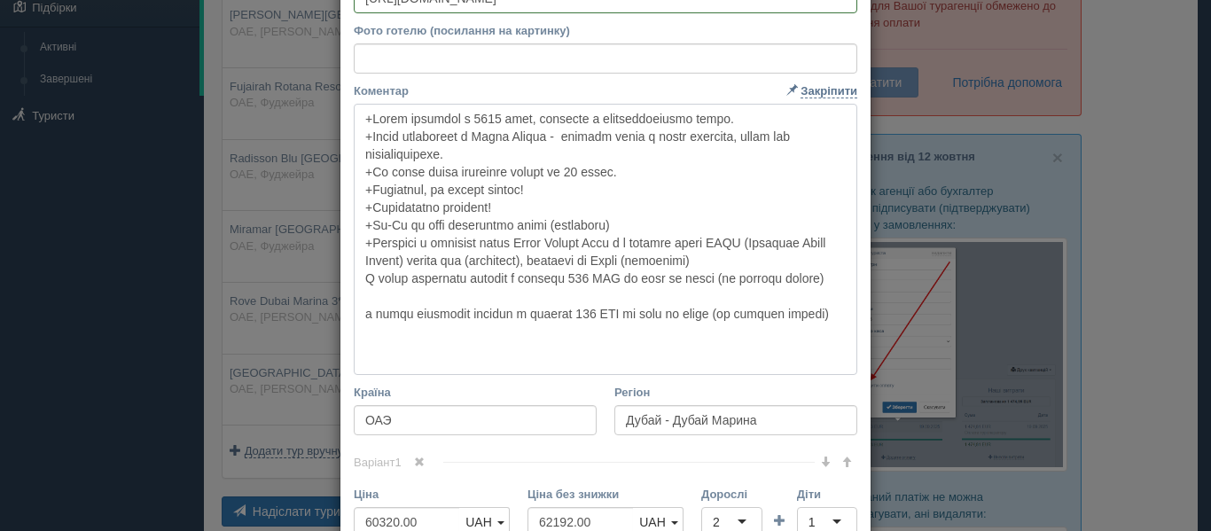
drag, startPoint x: 355, startPoint y: 308, endPoint x: 530, endPoint y: 353, distance: 181.3
click at [530, 353] on textarea "Коментар Основний опис Додатковий опис Закріпити Збережено Необхідно вказати на…" at bounding box center [606, 239] width 504 height 271
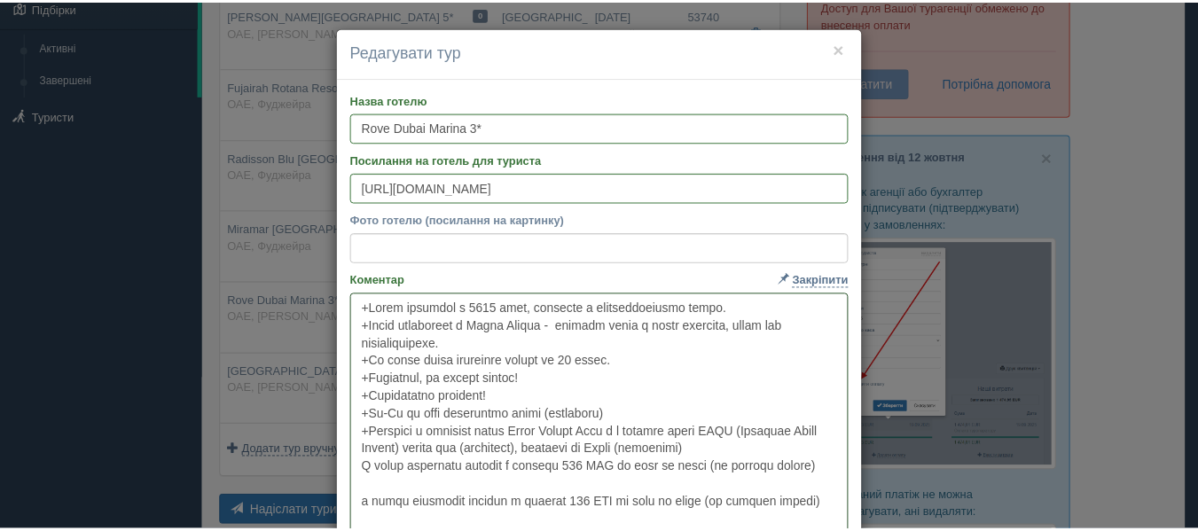
scroll to position [0, 0]
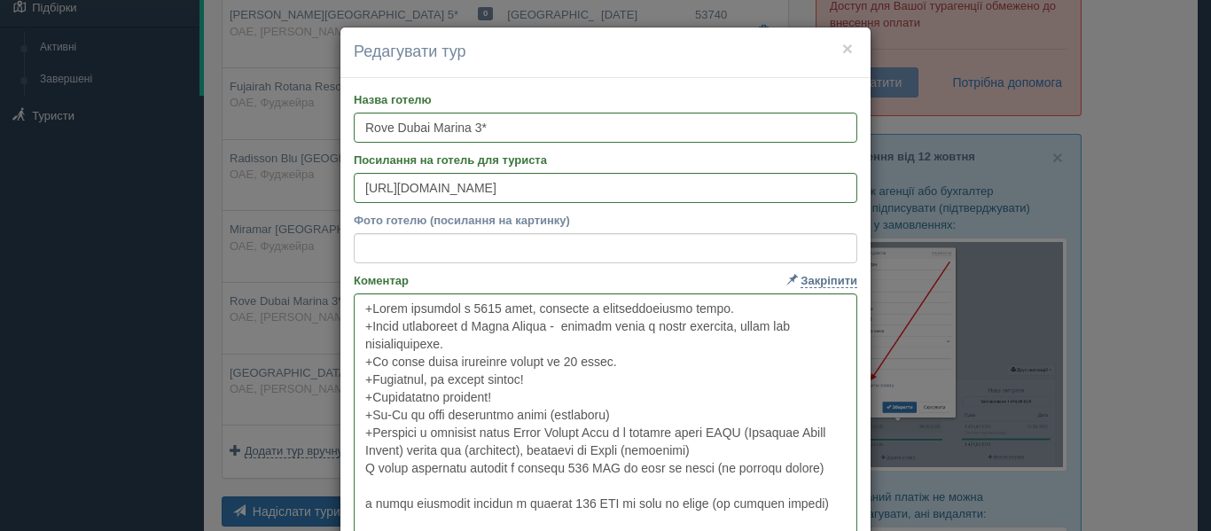
click at [833, 51] on h4 "Редагувати тур" at bounding box center [606, 52] width 504 height 23
click at [842, 44] on button "×" at bounding box center [847, 48] width 11 height 19
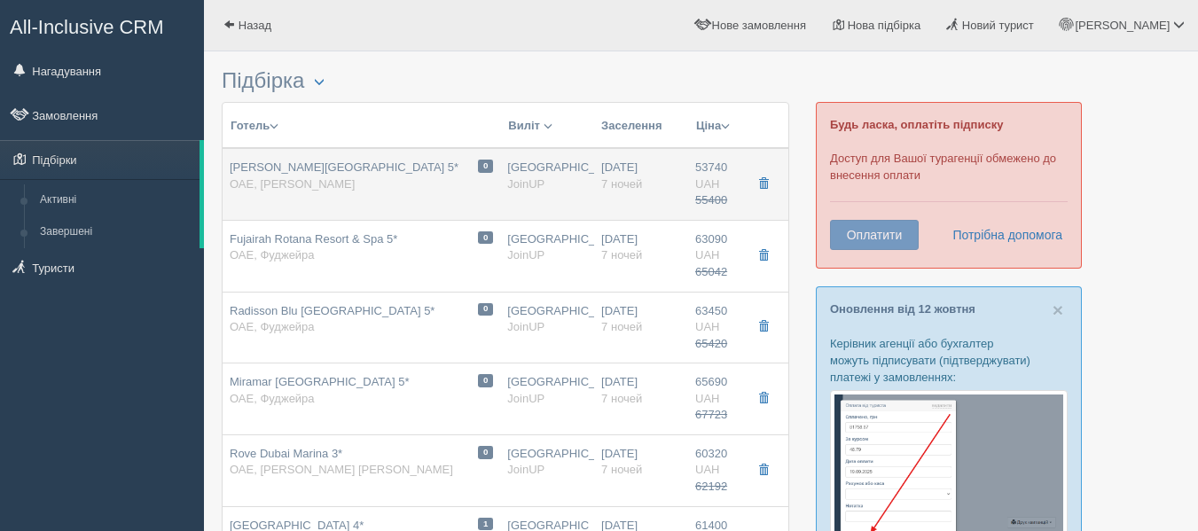
click at [369, 181] on div "Marjan Island Resort & Spa 5* ОАЕ, Рас Эль Хайма" at bounding box center [344, 176] width 229 height 33
type input "Marjan Island Resort & Spa 5*"
type input "https://www.booking.com/hotel/ae/marjan-island-resort-amp-spa.uk.html"
type textarea "+ находится на пляже искусственного острова Marjan Island + расстояние до моря …"
type input "Рас Эль Хайма"
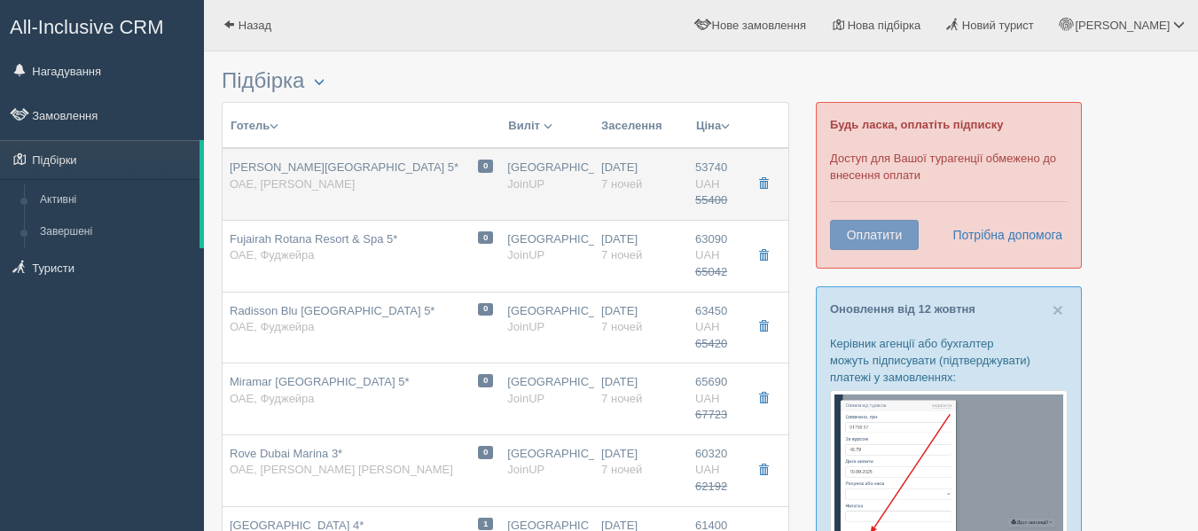
type input "53740.00"
type input "55400.00"
type input "10:35"
type input "Superior Room / 2AD+1CHD(6-11,99)(Sharing)"
type input "AI SOFT"
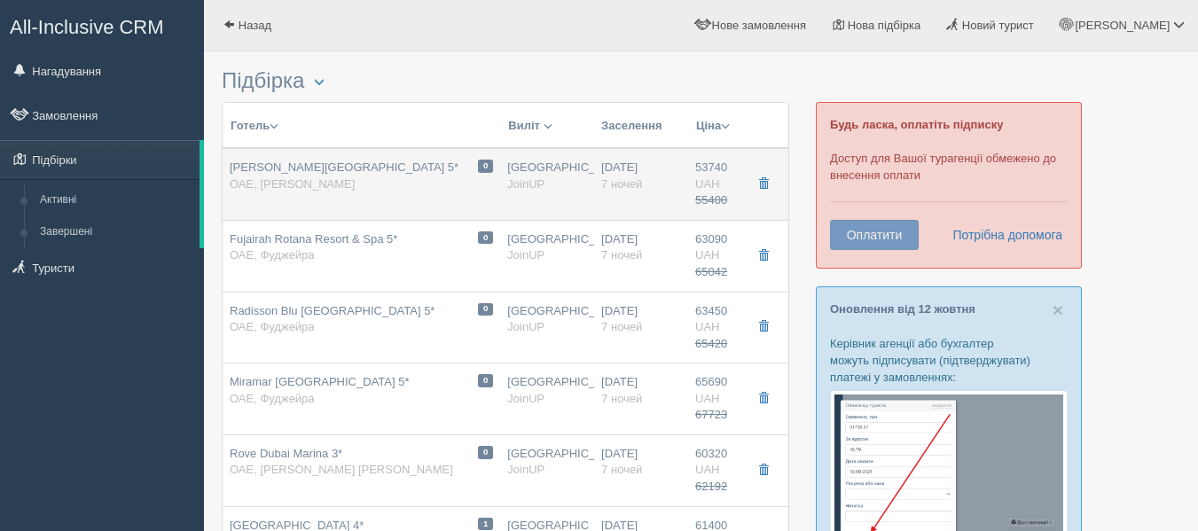
type input "http://joinup.ua/hotel/marjan-island-resort-amp-spa/"
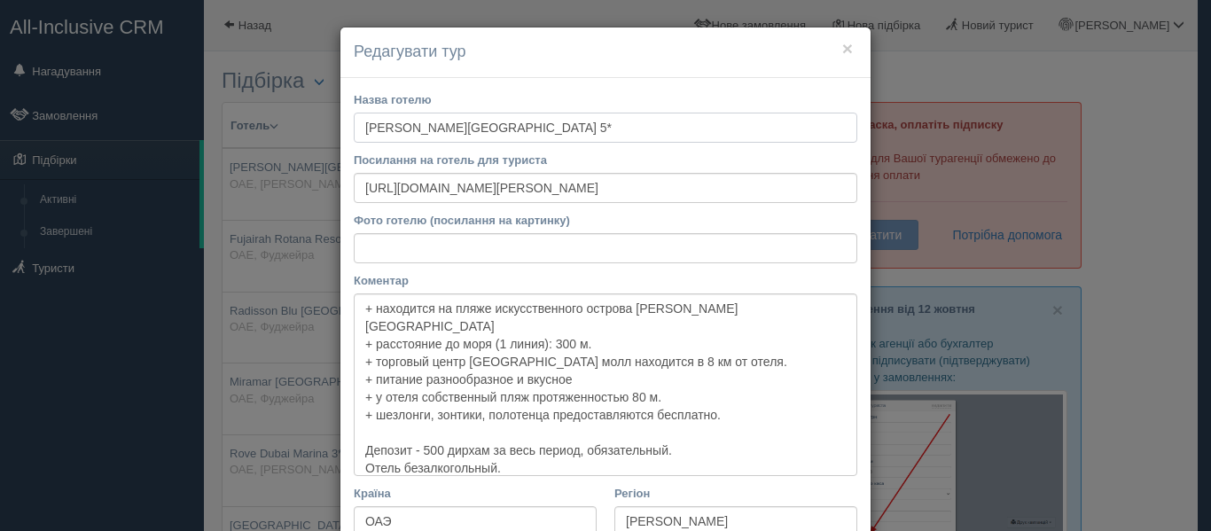
drag, startPoint x: 358, startPoint y: 121, endPoint x: 436, endPoint y: 124, distance: 78.1
click at [436, 124] on input "Marjan Island Resort & Spa 5*" at bounding box center [606, 128] width 504 height 30
drag, startPoint x: 797, startPoint y: 186, endPoint x: 59, endPoint y: 175, distance: 738.6
click at [59, 175] on div "× Редагувати тур Назва готелю Marjan Island Resort & Spa 5* Посилання на готель…" at bounding box center [605, 265] width 1211 height 531
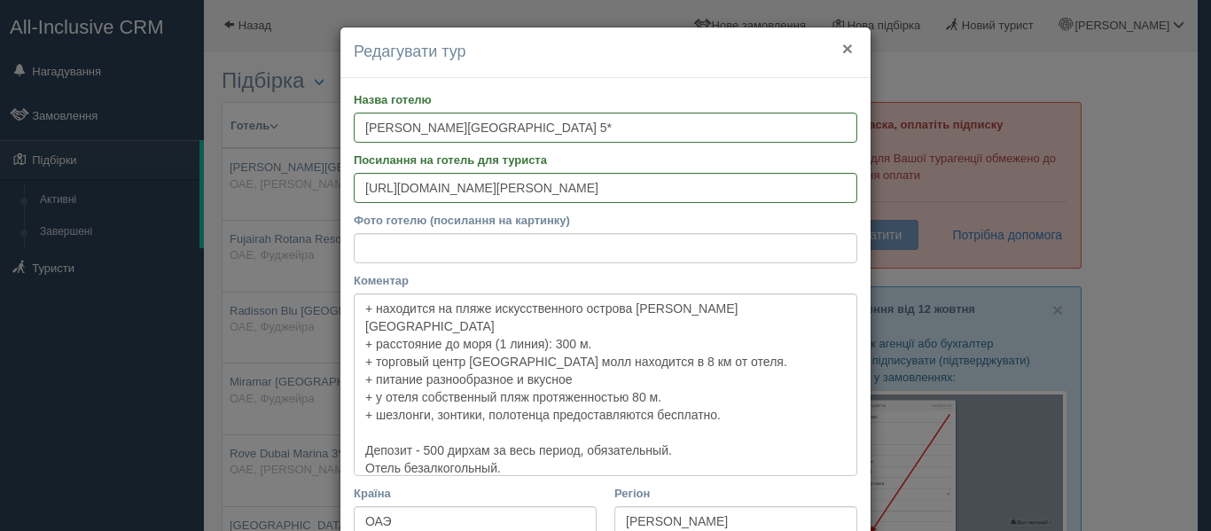
click at [843, 47] on button "×" at bounding box center [847, 48] width 11 height 19
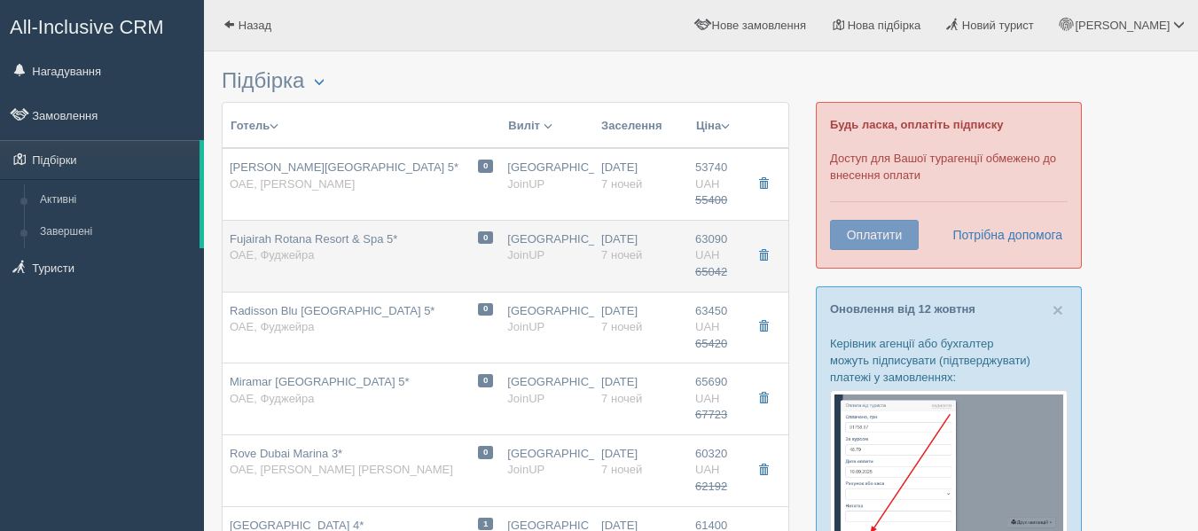
click at [338, 247] on div "Fujairah Rotana Resort & Spa 5* ОАЕ, Фуджейра" at bounding box center [314, 247] width 168 height 33
type input "Fujairah Rotana Resort & Spa 5*"
type input "https://www.booking.com/hotel/ae/fujairah-rotana-resort-spa-al-aqah-beach.uk.ht…"
type textarea "+ большая зеленая территория. + с одной стороны горы, с другой Индийский океан.…"
type input "Фуджейра"
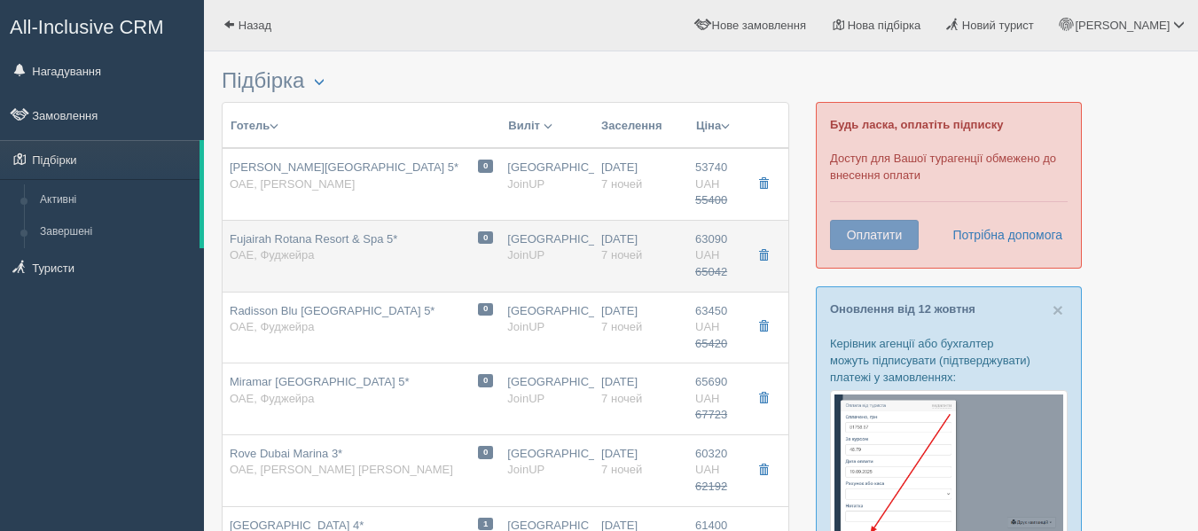
type input "63090.00"
type input "65042.00"
type input "10:35"
type input "Classic King / 2AD+1CHD(0-11,99)(EX.BED)"
type input "AI"
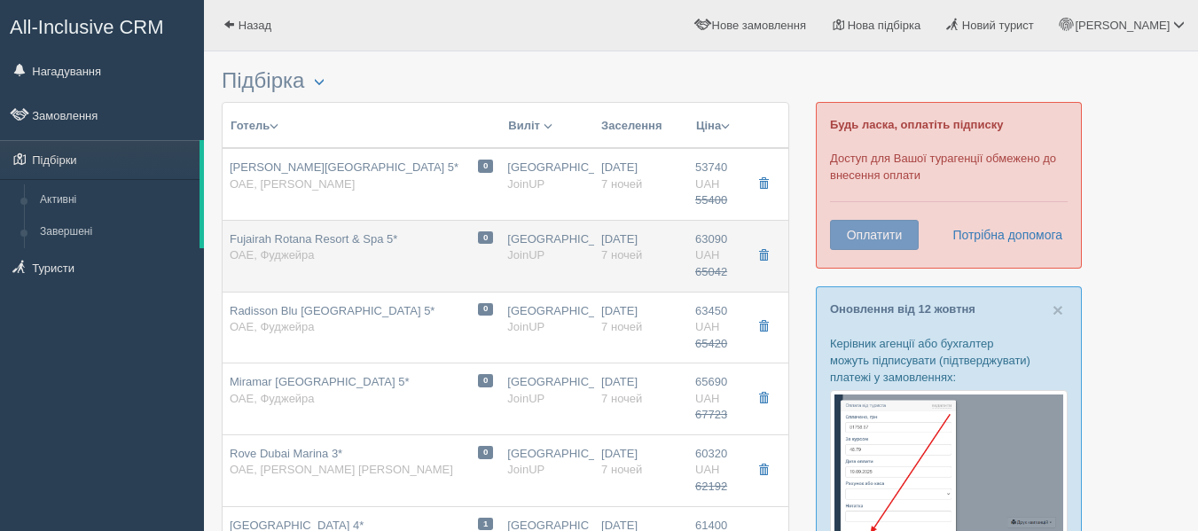
type input "https://joinup.ua/hotel/fujairah-rotana-resort-amp-spa/"
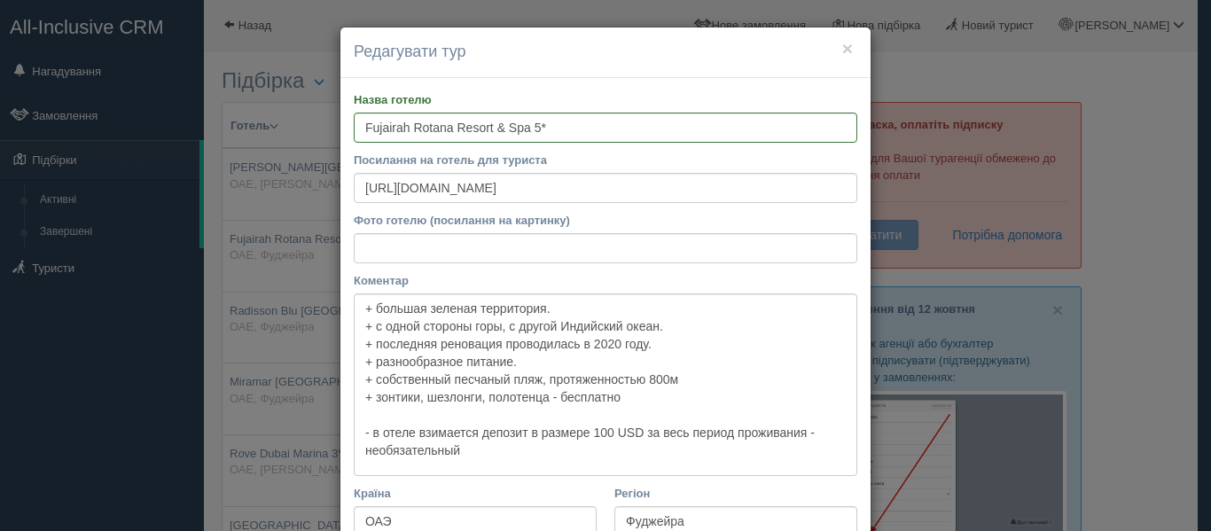
drag, startPoint x: 343, startPoint y: 137, endPoint x: 401, endPoint y: 131, distance: 58.0
click at [401, 131] on div "Назва готелю Fujairah Rotana Resort & Spa 5* Посилання на готель для туриста ht…" at bounding box center [605, 507] width 530 height 858
drag, startPoint x: 360, startPoint y: 130, endPoint x: 537, endPoint y: 124, distance: 177.4
click at [537, 124] on input "Fujairah Rotana Resort & Spa 5*" at bounding box center [606, 128] width 504 height 30
click at [397, 128] on input "Fujairah Rotana Resort & Spa 5*" at bounding box center [606, 128] width 504 height 30
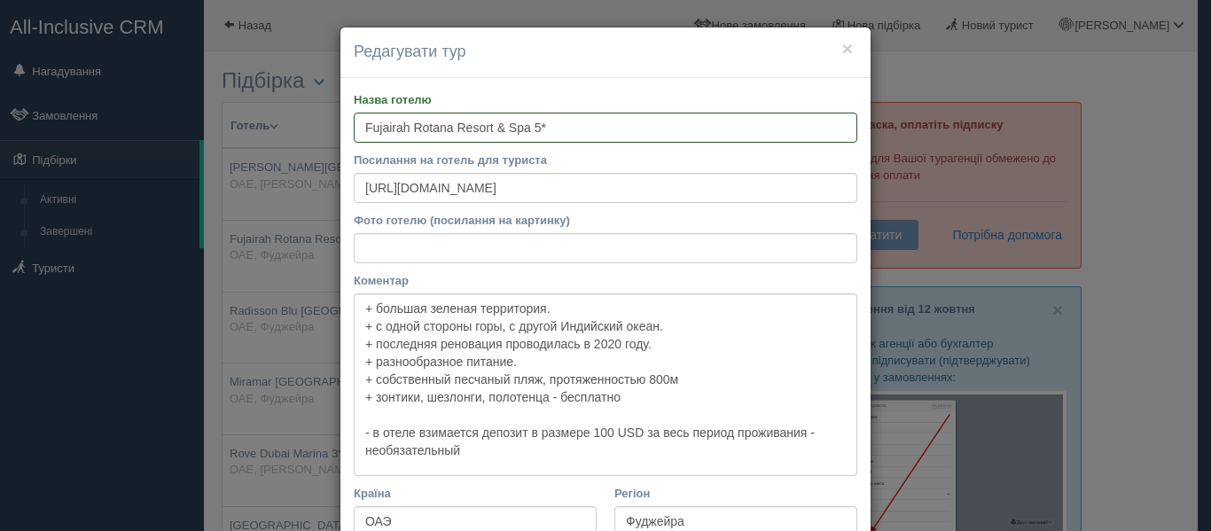
drag, startPoint x: 348, startPoint y: 130, endPoint x: 455, endPoint y: 129, distance: 107.3
click at [455, 129] on input "Fujairah Rotana Resort & Spa 5*" at bounding box center [606, 128] width 504 height 30
click at [835, 59] on h4 "Редагувати тур" at bounding box center [606, 52] width 504 height 23
click at [846, 52] on button "×" at bounding box center [847, 48] width 11 height 19
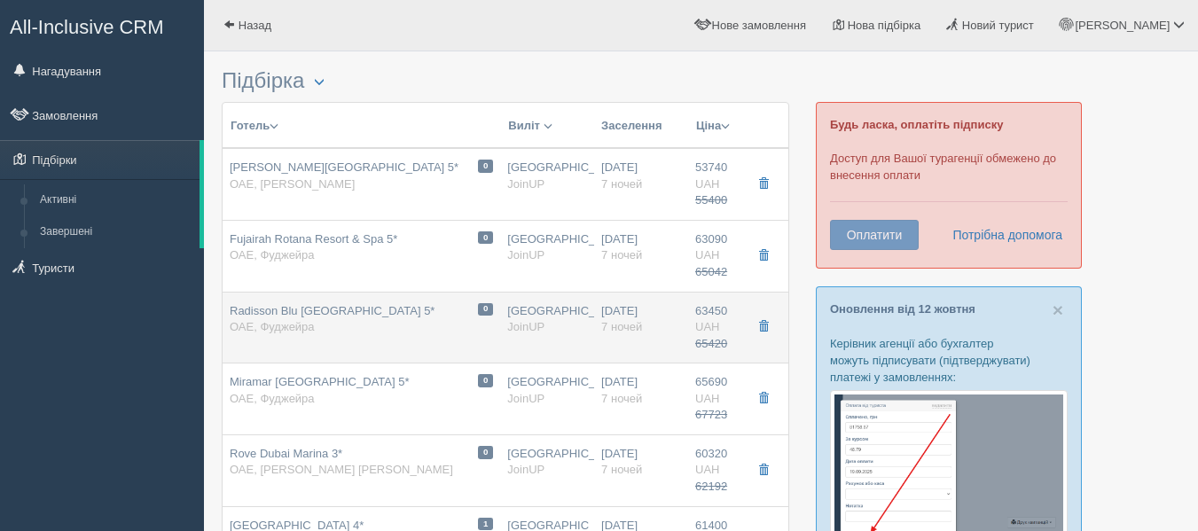
click at [377, 328] on div "Radisson Blu Fujairah Resort 5* ОАЕ, Фуджейра" at bounding box center [332, 319] width 205 height 33
type input "Radisson Blu Fujairah Resort 5*"
type input "https://www.booking.com/hotel/ae/radisson-blu-resort.uk.html"
type textarea "+ Отель находится в уютном месте, в отдельной бухте, окруженной гористой местно…"
type input "63450.00"
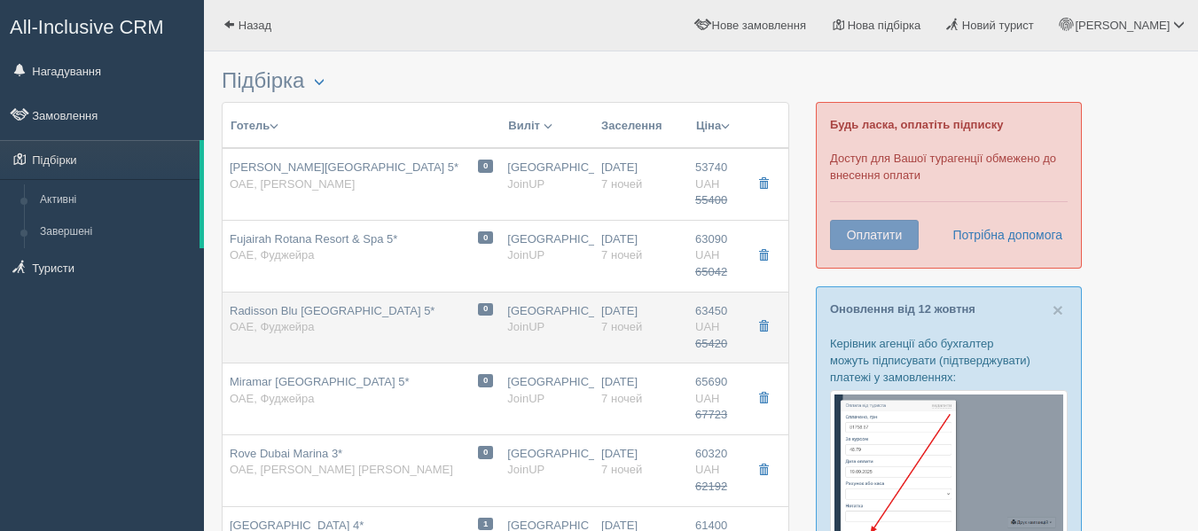
type input "65420.00"
type input "10:35"
type input "Standard Sea View With Balcony / 2AD+1CHD(6-11,99)(EX.BED)"
type input "http://joinup.ua/hotel/radisson-blu-fujairah-resort/"
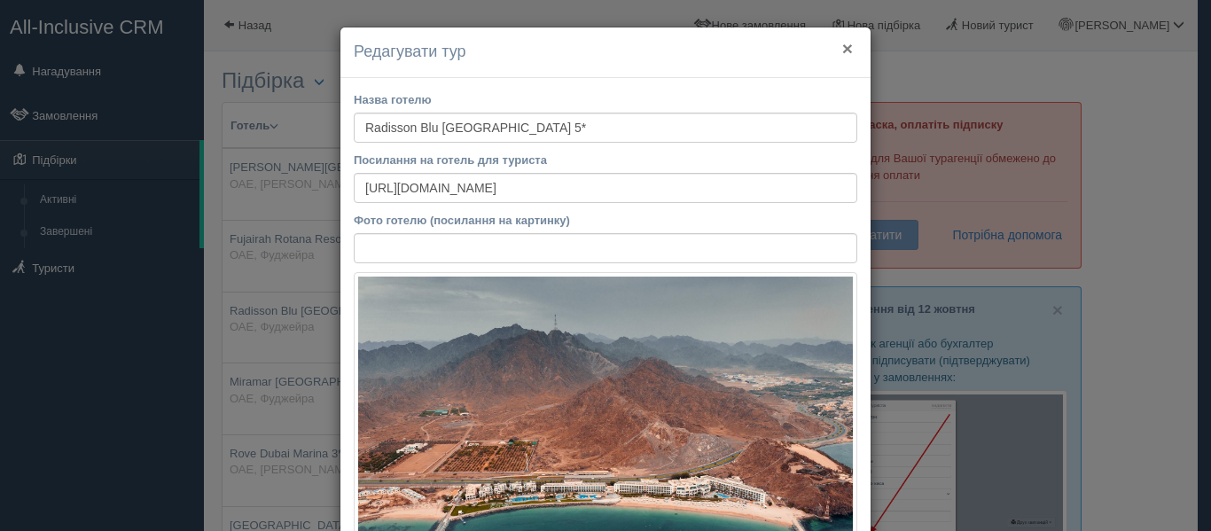
click at [842, 43] on button "×" at bounding box center [847, 48] width 11 height 19
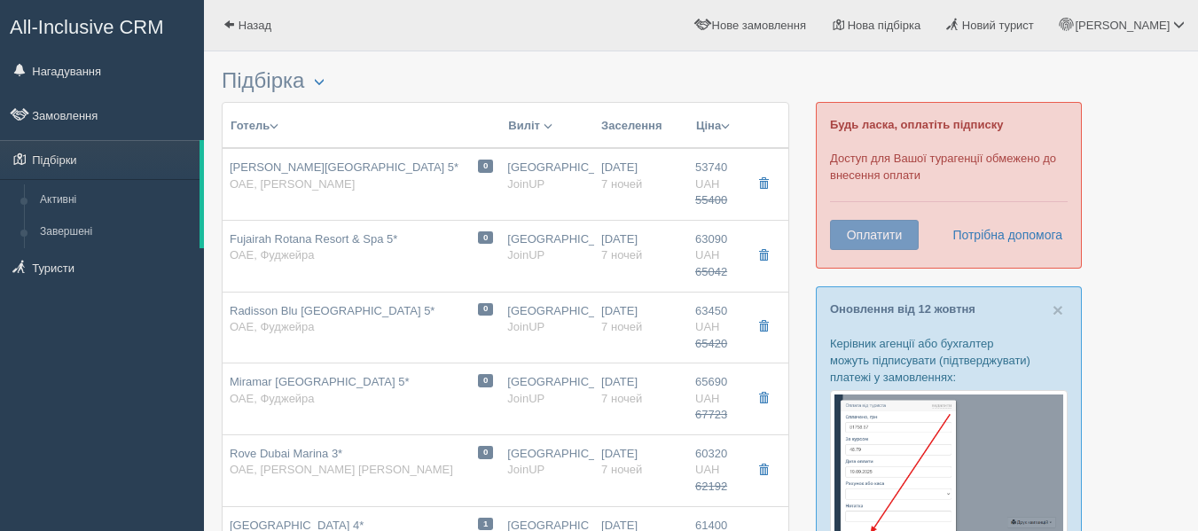
click at [349, 384] on span "Miramar Al Aqah Beach Resort 5*" at bounding box center [320, 381] width 180 height 13
type input "Miramar Al Aqah Beach Resort 5*"
type input "https://www.booking.com/hotel/ae/miramar-al-aqah-beach-resort-fujairah.ru.html"
type textarea "Хорошая 5-ка на Фуджейре, с отличным сервисом и питанием Собственный песчаный п…"
type input "65690.00"
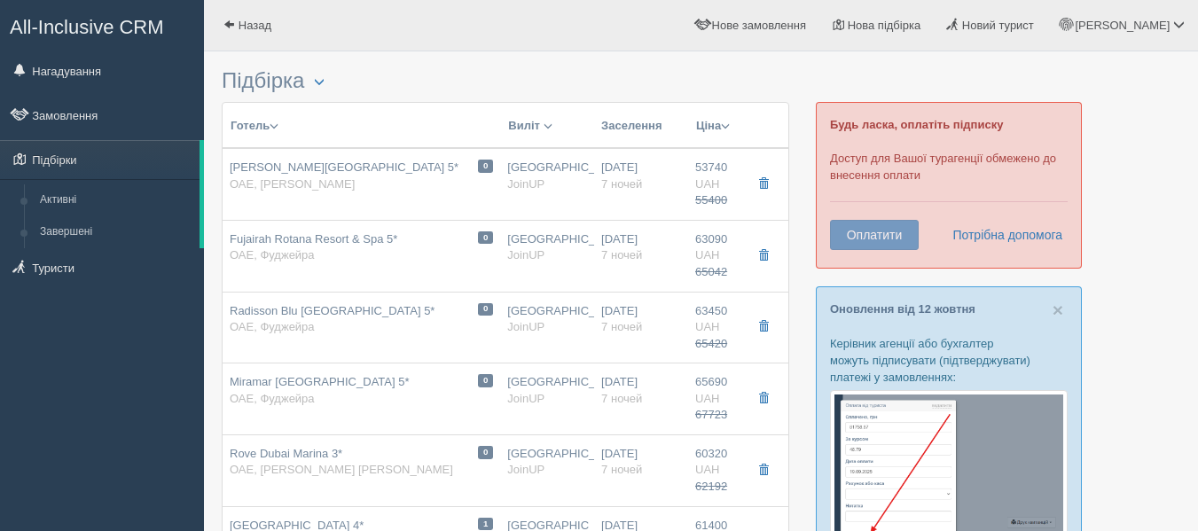
type input "67723.00"
type input "10:35"
type input "Superior Room Back View / 2AD+1CHD(0-11,99)(EX.BED)"
type input "http://joinup.ua/hotel/miramar-al-aqah-beach-resort/"
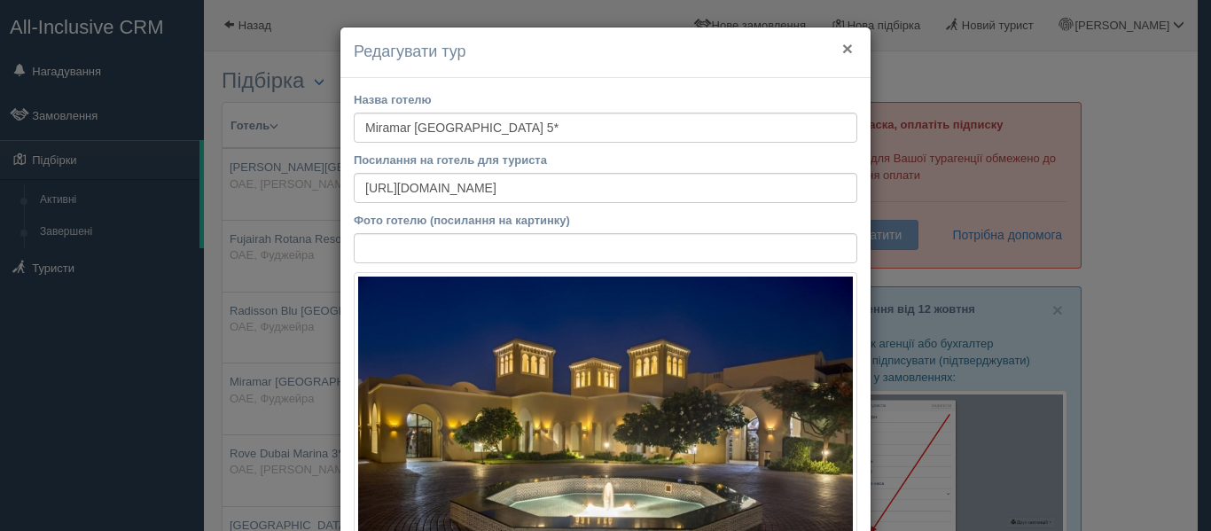
click at [842, 53] on button "×" at bounding box center [847, 48] width 11 height 19
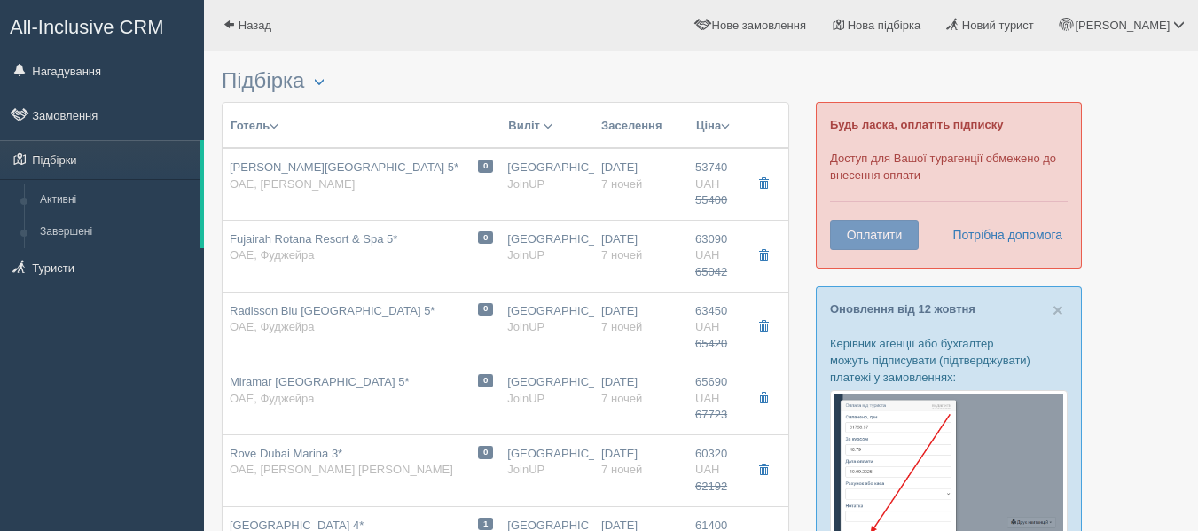
click at [374, 129] on div "Готель Розділити готелі..." at bounding box center [361, 125] width 263 height 19
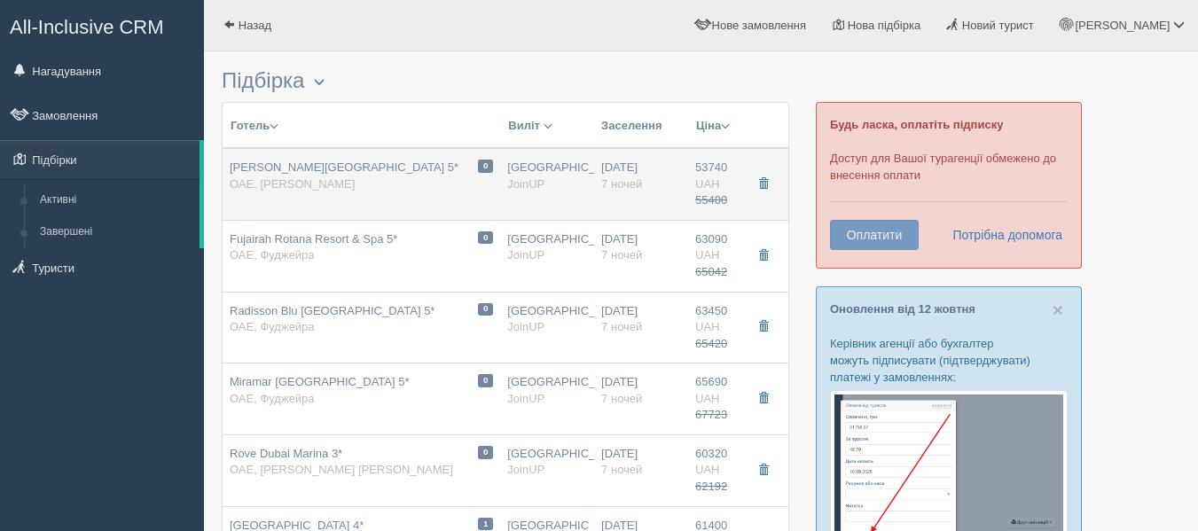
click at [381, 170] on span "Marjan Island Resort & Spa 5*" at bounding box center [344, 166] width 229 height 13
type input "Marjan Island Resort & Spa 5*"
type input "https://www.booking.com/hotel/ae/marjan-island-resort-amp-spa.uk.html"
type textarea "+ находится на пляже искусственного острова Marjan Island + расстояние до моря …"
type input "Рас Эль Хайма"
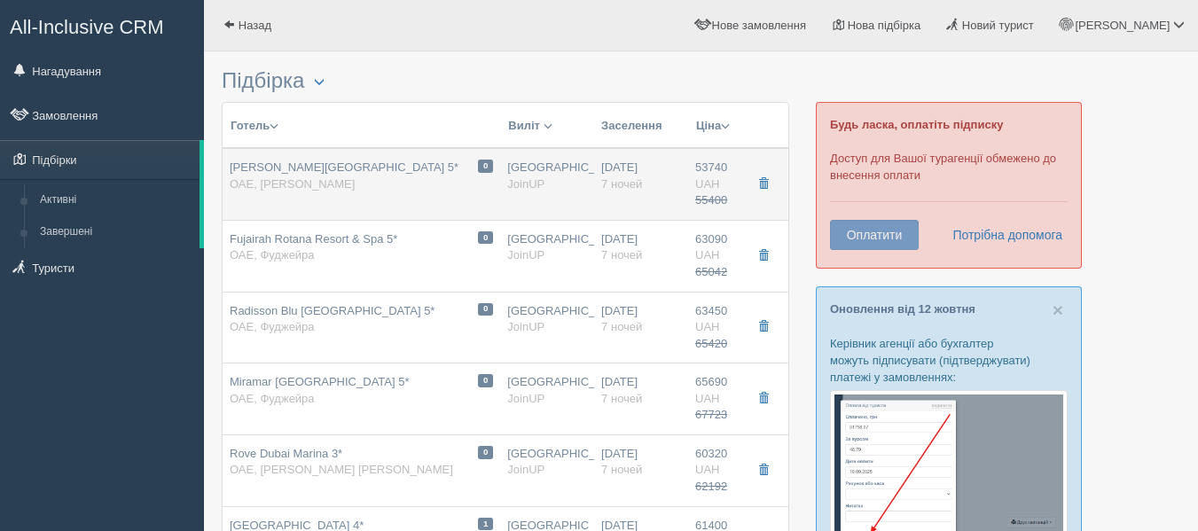
type input "53740.00"
type input "55400.00"
type input "10:35"
type input "Superior Room / 2AD+1CHD(6-11,99)(Sharing)"
type input "AI SOFT"
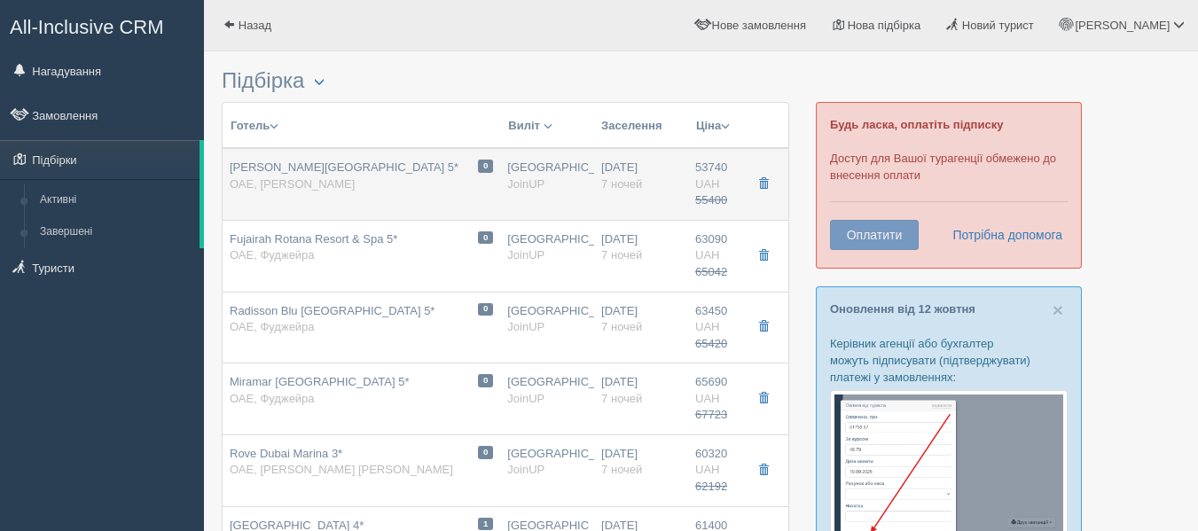
type input "http://joinup.ua/hotel/marjan-island-resort-amp-spa/"
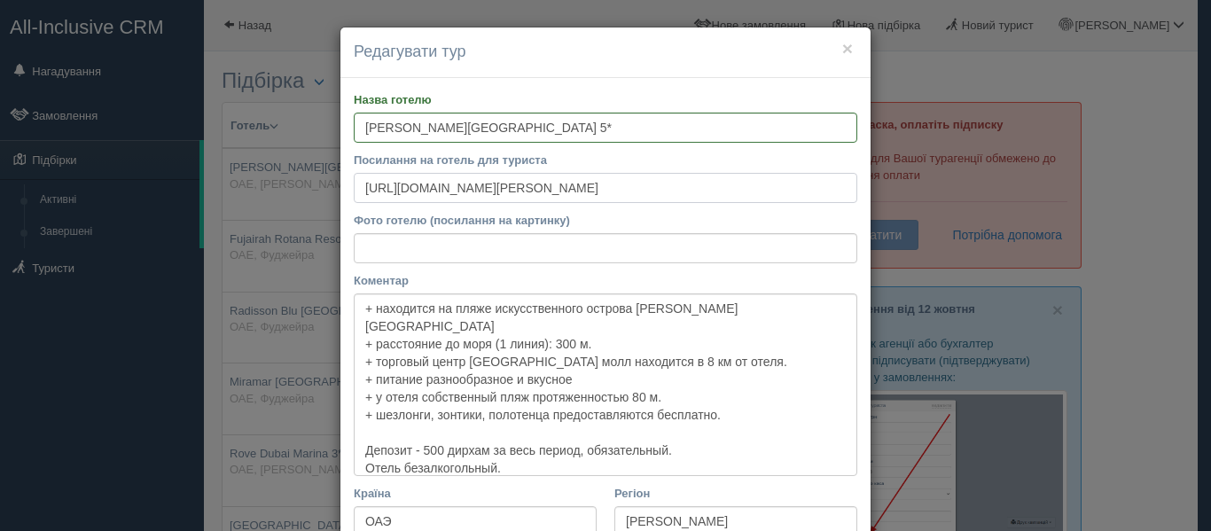
drag, startPoint x: 799, startPoint y: 182, endPoint x: 248, endPoint y: 153, distance: 551.3
click at [248, 153] on div "× Редагувати тур Назва готелю Marjan Island Resort & Spa 5* Посилання на готель…" at bounding box center [605, 265] width 1211 height 531
click at [343, 310] on div "Назва готелю Marjan Island Resort & Spa 5* Посилання на готель для туриста http…" at bounding box center [605, 507] width 530 height 858
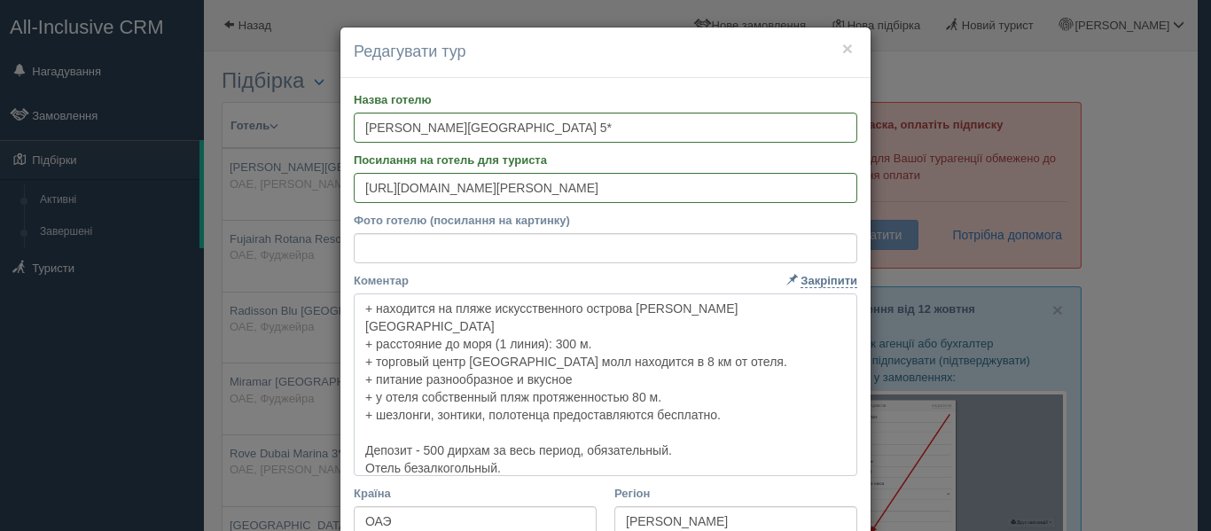
drag, startPoint x: 356, startPoint y: 305, endPoint x: 710, endPoint y: 448, distance: 382.3
click at [710, 448] on textarea "+ находится на пляже искусственного острова Marjan Island + расстояние до моря …" at bounding box center [606, 384] width 504 height 183
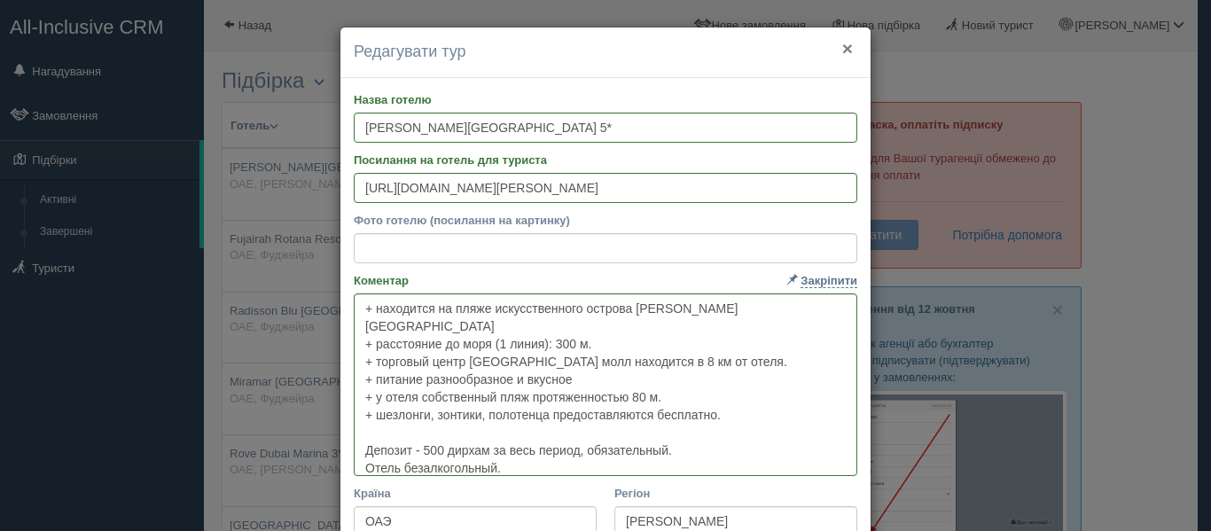
click at [842, 48] on button "×" at bounding box center [847, 48] width 11 height 19
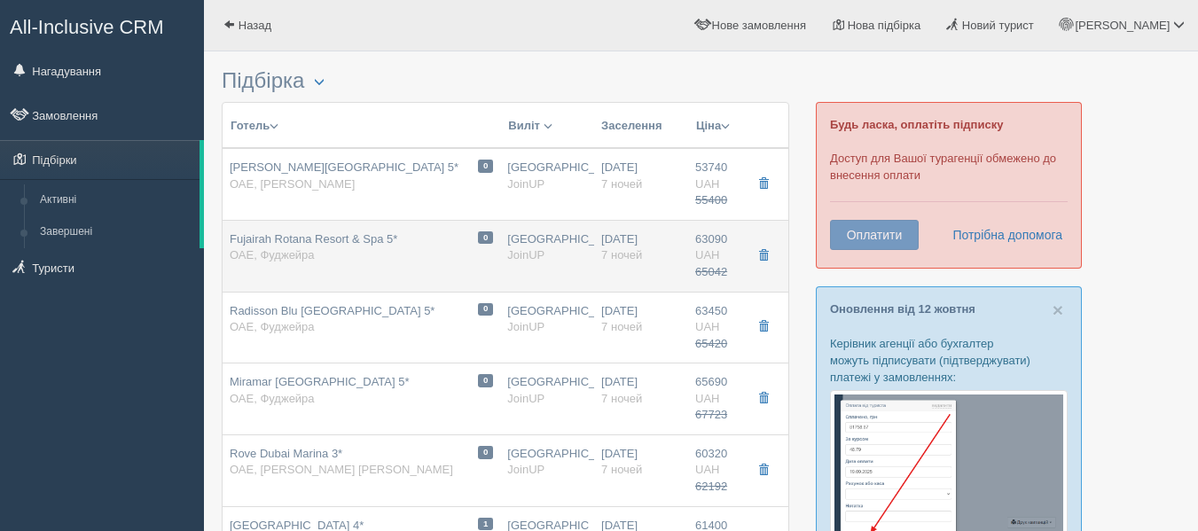
click at [402, 232] on div "0 Fujairah Rotana Resort & Spa 5* ОАЕ, Фуджейра" at bounding box center [361, 247] width 263 height 33
type input "Fujairah Rotana Resort & Spa 5*"
type input "https://www.booking.com/hotel/ae/fujairah-rotana-resort-spa-al-aqah-beach.uk.ht…"
type textarea "+ большая зеленая территория. + с одной стороны горы, с другой Индийский океан.…"
type input "Фуджейра"
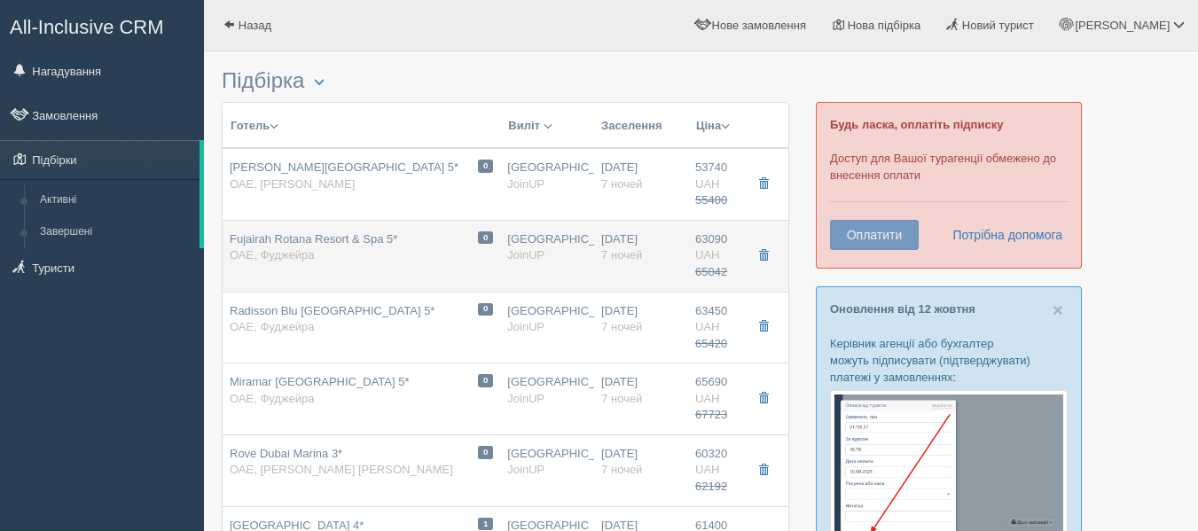
type input "63090.00"
type input "65042.00"
type input "10:35"
type input "Classic King / 2AD+1CHD(0-11,99)(EX.BED)"
type input "AI"
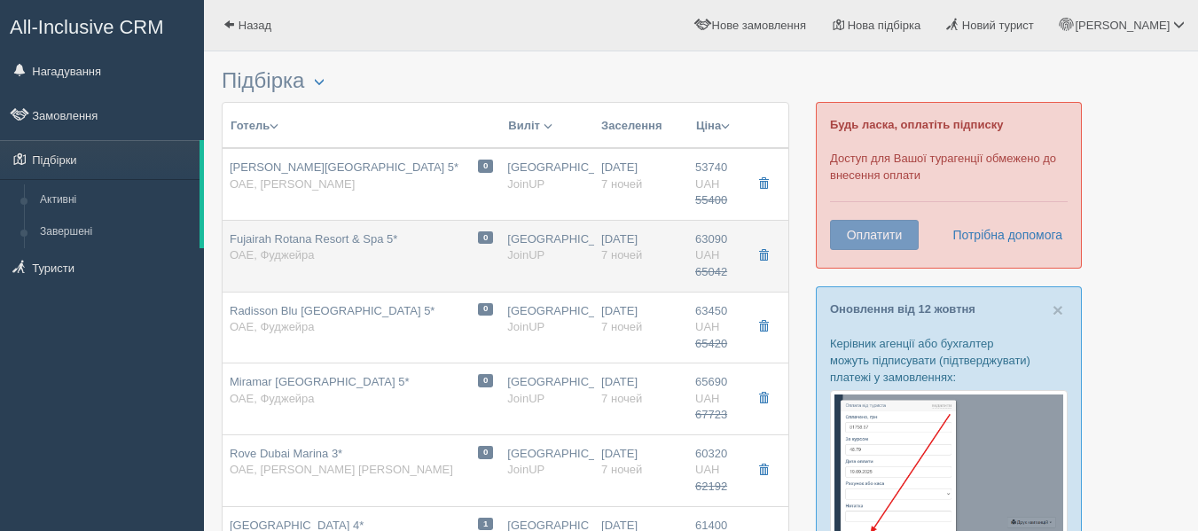
type input "https://joinup.ua/hotel/fujairah-rotana-resort-amp-spa/"
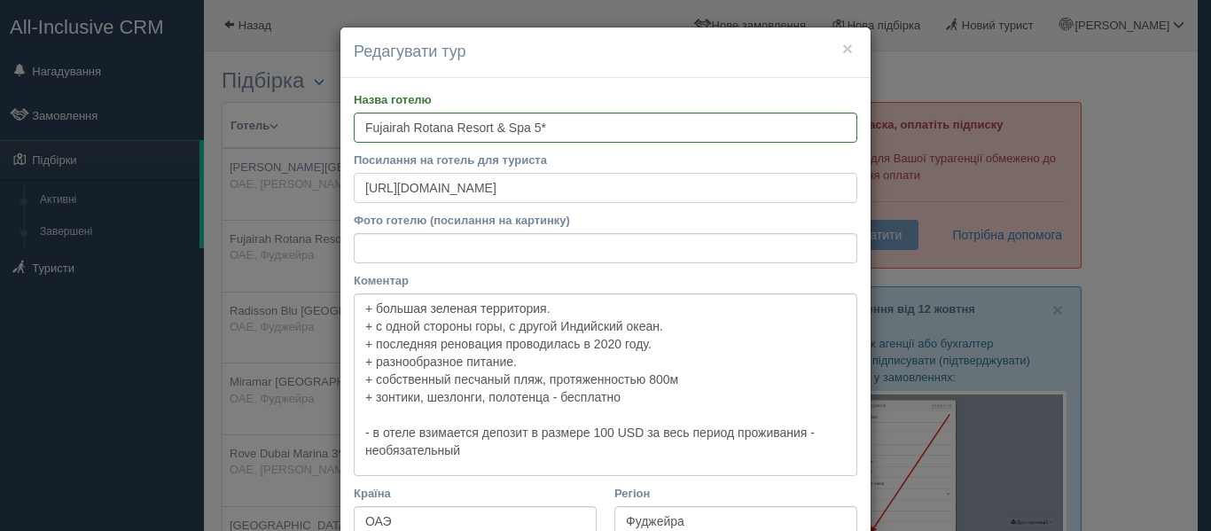
drag, startPoint x: 355, startPoint y: 190, endPoint x: 848, endPoint y: 174, distance: 493.2
click at [848, 174] on input "https://www.booking.com/hotel/ae/fujairah-rotana-resort-spa-al-aqah-beach.uk.ht…" at bounding box center [606, 188] width 504 height 30
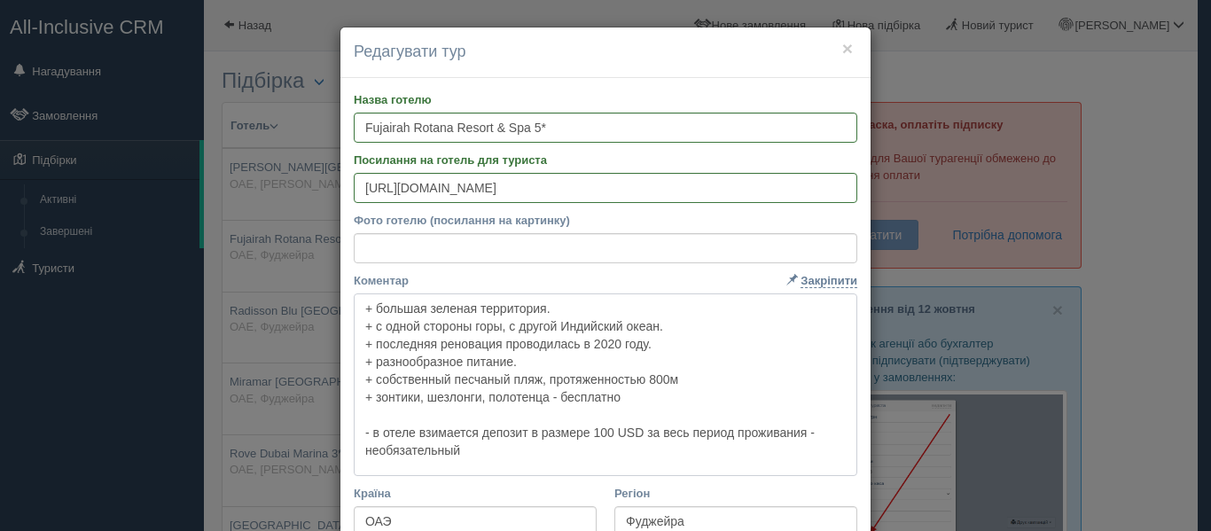
drag, startPoint x: 357, startPoint y: 306, endPoint x: 534, endPoint y: 473, distance: 243.3
click at [534, 473] on textarea "+ большая зеленая территория. + с одной стороны горы, с другой Индийский океан.…" at bounding box center [606, 384] width 504 height 183
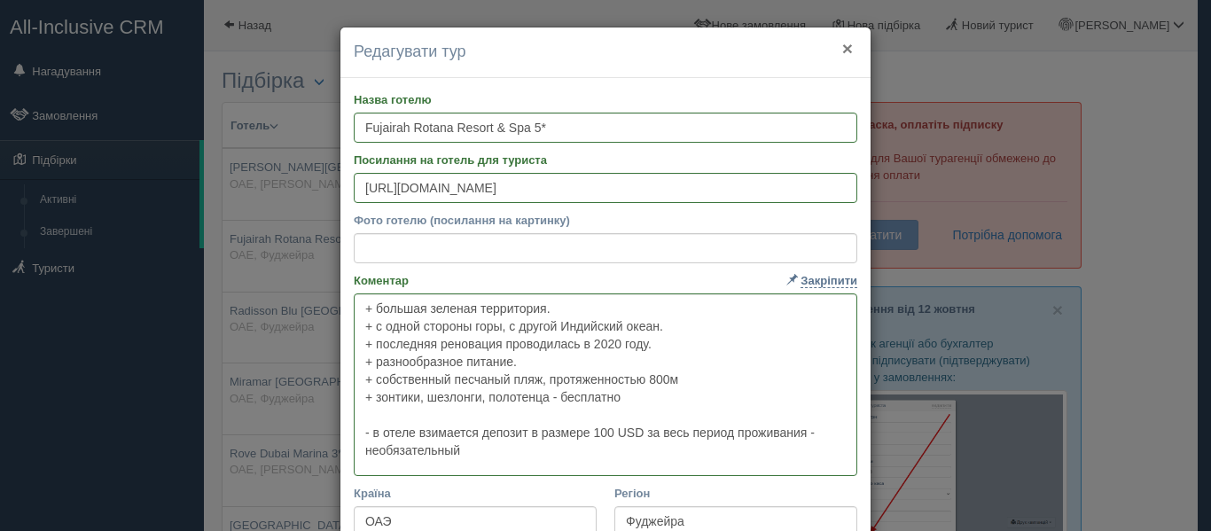
click at [842, 51] on button "×" at bounding box center [847, 48] width 11 height 19
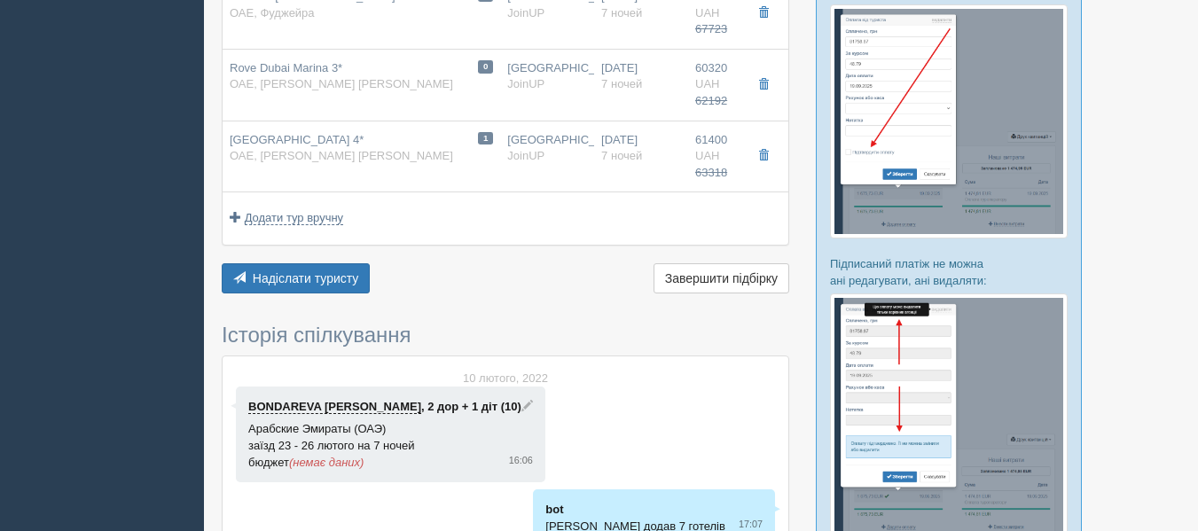
scroll to position [389, 0]
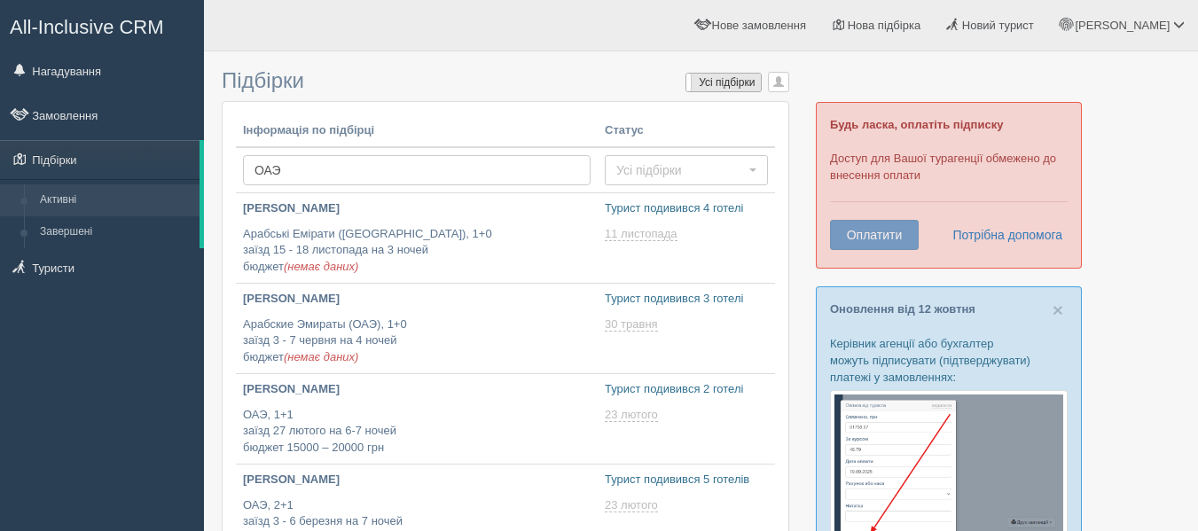
click at [730, 79] on label "Усі підбірки" at bounding box center [723, 83] width 74 height 18
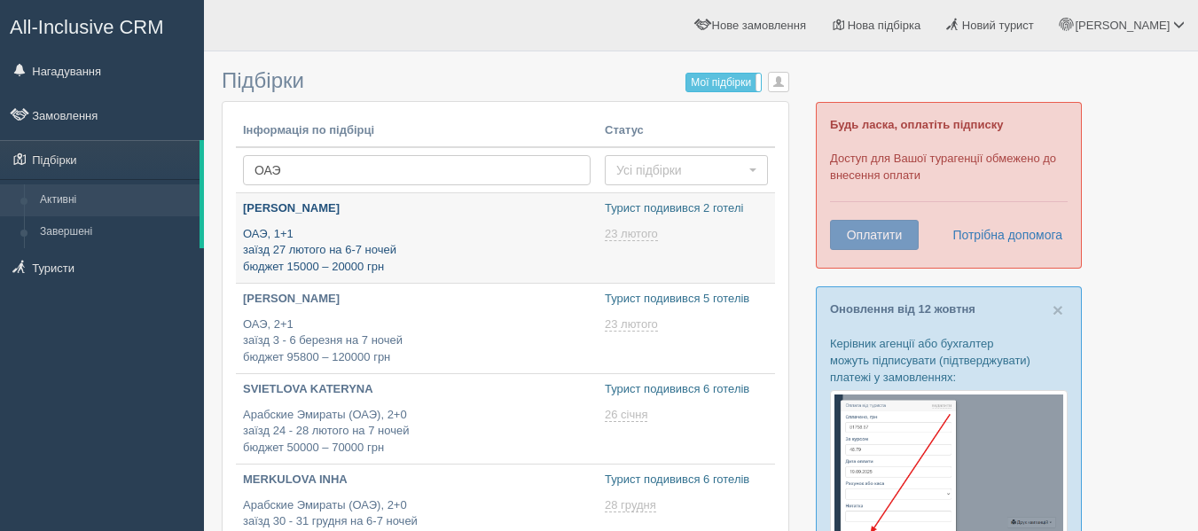
type input "[DATE] 16:40"
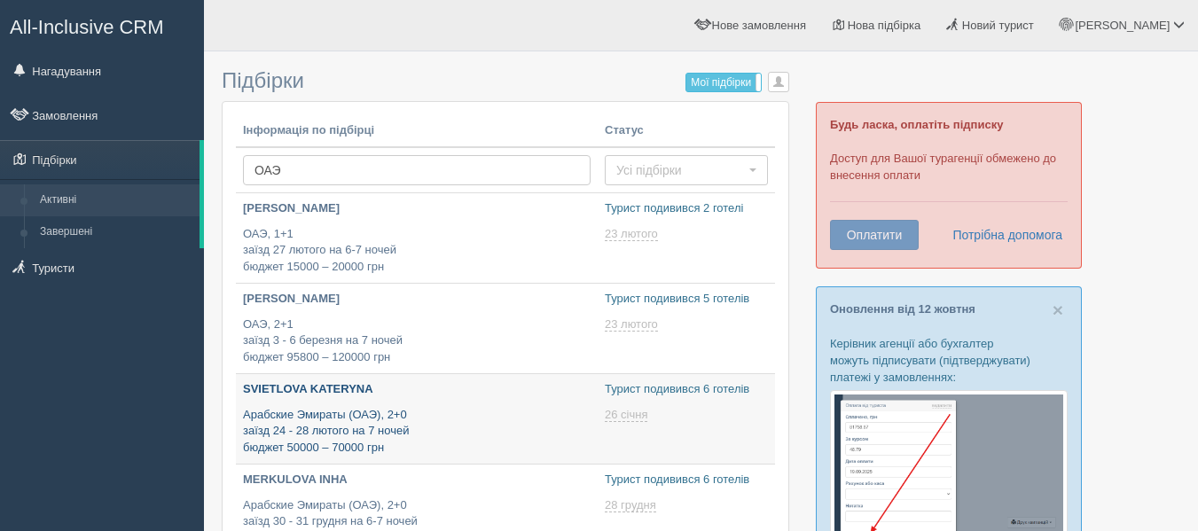
type input "[DATE] 14:40"
type input "[DATE] 12:45"
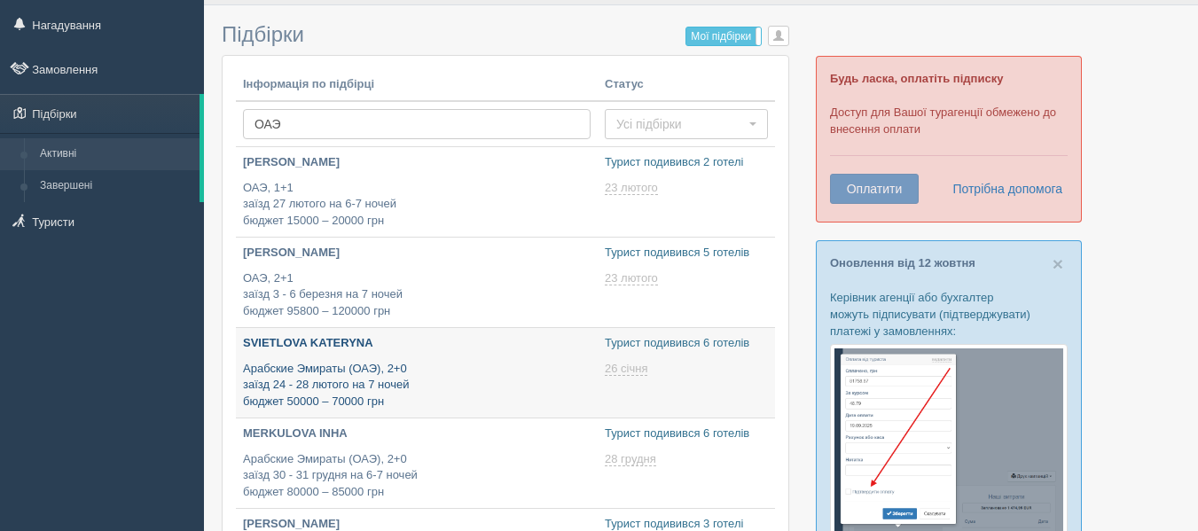
scroll to position [53, 0]
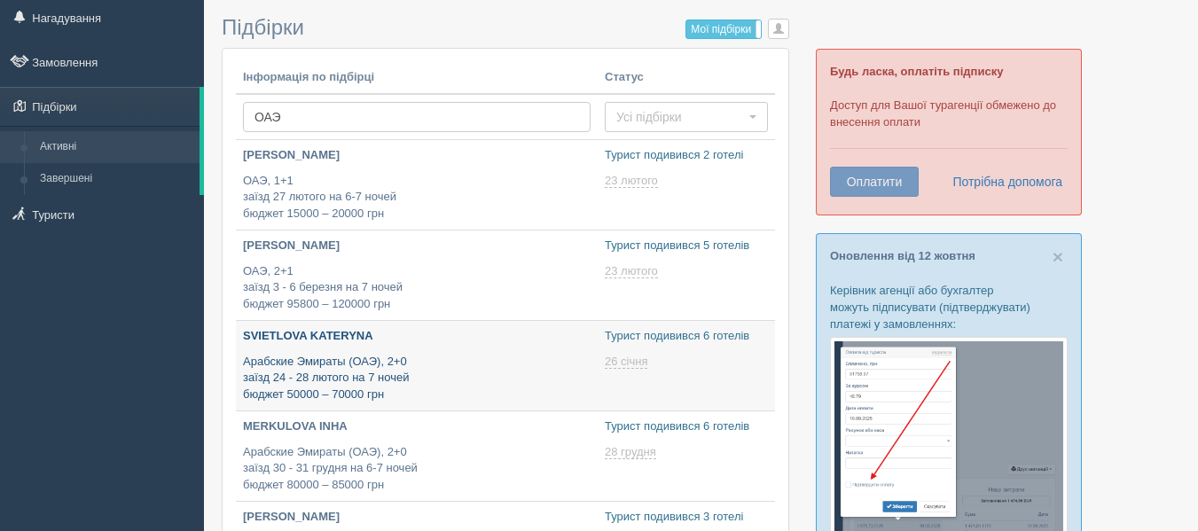
type input "[DATE] 14:30"
click at [411, 371] on p "Арабские Эмираты (ОАЭ), 2+0 заїзд 24 - 28 лютого на 7 ночей бюджет 50000 – 7000…" at bounding box center [417, 379] width 348 height 50
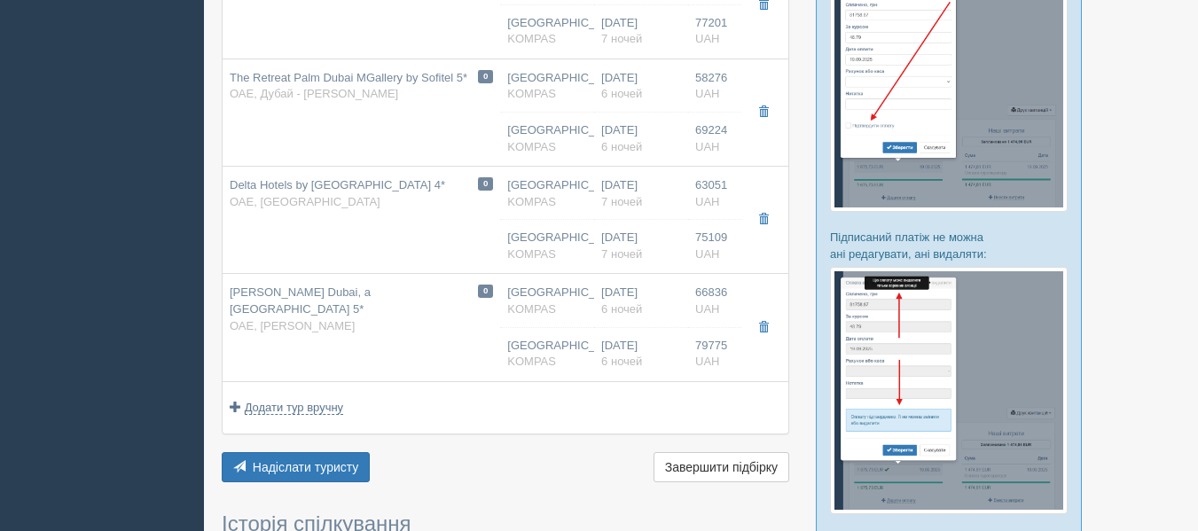
scroll to position [413, 0]
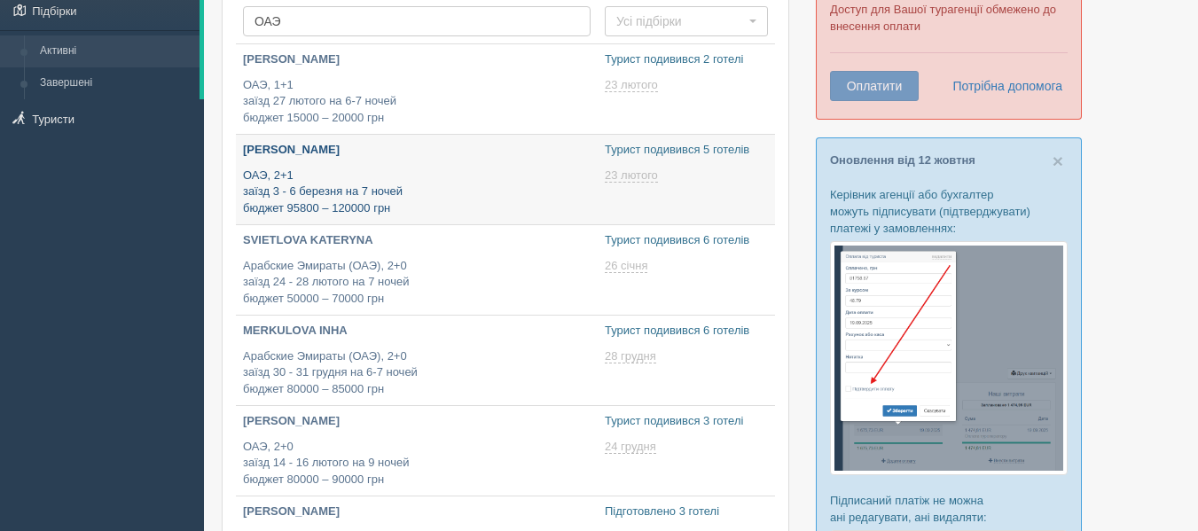
scroll to position [150, 0]
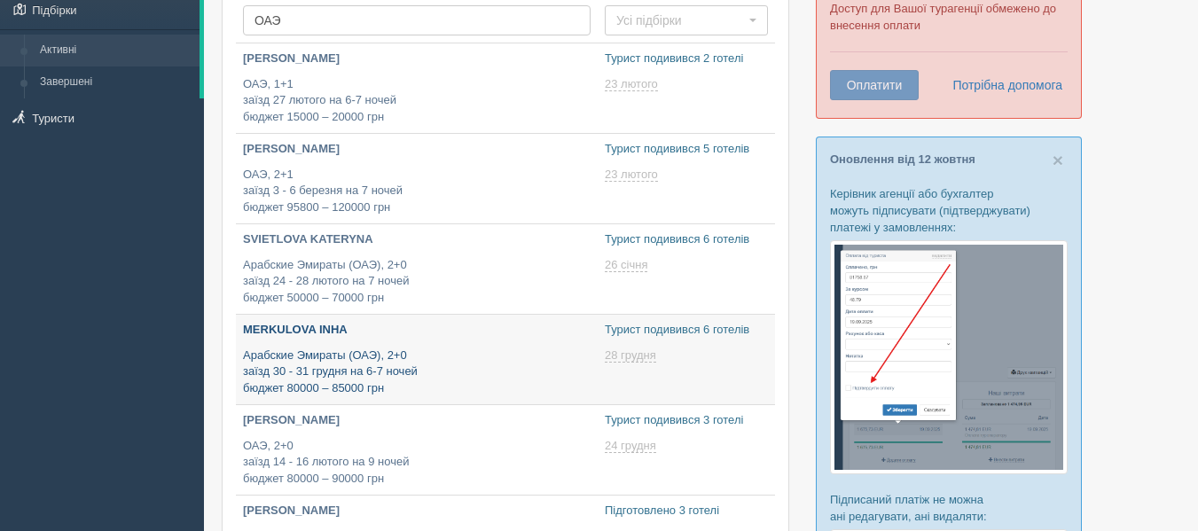
click at [401, 383] on p "Арабские Эмираты (ОАЭ), 2+0 заїзд 30 - 31 грудня на 6-7 ночей бюджет 80000 – 85…" at bounding box center [417, 373] width 348 height 50
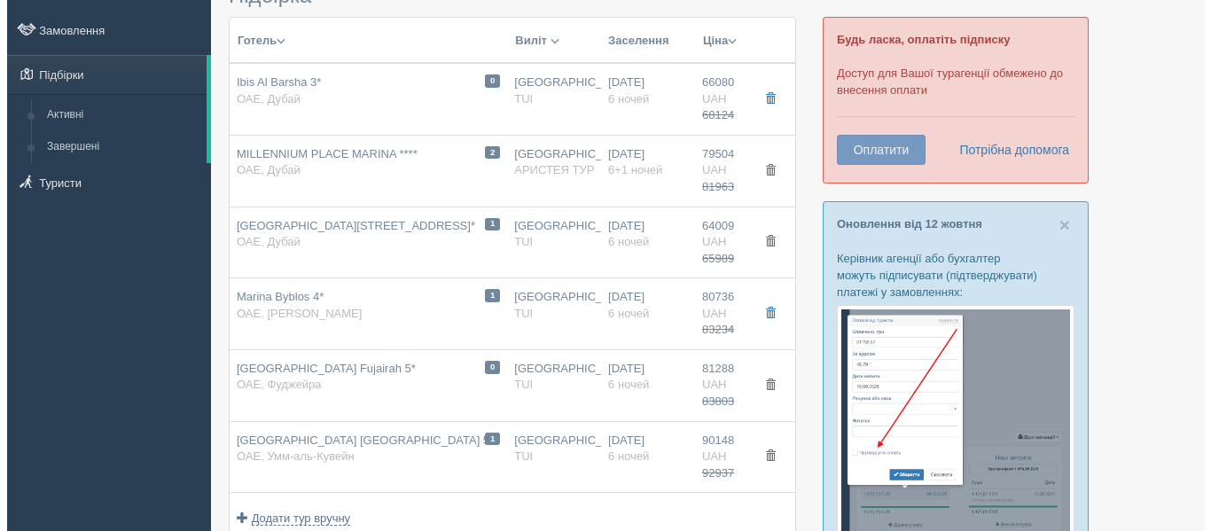
scroll to position [86, 0]
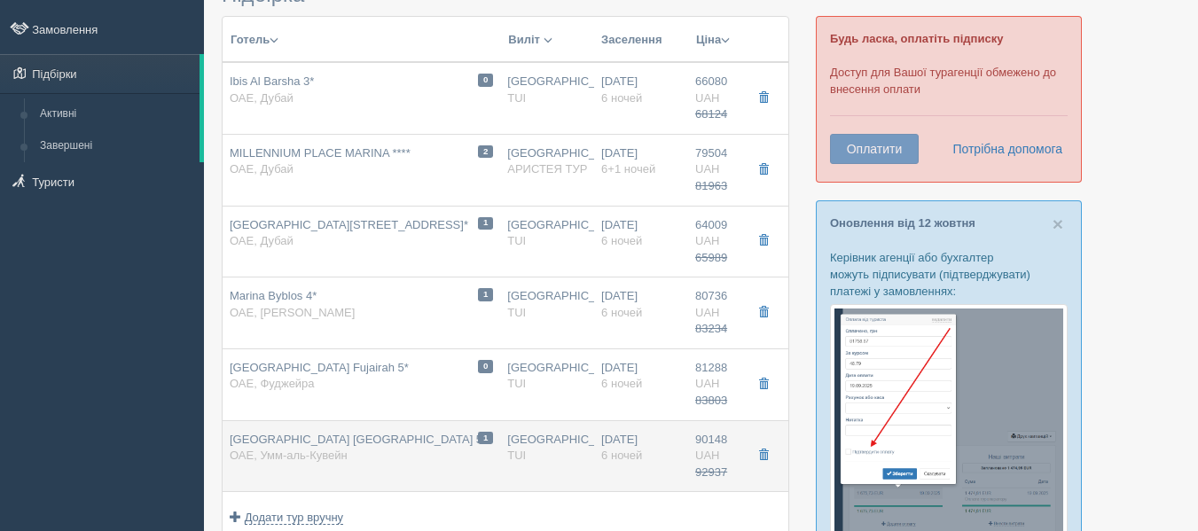
click at [377, 437] on span "[GEOGRAPHIC_DATA] [GEOGRAPHIC_DATA] 5*" at bounding box center [358, 439] width 257 height 13
type input "[GEOGRAPHIC_DATA] [GEOGRAPHIC_DATA] 5*"
type input "[URL][DOMAIN_NAME]"
type textarea "+ Открыт в феврале 2021 + есть Инфинити пул + есть СПА - платно + есть теннисны…"
type input "ОАЭ"
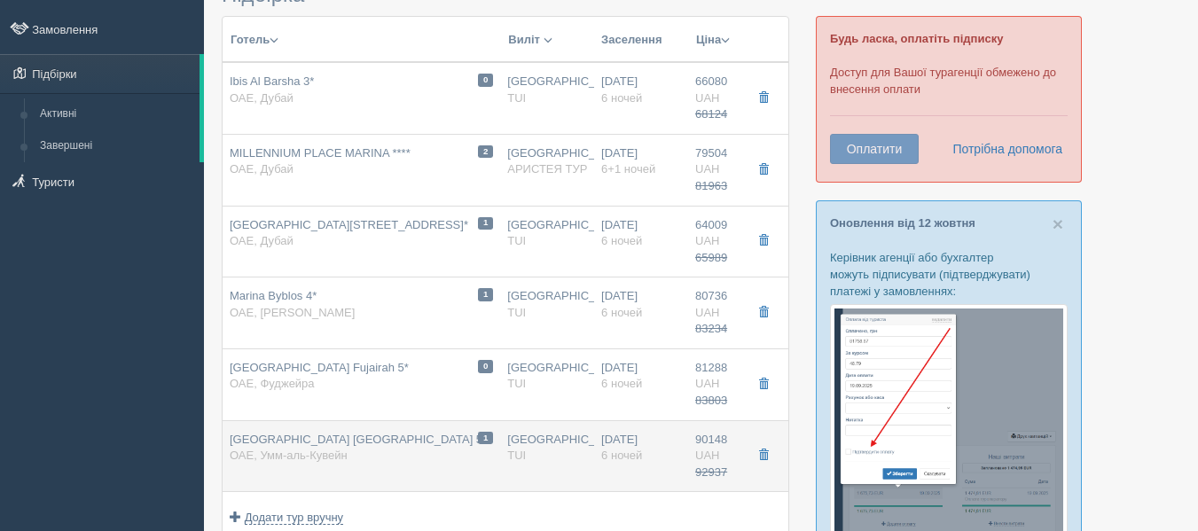
type input "Умм-аль-Кувейн"
type input "90148.00"
type input "92937.00"
type input "[GEOGRAPHIC_DATA]"
type input "13:25"
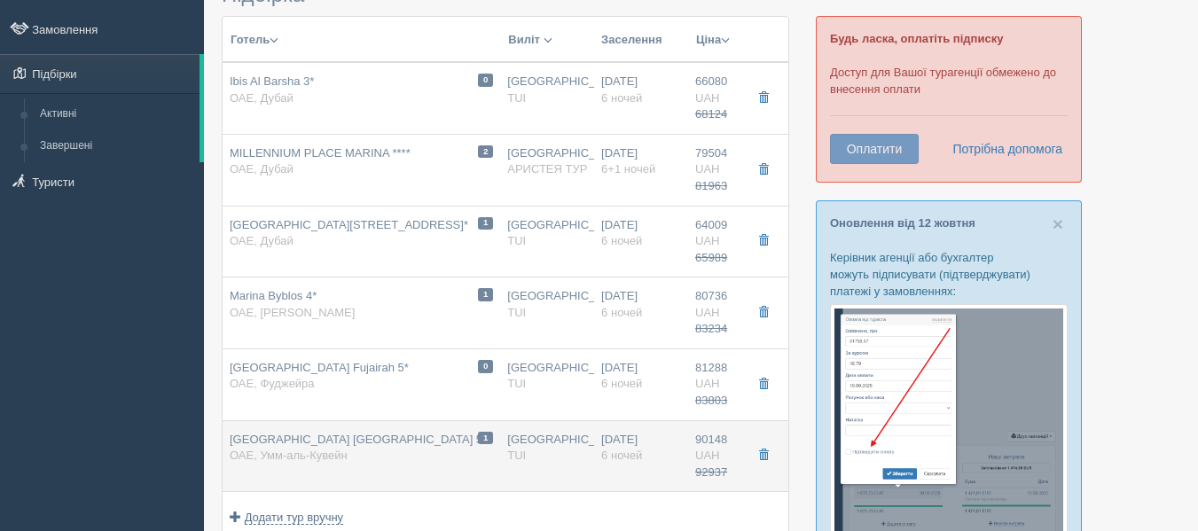
type input "20:25"
type input "09:00"
type input "12:35"
type input "6"
type input "Deluxe Room City View / [DATE]"
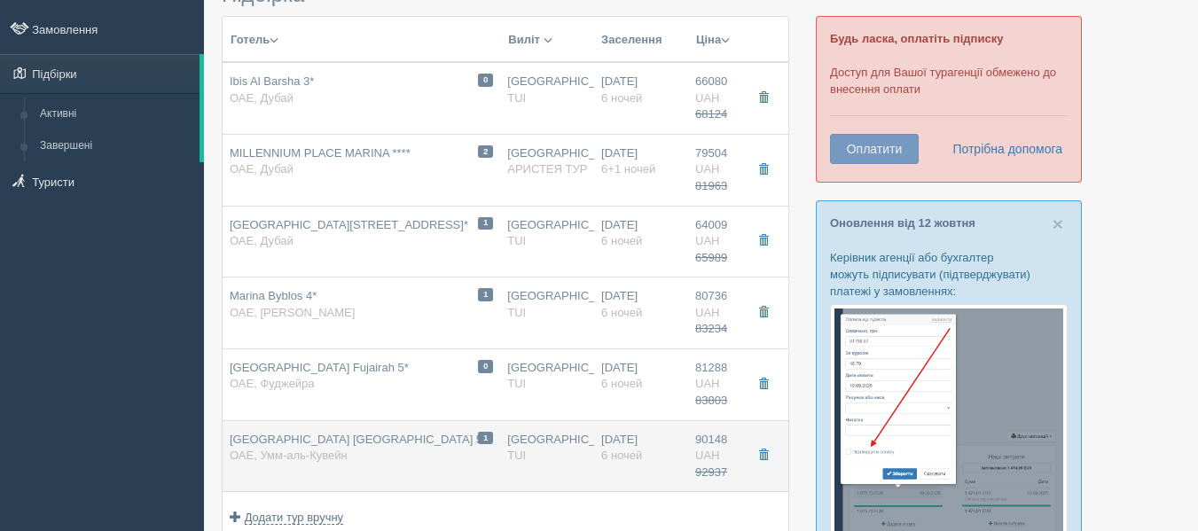
type input "Все включено"
type input "TUI"
type input "[URL][DOMAIN_NAME]"
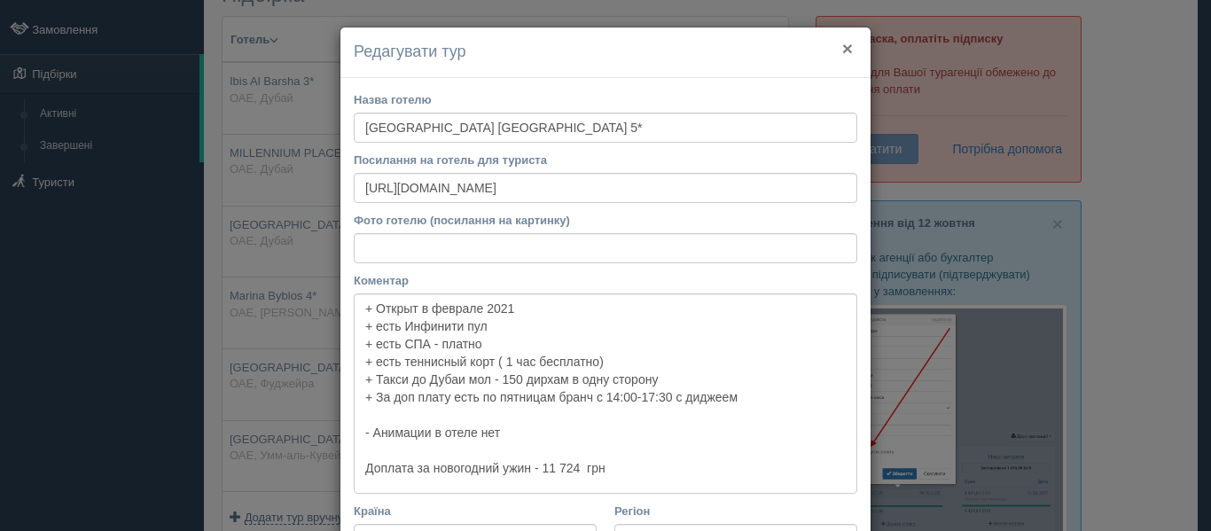
click at [842, 50] on button "×" at bounding box center [847, 48] width 11 height 19
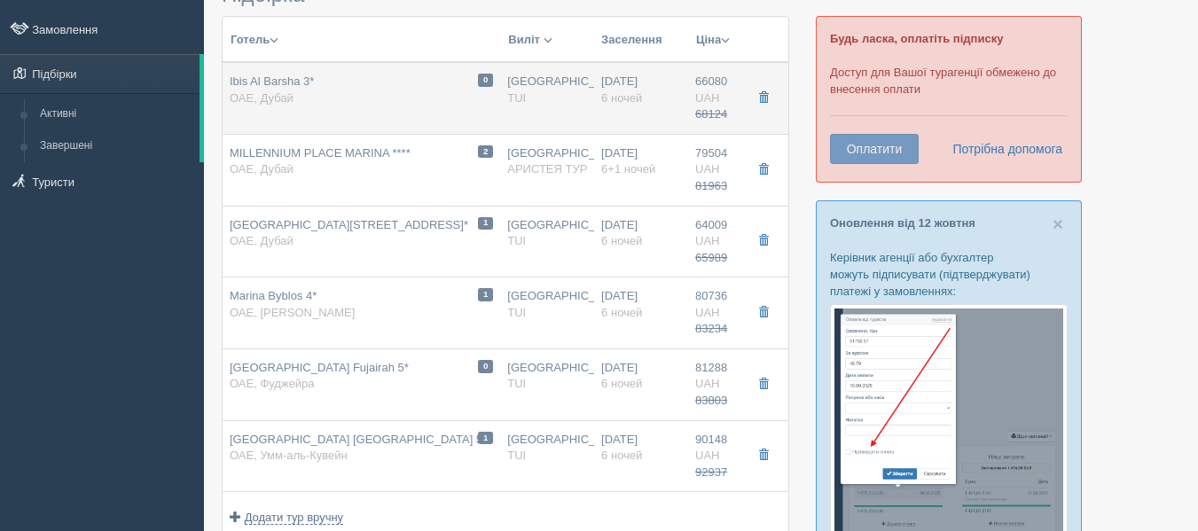
click at [347, 115] on td "0 Ibis Al Barsha 3* ОАЕ, Дубай" at bounding box center [362, 98] width 278 height 72
type input "Ibis Al Barsha 3*"
type input "[URL][DOMAIN_NAME]"
type textarea "+ Отель находится в самом центре [GEOGRAPHIC_DATA] между районом [GEOGRAPHIC_DA…"
type input "Дубай"
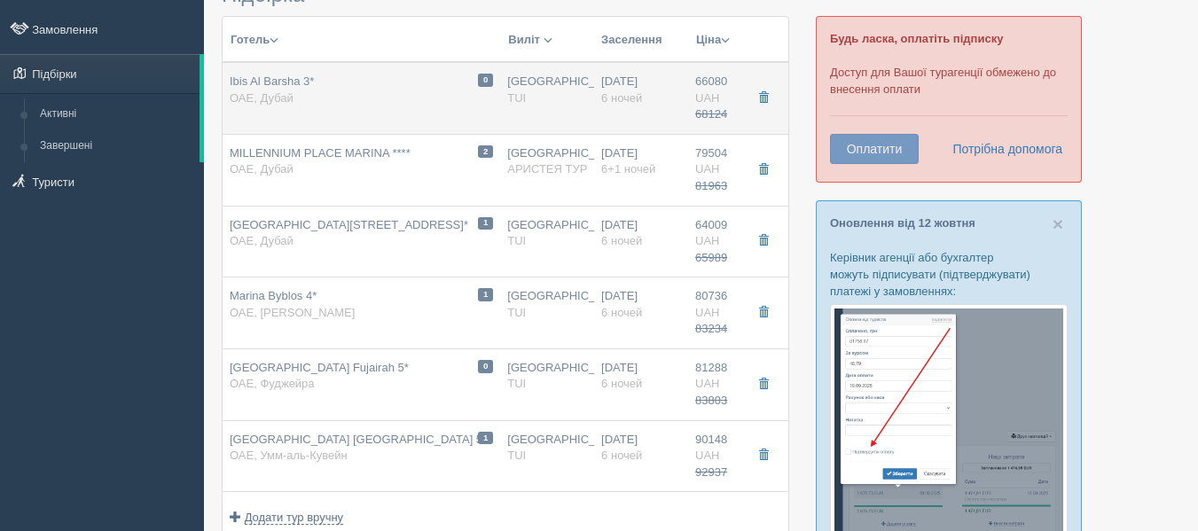
type input "66080.00"
type input "68124.00"
type input "13:25"
type input "20:25"
type input "09:00"
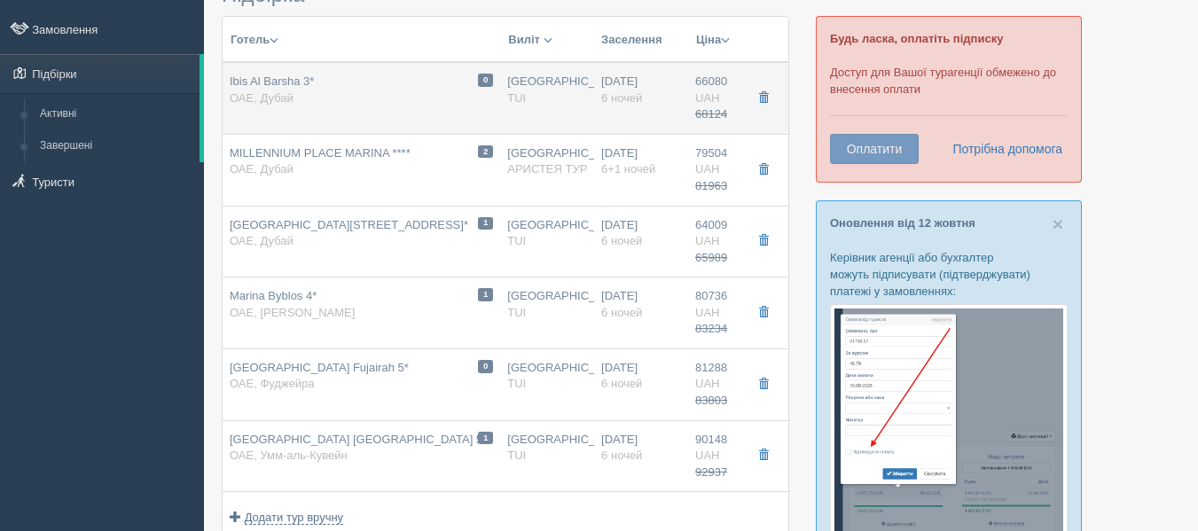
type input "12:35"
type input "Standard Room / [DATE]"
type input "Завтраки"
type input "[URL][DOMAIN_NAME]"
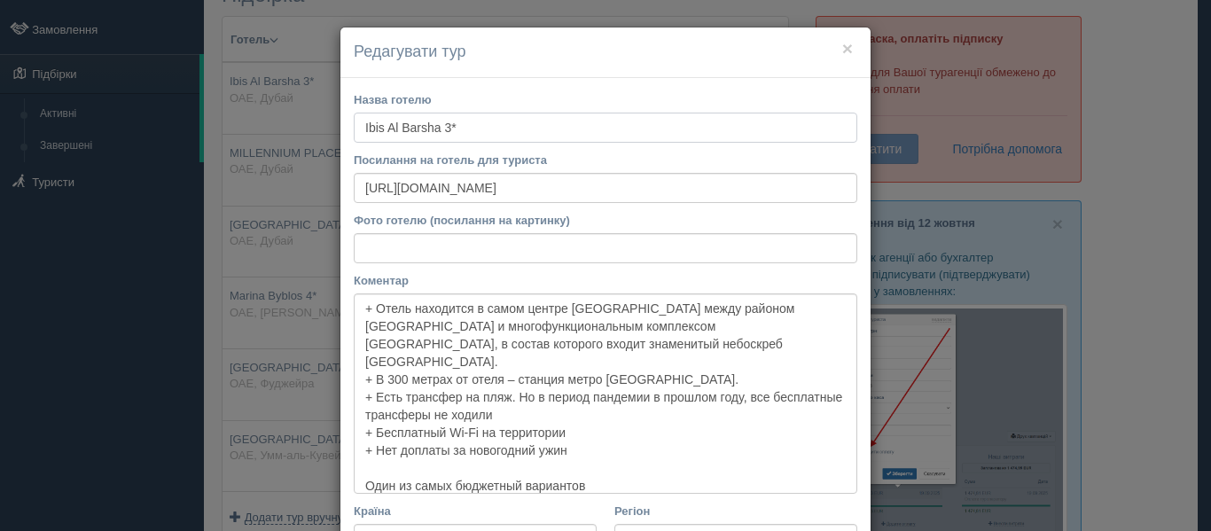
scroll to position [0, 0]
drag, startPoint x: 356, startPoint y: 133, endPoint x: 437, endPoint y: 128, distance: 81.7
click at [437, 128] on input "Ibis Al Barsha 3*" at bounding box center [606, 128] width 504 height 30
click at [842, 45] on button "×" at bounding box center [847, 48] width 11 height 19
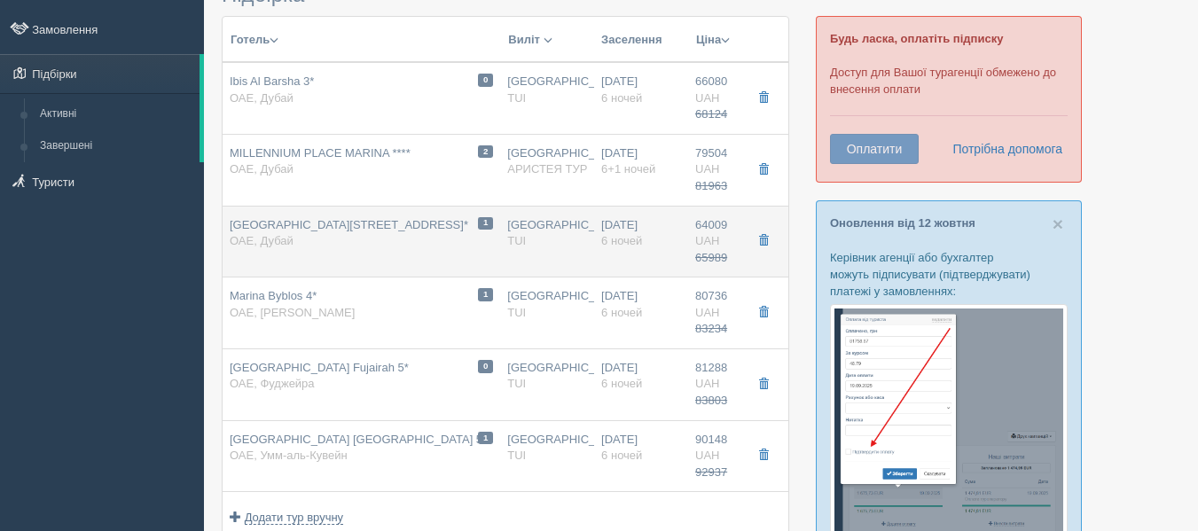
click at [388, 224] on span "[GEOGRAPHIC_DATA][STREET_ADDRESS]*" at bounding box center [349, 224] width 238 height 13
type input "[GEOGRAPHIC_DATA][STREET_ADDRESS]*"
type input "[URL][DOMAIN_NAME]"
type textarea "+lorem ipsumd s ametcon 6936 adip , elitsedd eius tem incidid u labore 6235 etd…"
type input "64009.00"
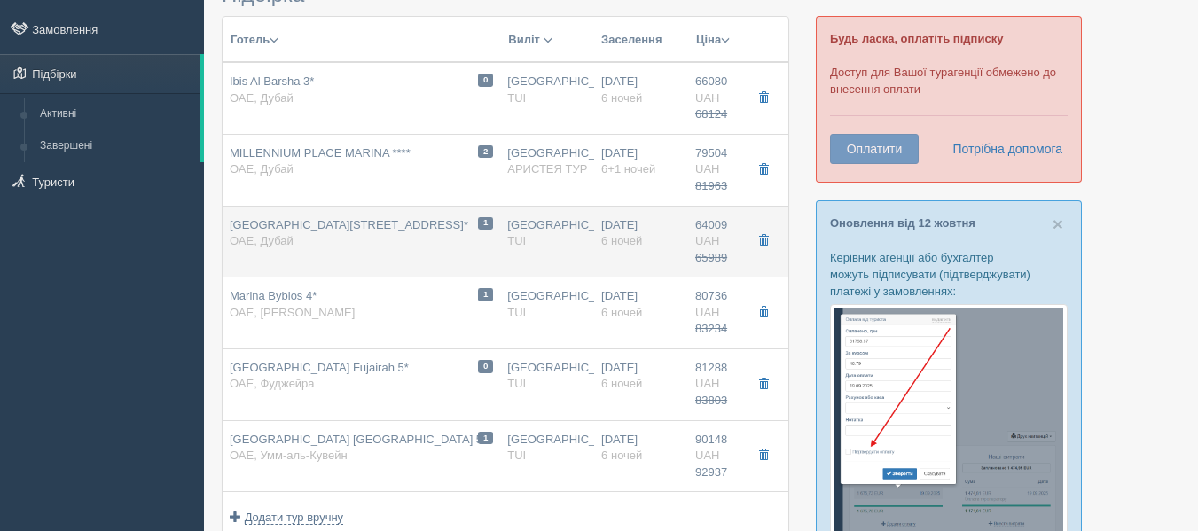
type input "65989.00"
type input "13:25"
type input "20:25"
type input "09:00"
type input "12:35"
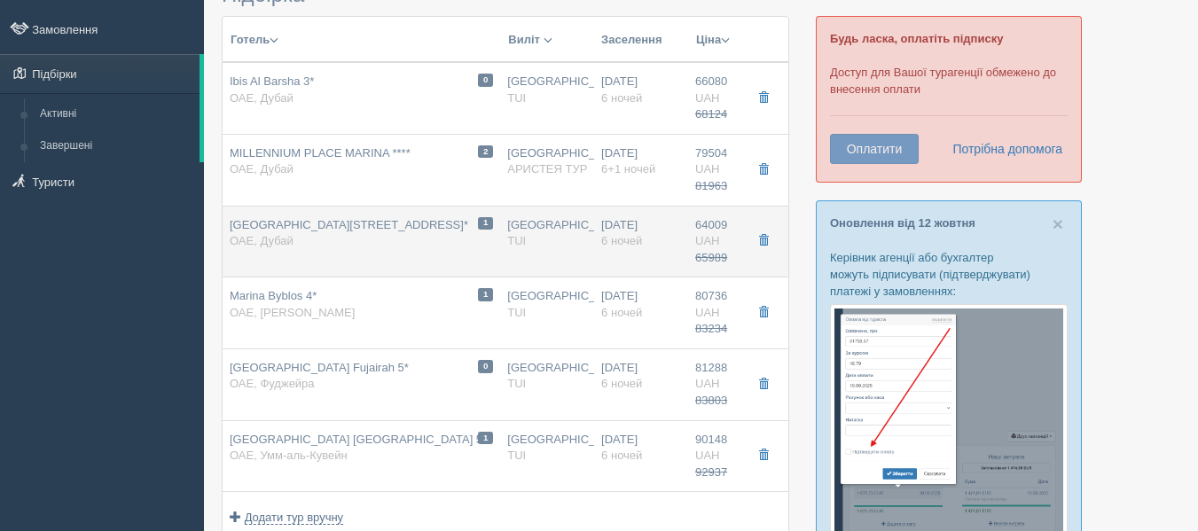
type input "Deluxe Room / [DATE]"
type input "[URL][DOMAIN_NAME]"
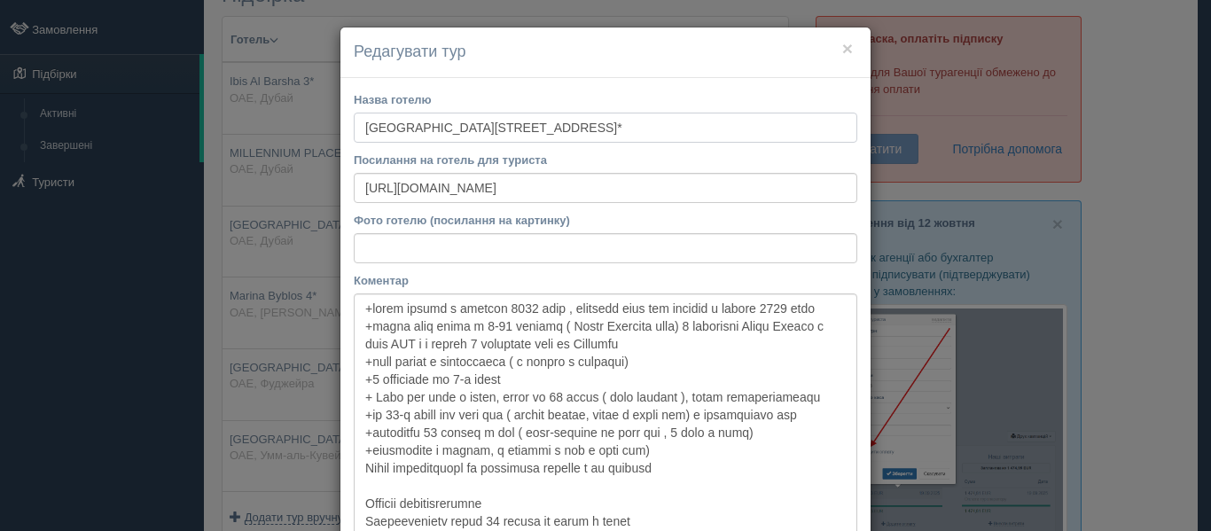
drag, startPoint x: 352, startPoint y: 129, endPoint x: 500, endPoint y: 132, distance: 148.1
click at [500, 132] on input "[GEOGRAPHIC_DATA][STREET_ADDRESS]*" at bounding box center [606, 128] width 504 height 30
drag, startPoint x: 801, startPoint y: 178, endPoint x: 315, endPoint y: 141, distance: 487.3
click at [315, 141] on div "× Редагувати тур Назва готелю [GEOGRAPHIC_DATA][STREET_ADDRESS]* Посилання на г…" at bounding box center [605, 265] width 1211 height 531
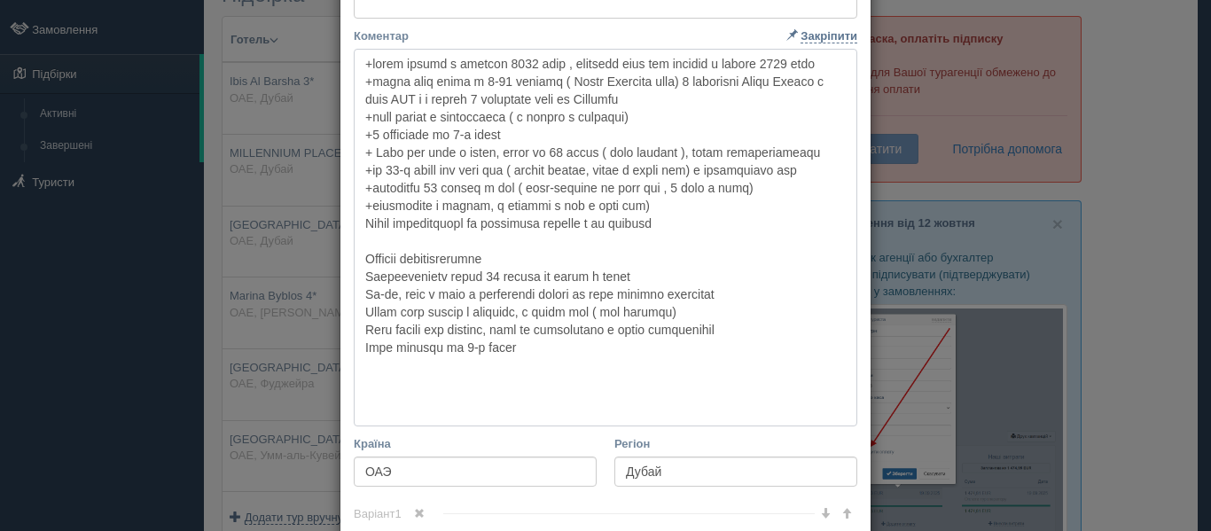
scroll to position [374, 0]
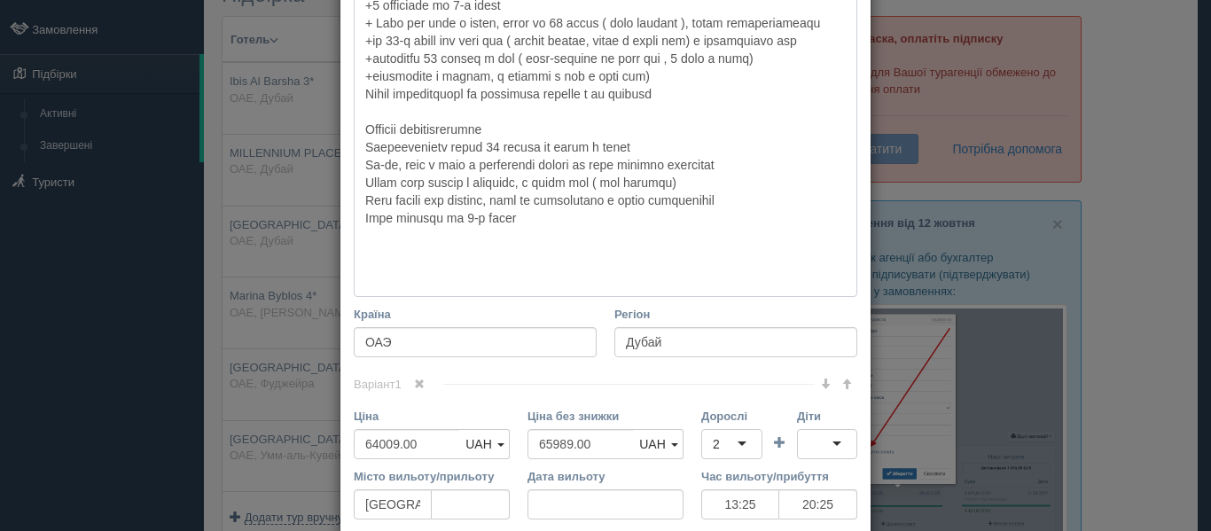
drag, startPoint x: 356, startPoint y: 309, endPoint x: 625, endPoint y: 269, distance: 271.6
click at [625, 269] on textarea "Коментар Основний опис Додатковий опис Закріпити Збережено Необхідно вказати на…" at bounding box center [606, 108] width 504 height 378
